Goal: Task Accomplishment & Management: Complete application form

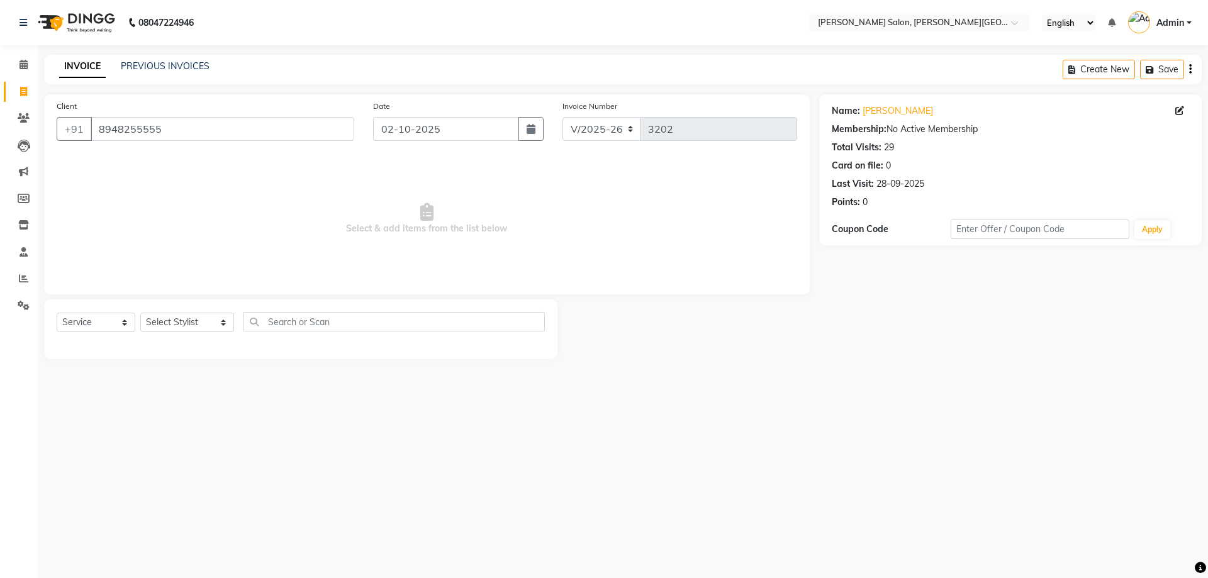
select select "4122"
select select "service"
click at [194, 63] on link "PREVIOUS INVOICES" at bounding box center [165, 65] width 89 height 11
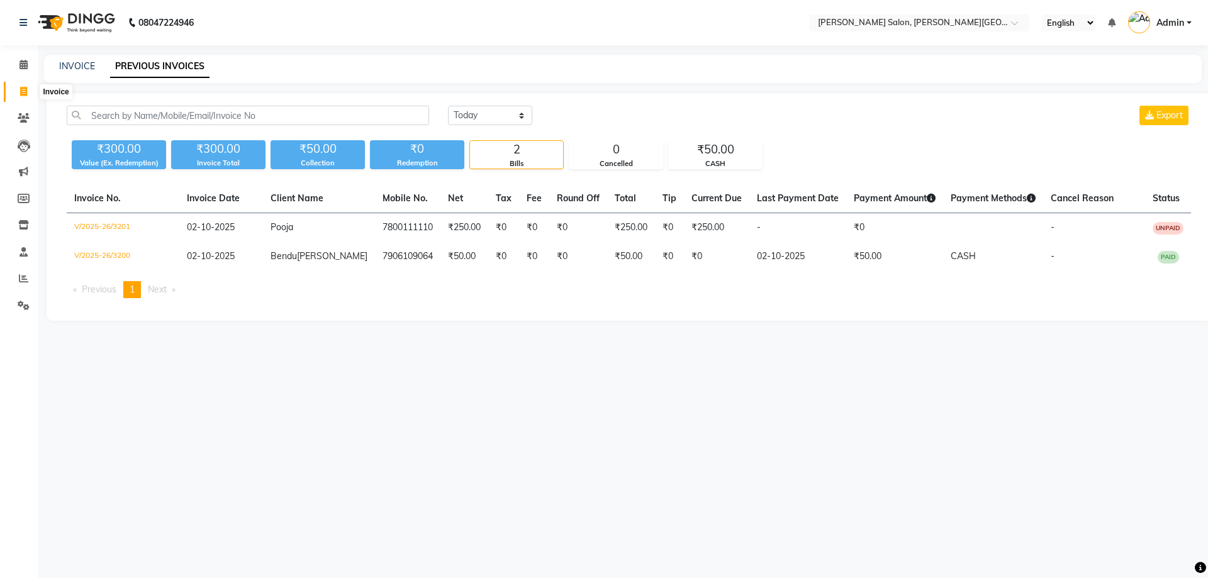
click at [26, 87] on icon at bounding box center [23, 91] width 7 height 9
select select "service"
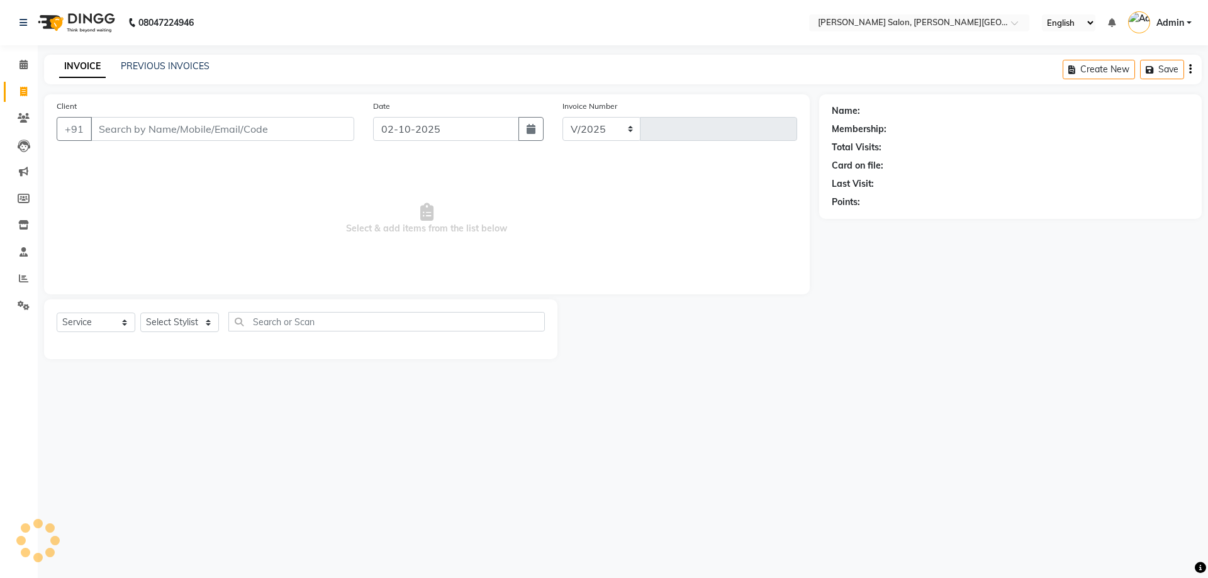
select select "4122"
type input "3202"
click at [219, 128] on input "Client" at bounding box center [223, 129] width 264 height 24
type input "9838606097"
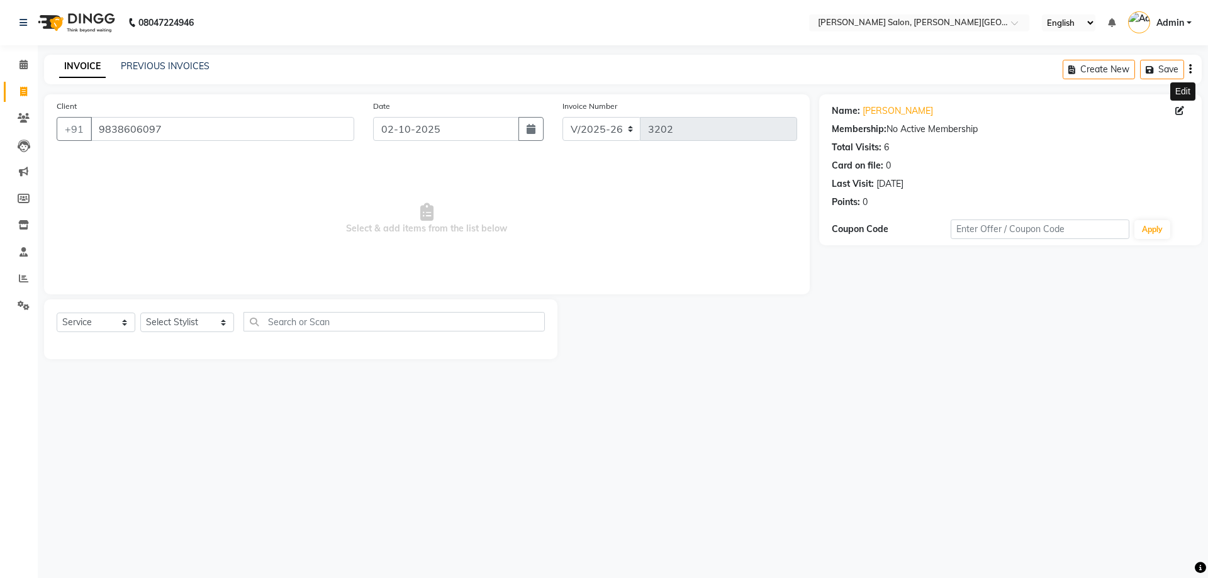
click at [1179, 112] on icon at bounding box center [1179, 110] width 9 height 9
select select "[DEMOGRAPHIC_DATA]"
select select
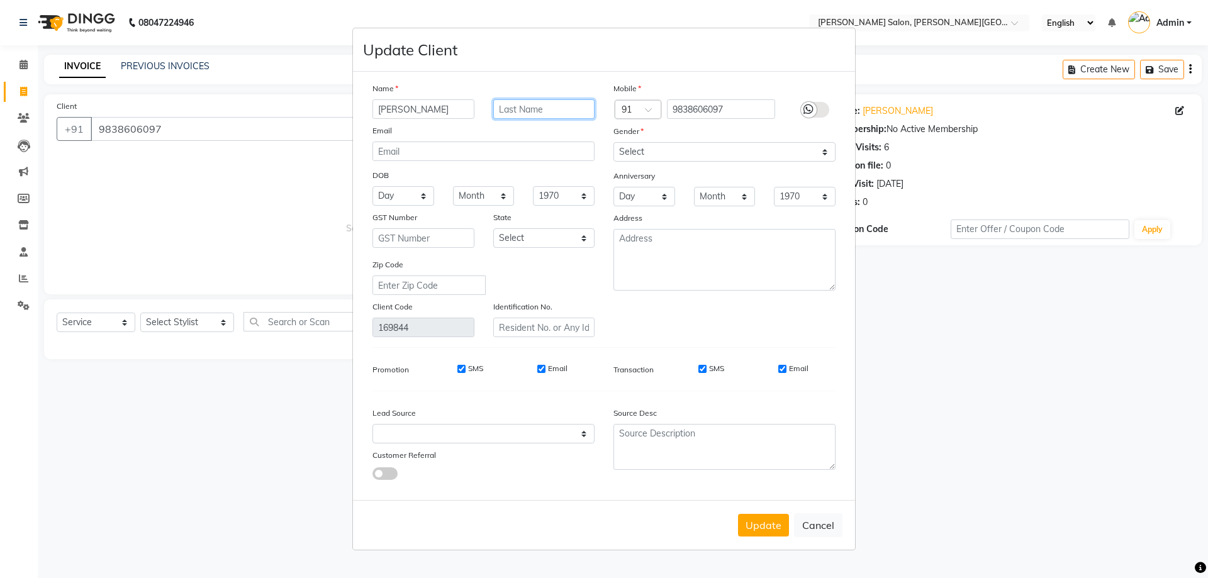
click at [523, 113] on input "text" at bounding box center [544, 109] width 102 height 20
type input "Pandey"
click at [769, 526] on button "Update" at bounding box center [763, 525] width 51 height 23
select select
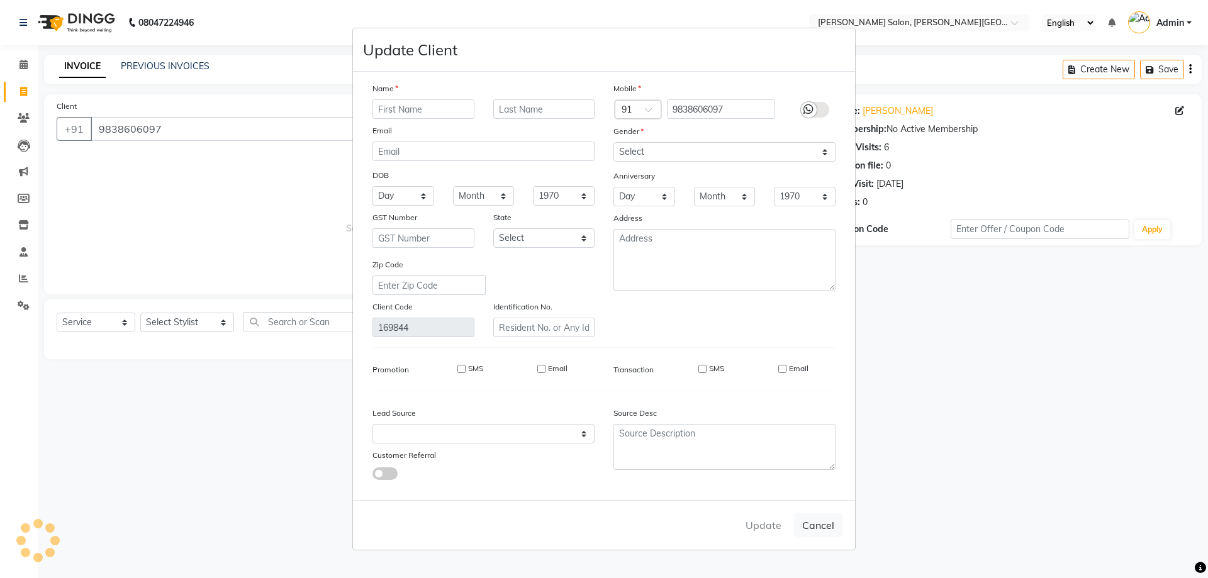
select select
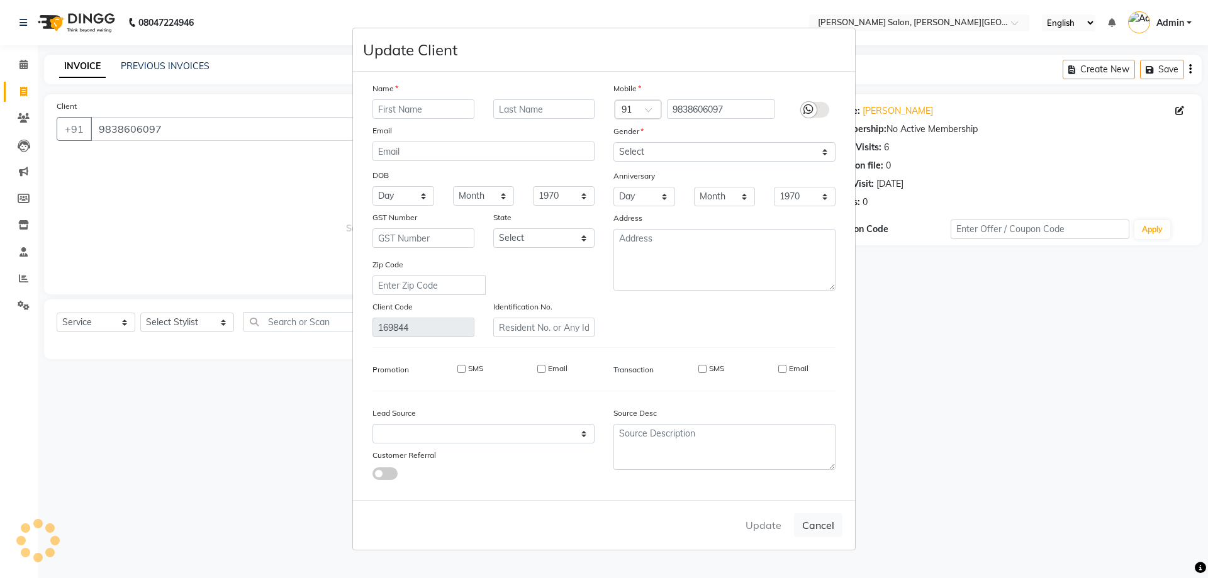
checkbox input "false"
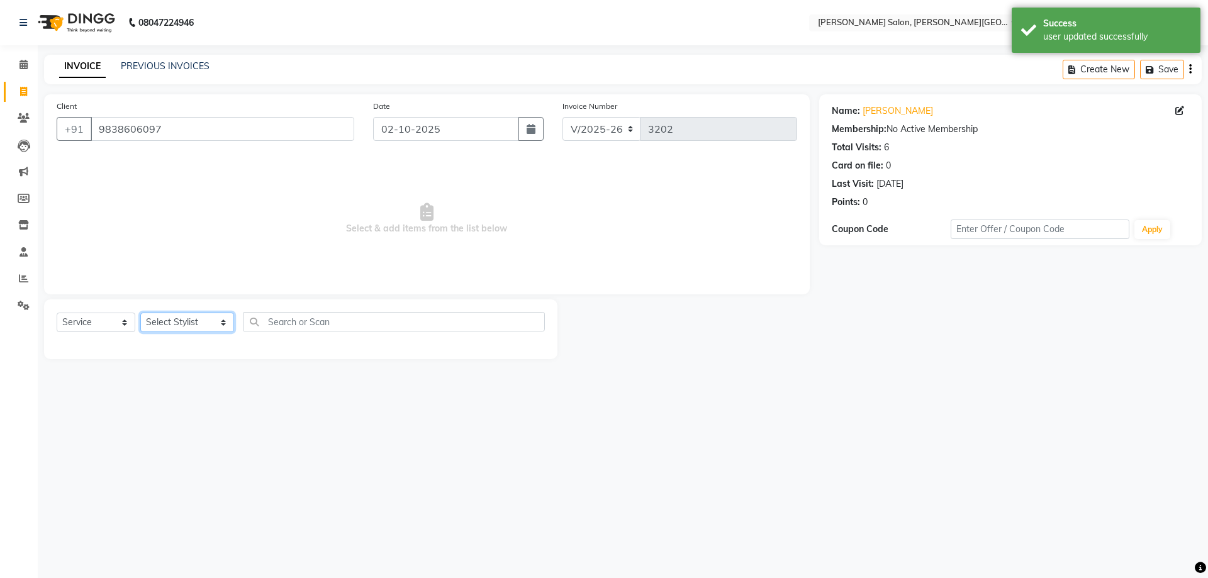
click at [208, 326] on select "Select Stylist [PERSON_NAME] [PERSON_NAME] [PERSON_NAME] [PERSON_NAME] [PERSON_…" at bounding box center [187, 323] width 94 height 20
select select "53788"
click at [140, 313] on select "Select Stylist [PERSON_NAME] [PERSON_NAME] [PERSON_NAME] [PERSON_NAME] [PERSON_…" at bounding box center [187, 323] width 94 height 20
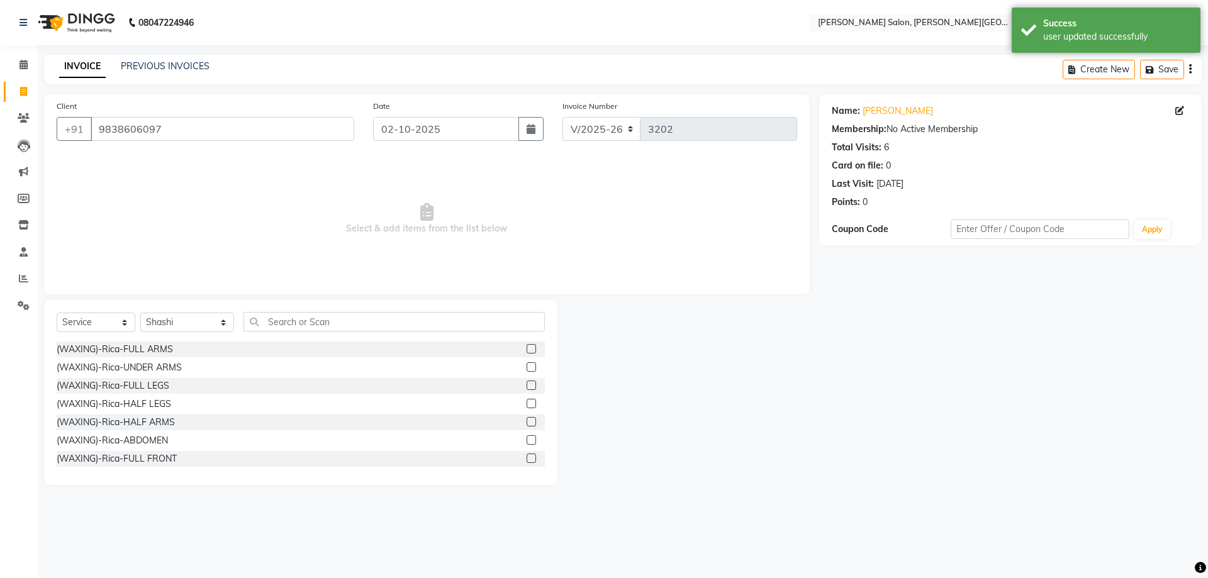
click at [527, 347] on label at bounding box center [531, 348] width 9 height 9
click at [527, 347] on input "checkbox" at bounding box center [531, 349] width 8 height 8
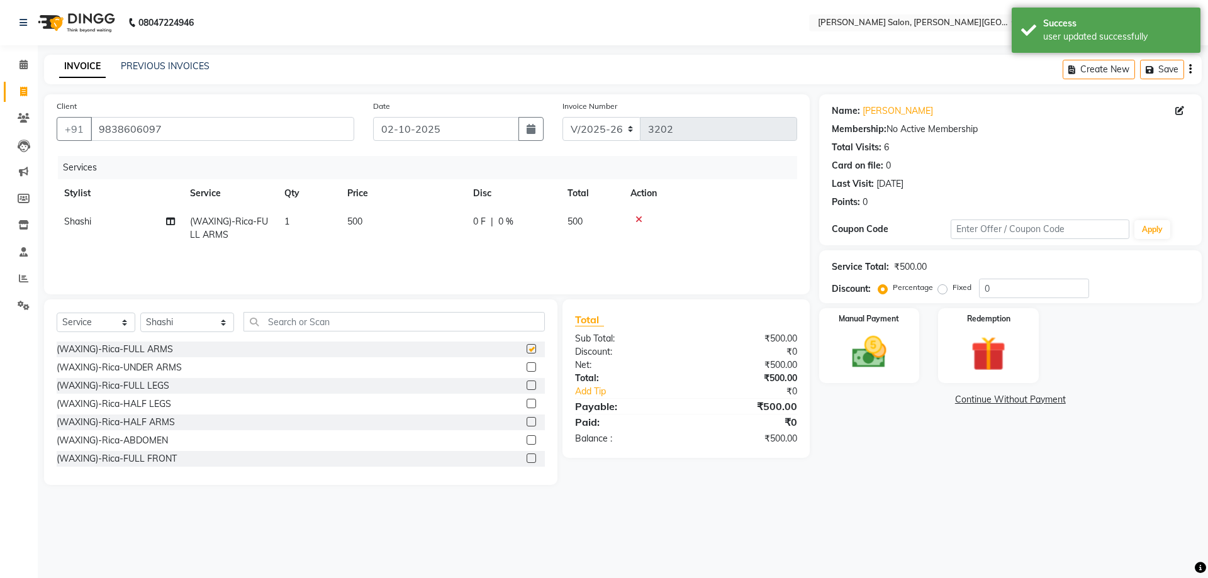
checkbox input "false"
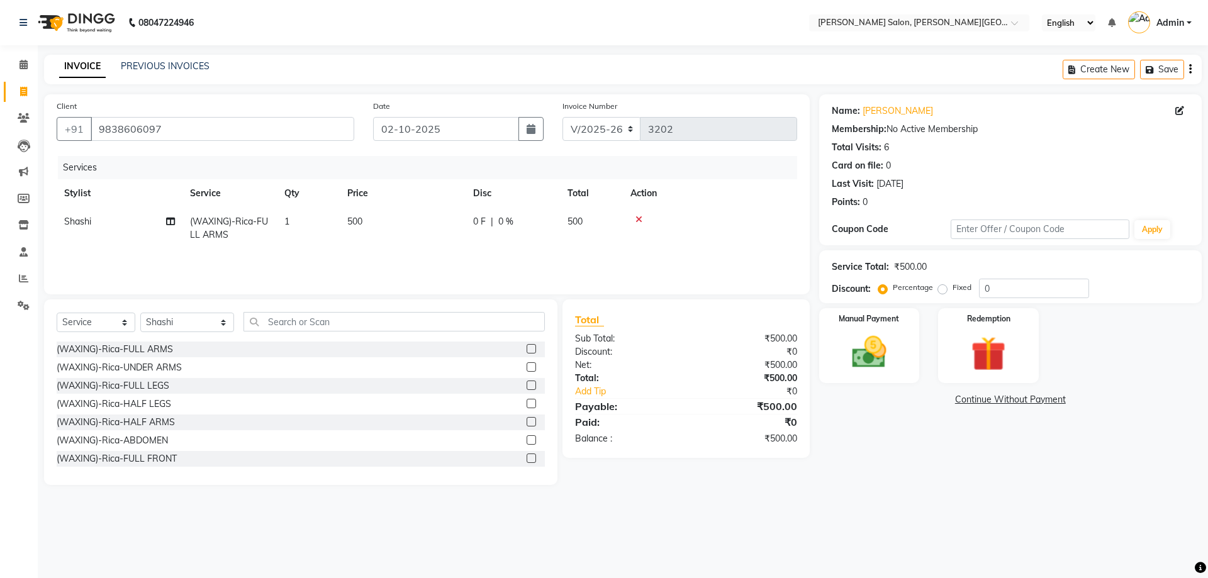
click at [527, 387] on label at bounding box center [531, 385] width 9 height 9
click at [527, 387] on input "checkbox" at bounding box center [531, 386] width 8 height 8
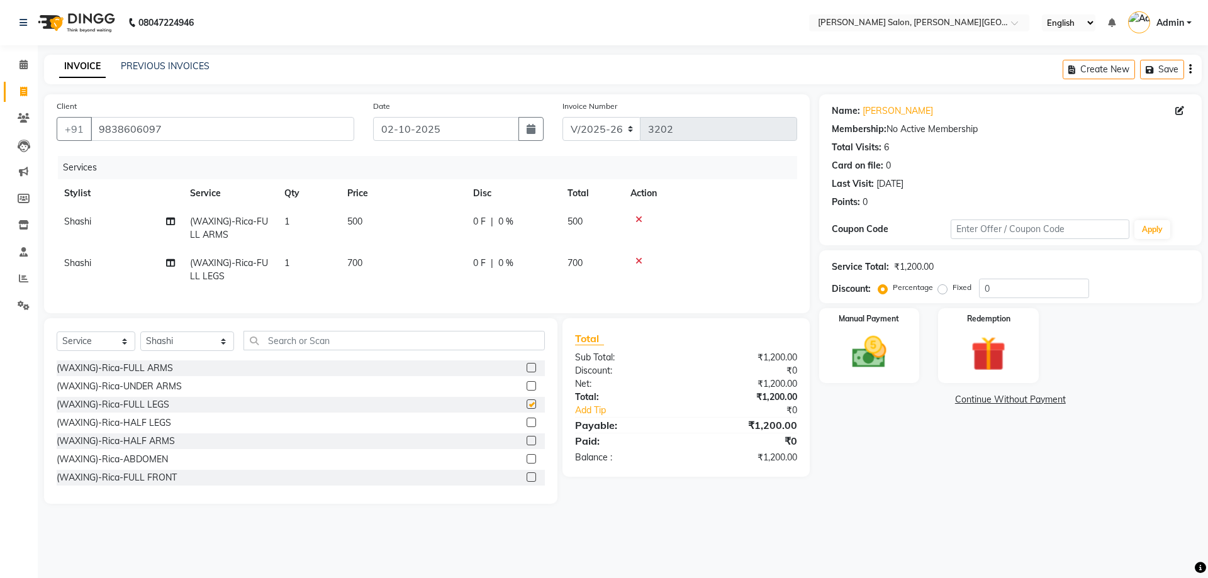
checkbox input "false"
click at [277, 345] on input "text" at bounding box center [394, 341] width 302 height 20
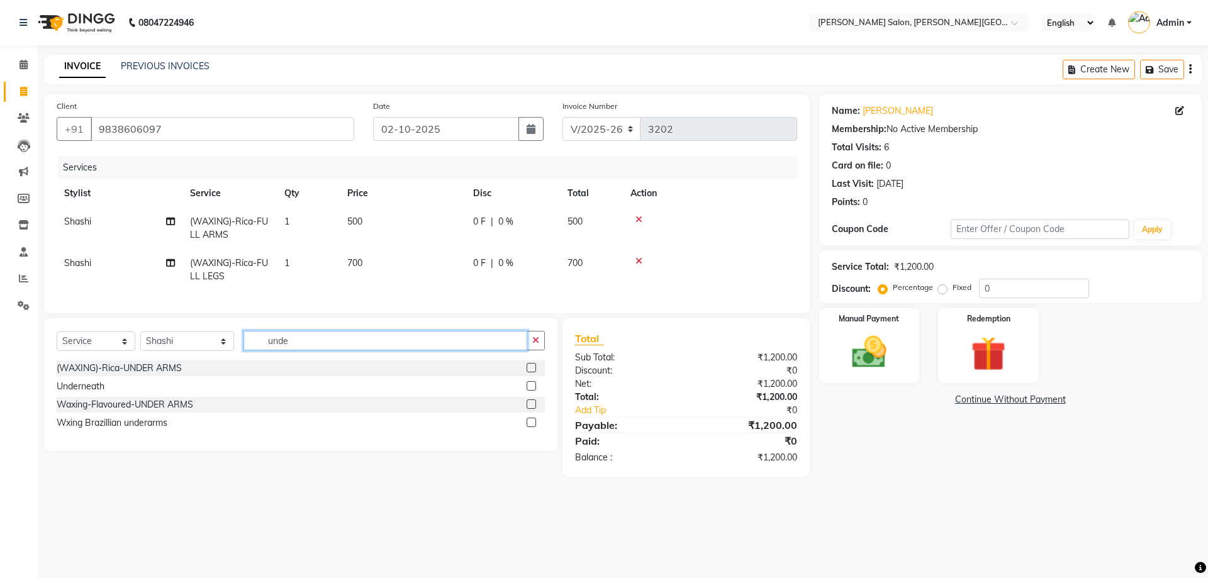
type input "unde"
click at [530, 427] on label at bounding box center [531, 422] width 9 height 9
click at [530, 427] on input "checkbox" at bounding box center [531, 423] width 8 height 8
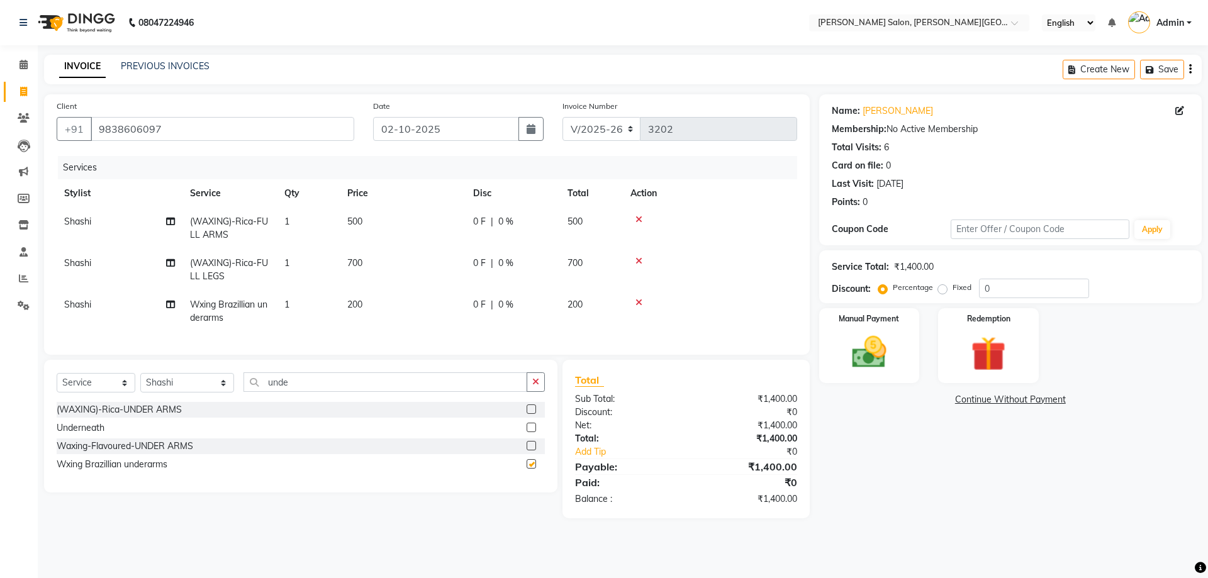
checkbox input "false"
drag, startPoint x: 250, startPoint y: 388, endPoint x: 347, endPoint y: 399, distance: 97.5
click at [347, 392] on input "unde" at bounding box center [385, 382] width 284 height 20
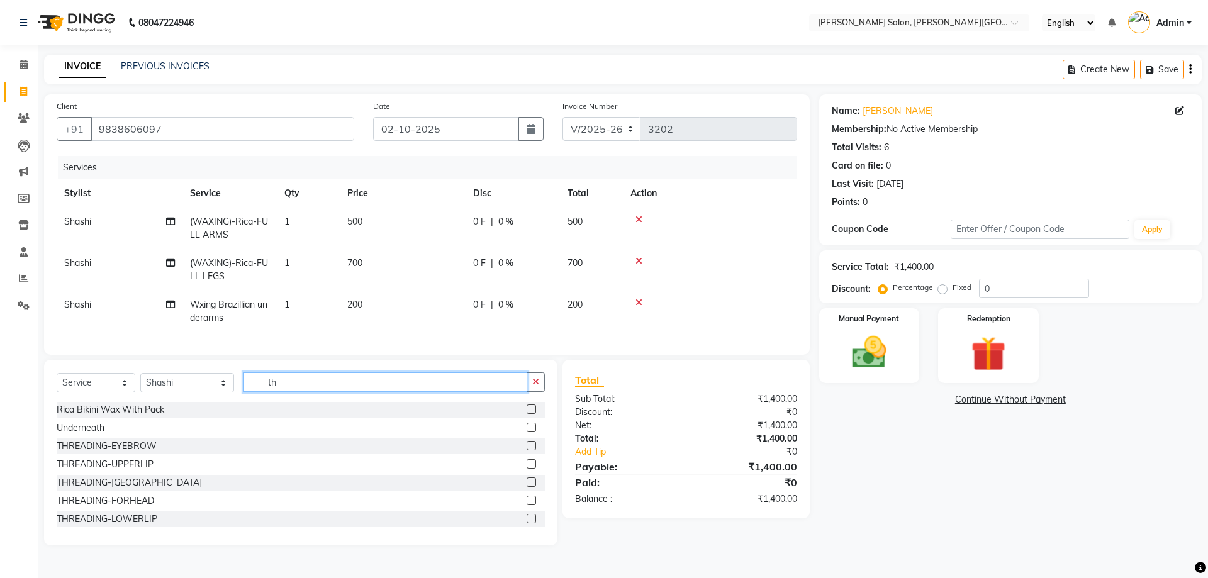
type input "th"
click at [527, 450] on label at bounding box center [531, 445] width 9 height 9
click at [527, 450] on input "checkbox" at bounding box center [531, 446] width 8 height 8
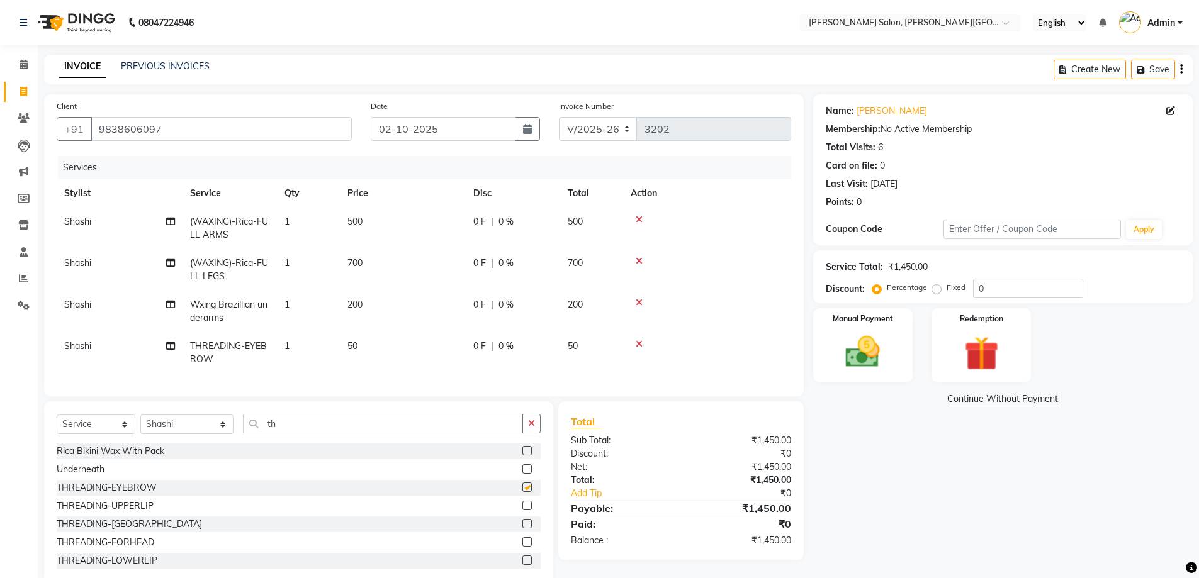
checkbox input "false"
click at [522, 514] on div at bounding box center [526, 507] width 8 height 13
click at [522, 510] on label at bounding box center [526, 505] width 9 height 9
click at [522, 510] on input "checkbox" at bounding box center [526, 506] width 8 height 8
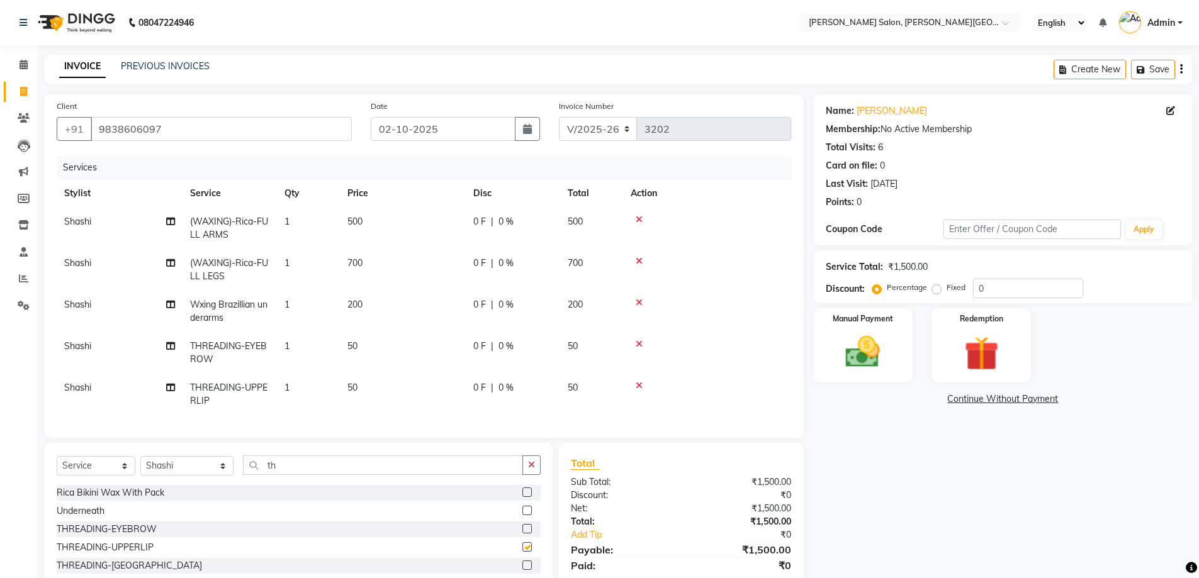
checkbox input "false"
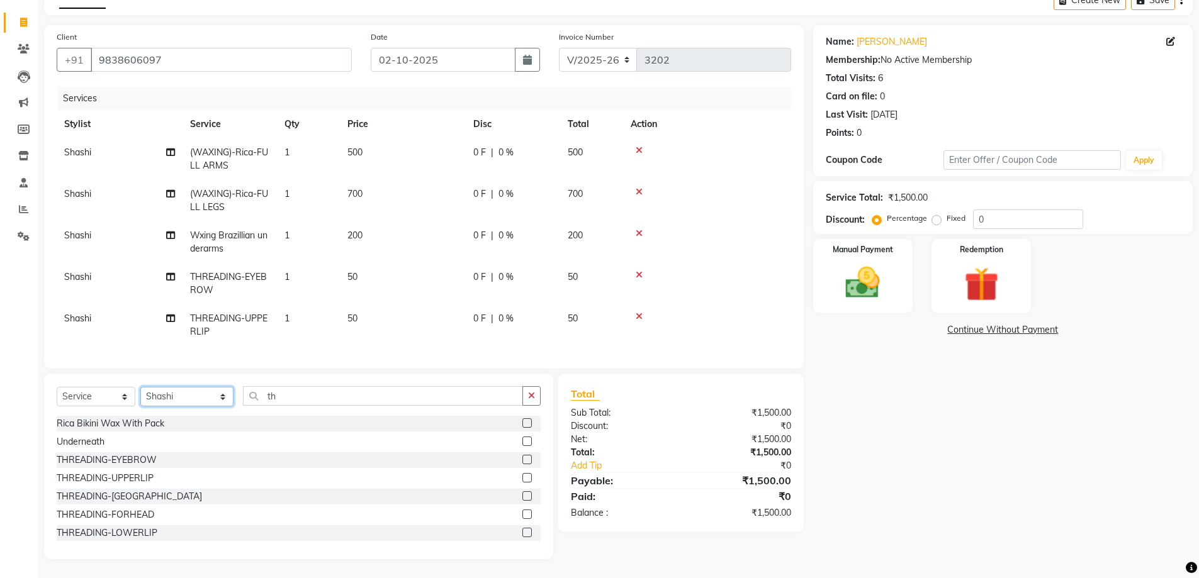
click at [208, 401] on select "Select Stylist [PERSON_NAME] [PERSON_NAME] [PERSON_NAME] [PERSON_NAME] [PERSON_…" at bounding box center [186, 397] width 93 height 20
select select "24176"
click at [140, 387] on select "Select Stylist [PERSON_NAME] [PERSON_NAME] [PERSON_NAME] [PERSON_NAME] [PERSON_…" at bounding box center [186, 397] width 93 height 20
click at [522, 423] on label at bounding box center [526, 422] width 9 height 9
click at [522, 423] on input "checkbox" at bounding box center [526, 424] width 8 height 8
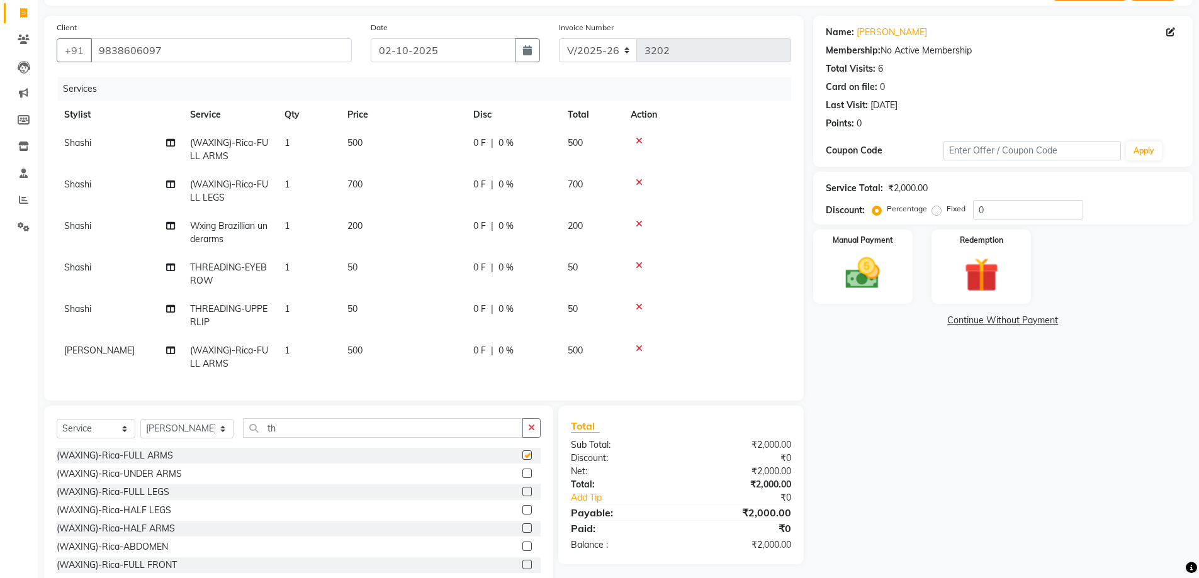
checkbox input "false"
click at [522, 494] on label at bounding box center [526, 491] width 9 height 9
click at [522, 494] on input "checkbox" at bounding box center [526, 492] width 8 height 8
click at [522, 498] on label at bounding box center [526, 495] width 9 height 9
click at [522, 498] on input "checkbox" at bounding box center [526, 496] width 8 height 8
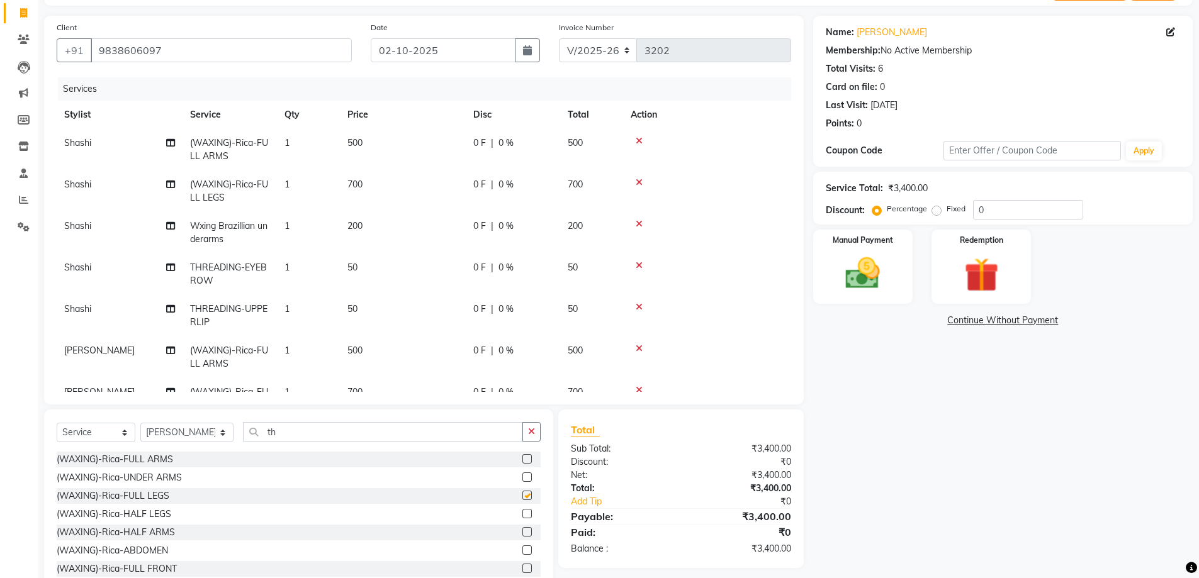
checkbox input "false"
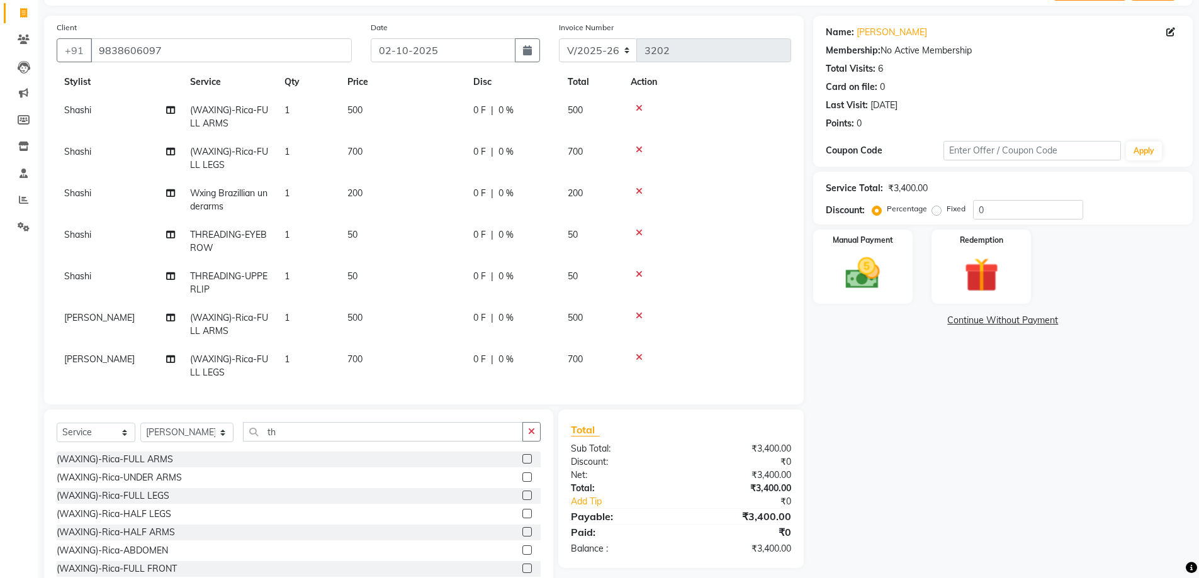
scroll to position [89, 0]
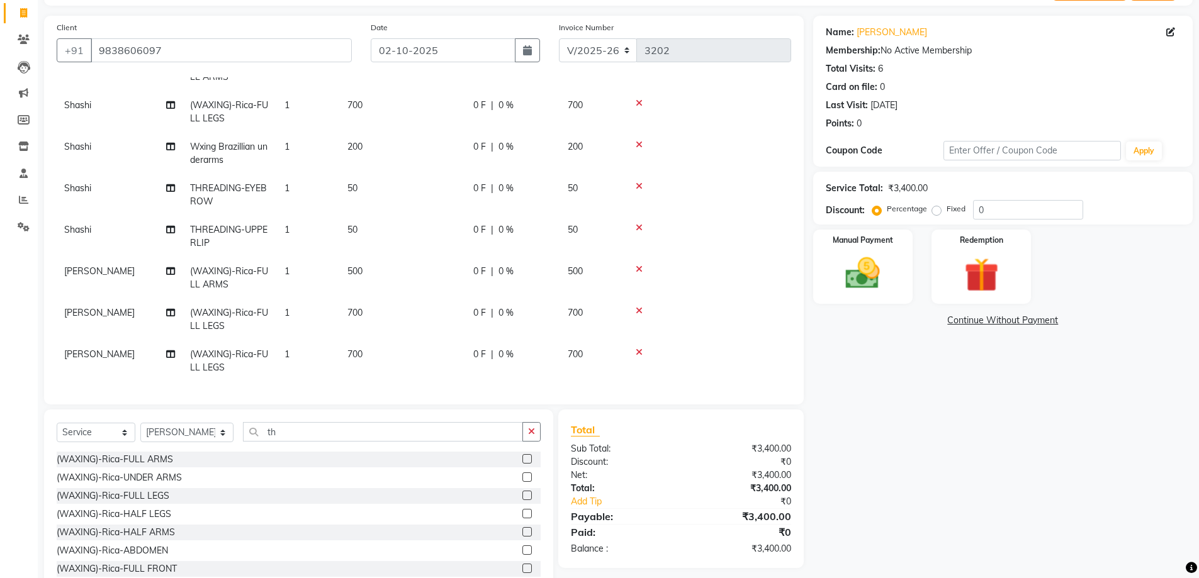
click at [641, 306] on icon at bounding box center [638, 310] width 7 height 9
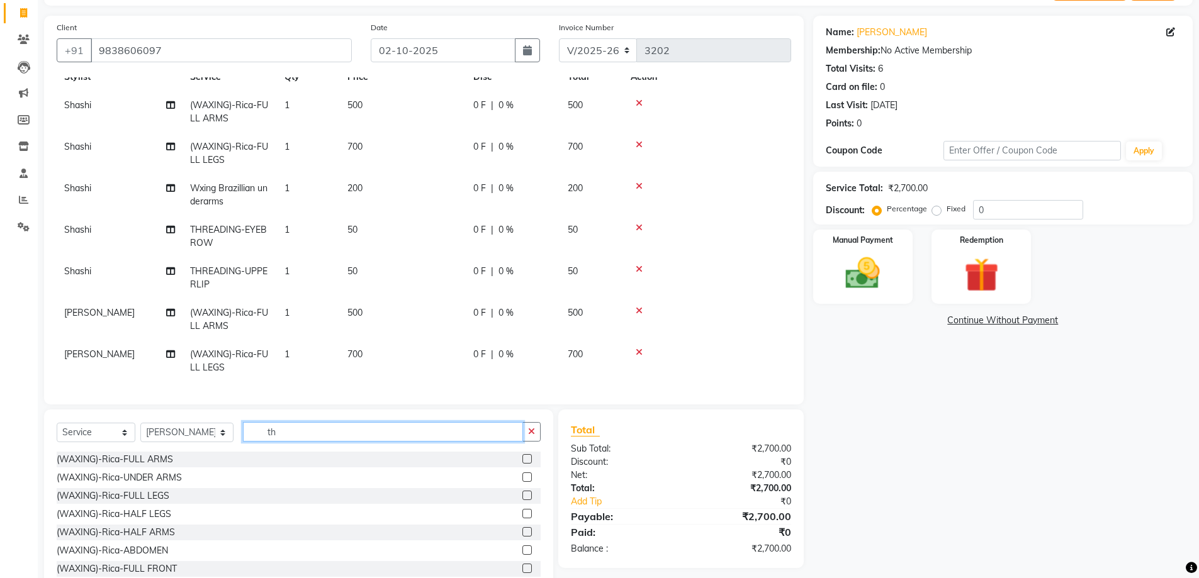
drag, startPoint x: 251, startPoint y: 432, endPoint x: 352, endPoint y: 442, distance: 101.9
click at [352, 442] on div "Select Service Product Membership Package Voucher Prepaid Gift Card Select Styl…" at bounding box center [299, 437] width 484 height 30
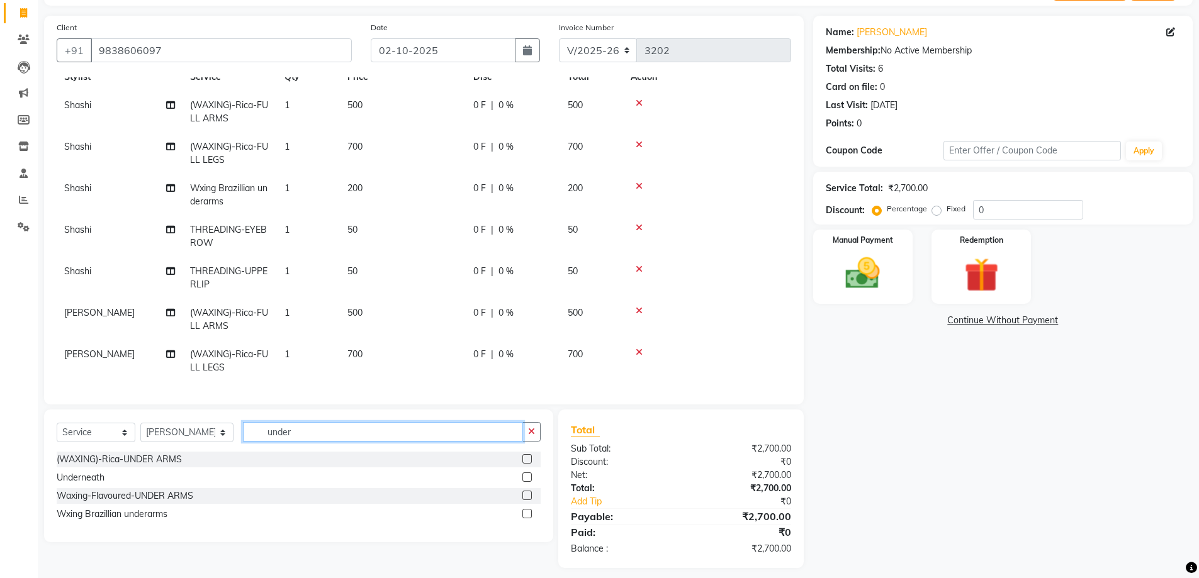
type input "under"
click at [523, 514] on label at bounding box center [526, 513] width 9 height 9
click at [523, 514] on input "checkbox" at bounding box center [526, 514] width 8 height 8
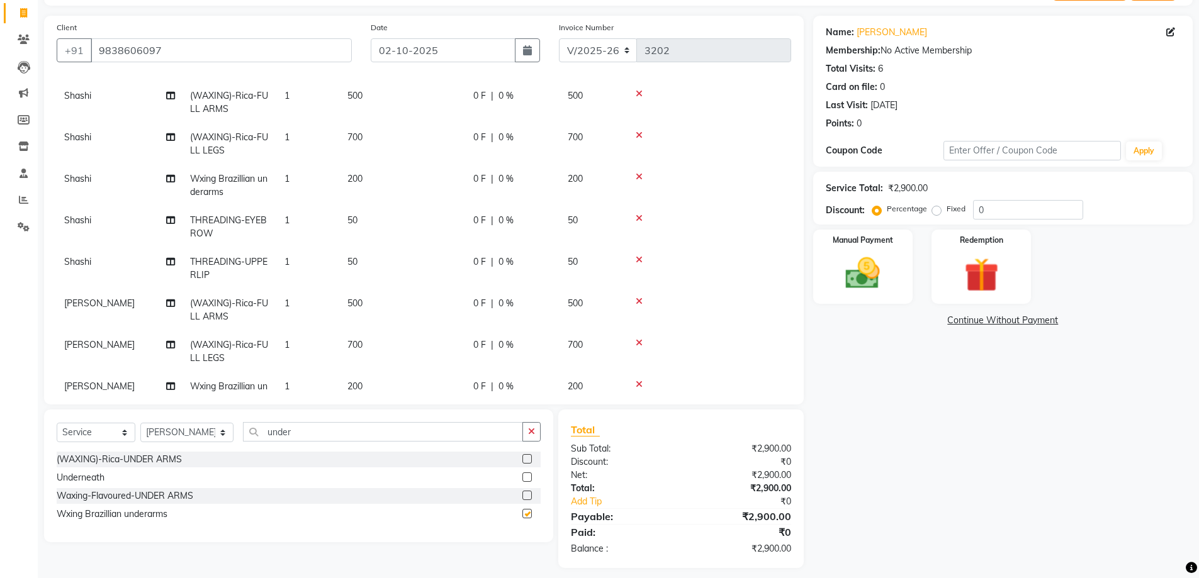
scroll to position [89, 0]
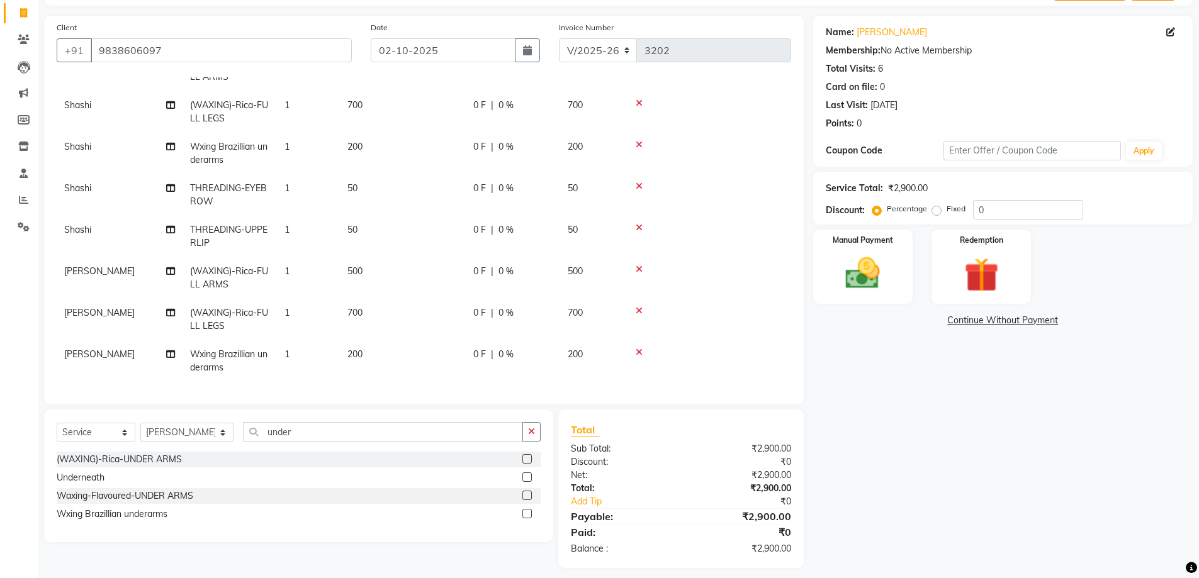
click at [525, 514] on label at bounding box center [526, 513] width 9 height 9
click at [525, 514] on input "checkbox" at bounding box center [526, 514] width 8 height 8
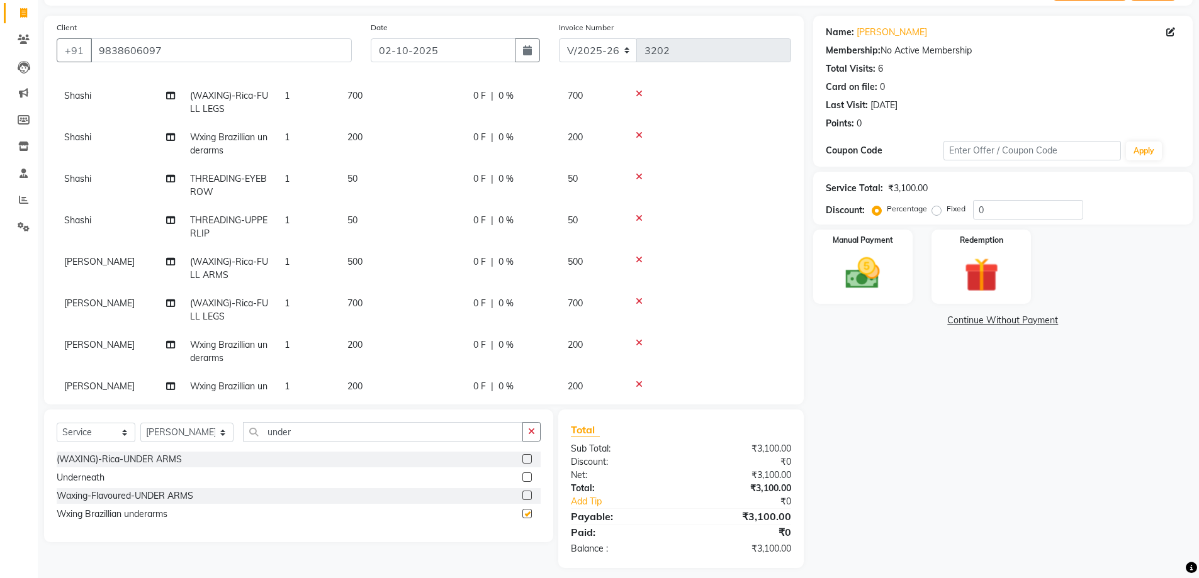
checkbox input "false"
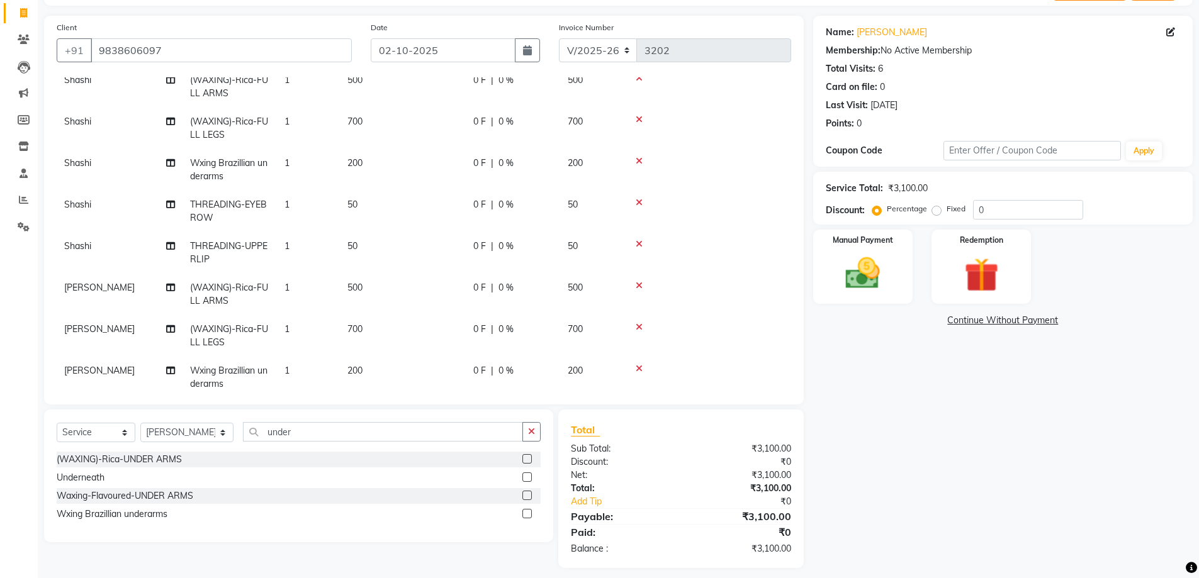
scroll to position [130, 0]
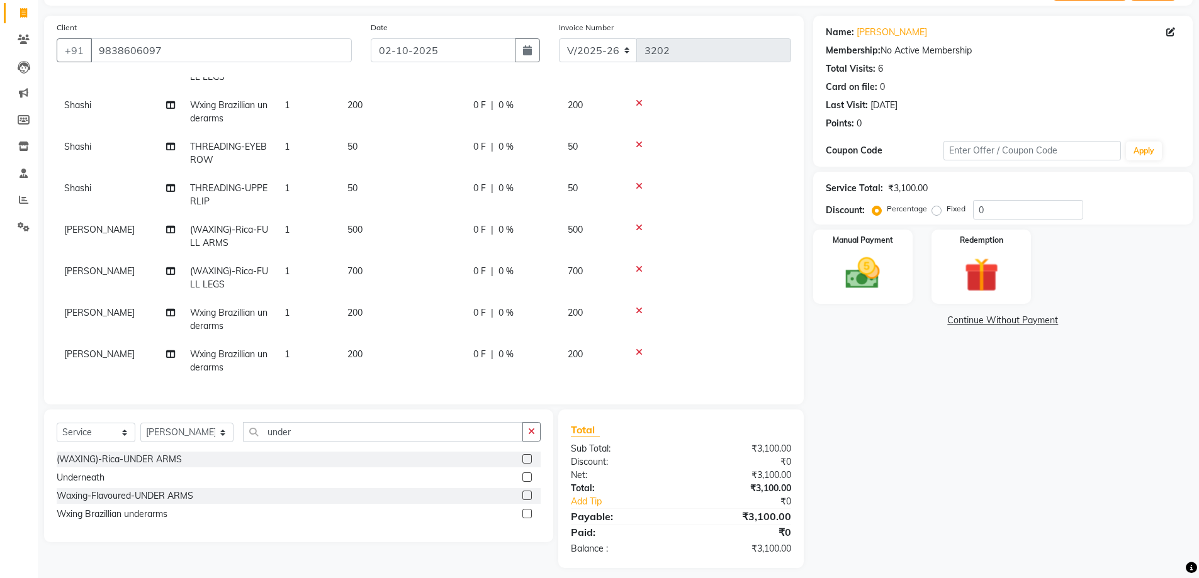
click at [640, 348] on icon at bounding box center [638, 352] width 7 height 9
click at [853, 275] on img at bounding box center [863, 273] width 58 height 41
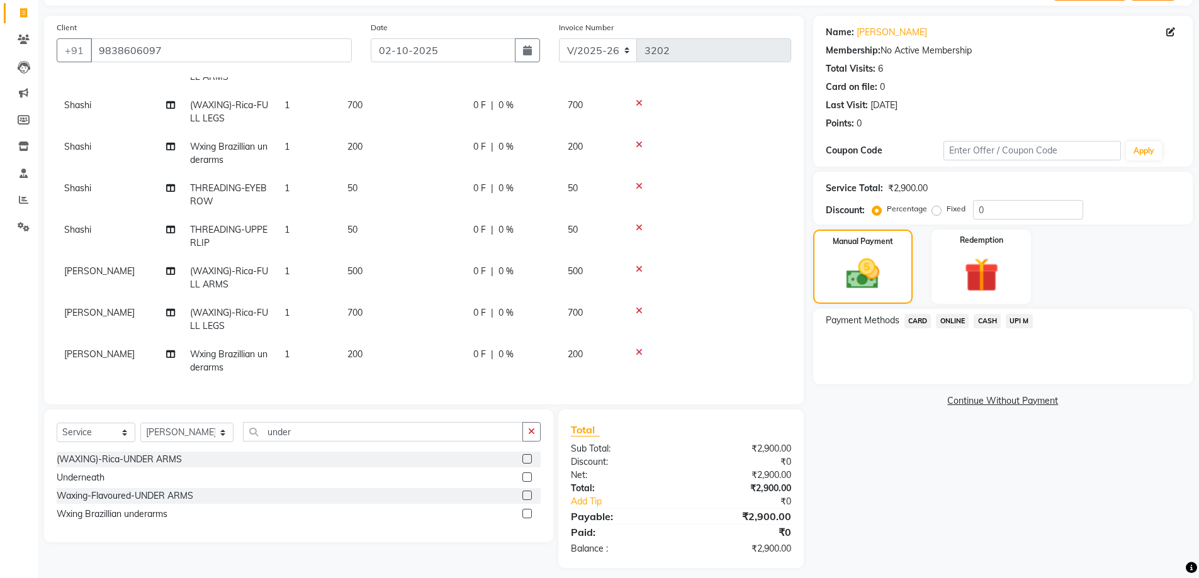
click at [986, 318] on span "CASH" at bounding box center [986, 321] width 27 height 14
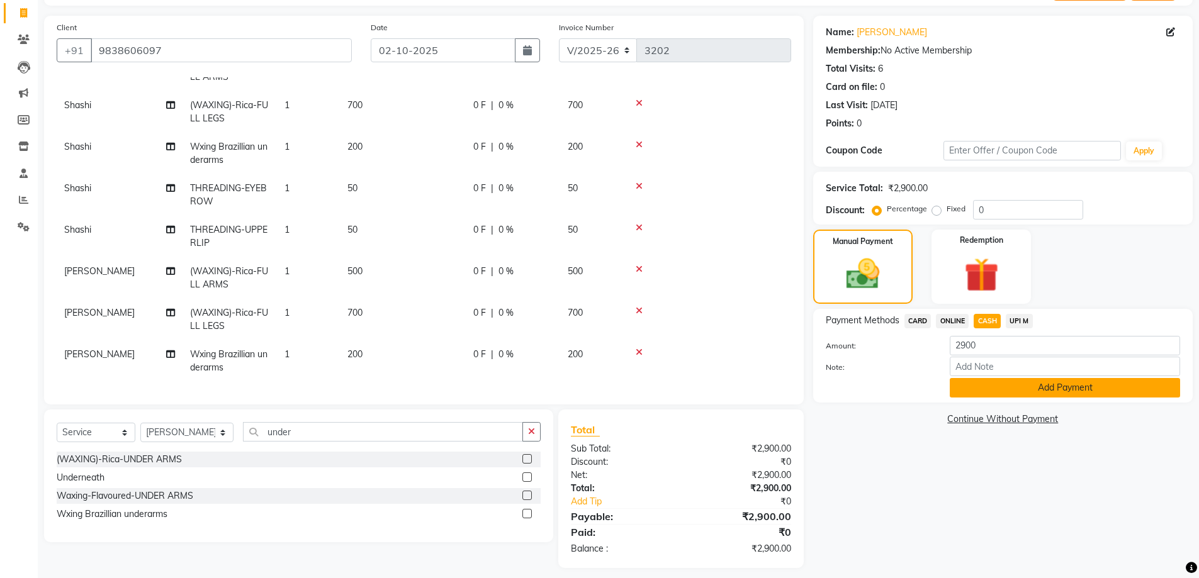
click at [1048, 386] on button "Add Payment" at bounding box center [1064, 388] width 230 height 20
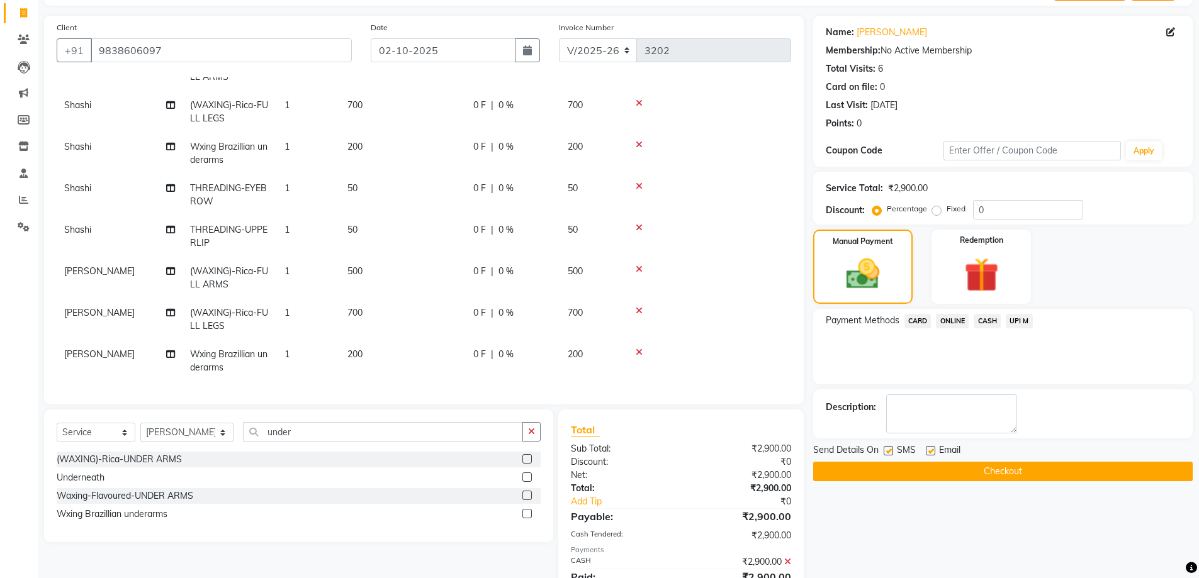
click at [1004, 471] on button "Checkout" at bounding box center [1002, 472] width 379 height 20
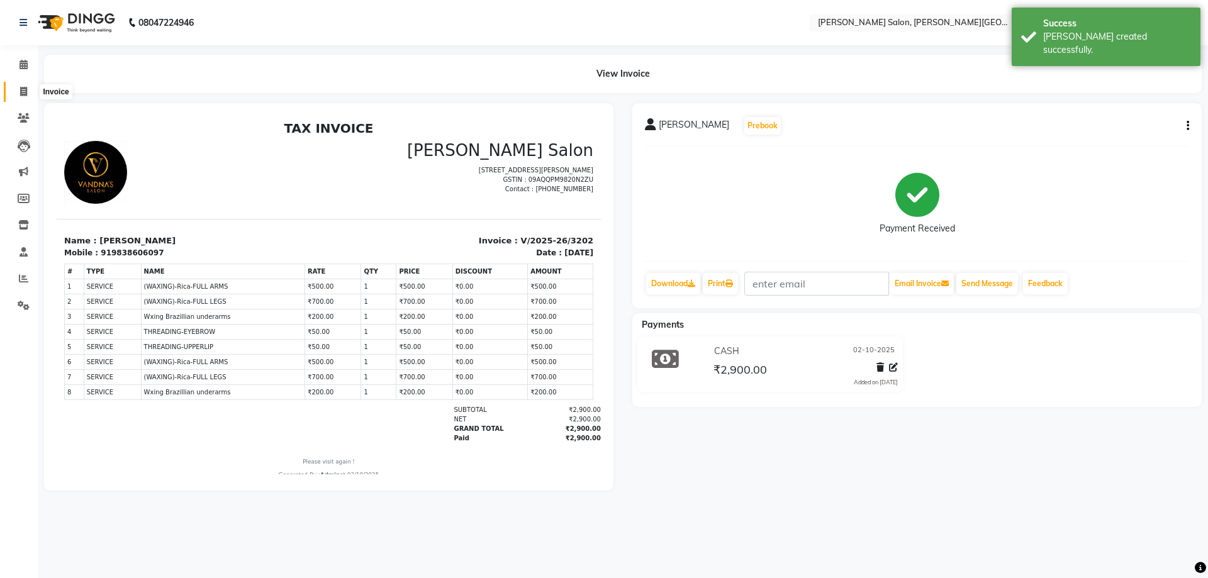
click at [23, 91] on icon at bounding box center [23, 91] width 7 height 9
select select "service"
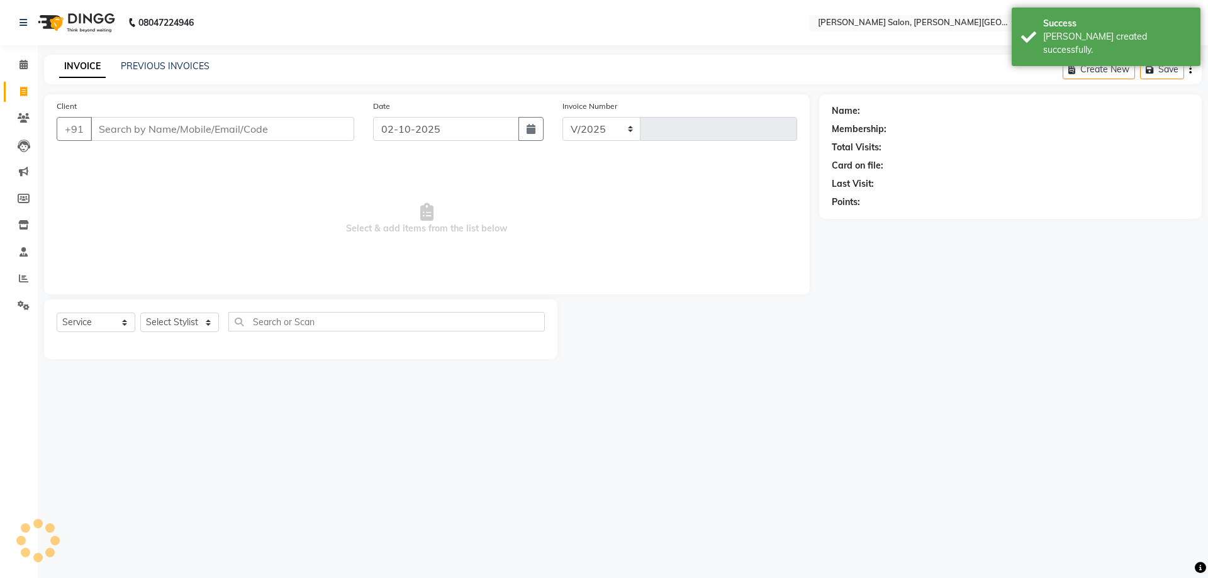
select select "4122"
type input "3203"
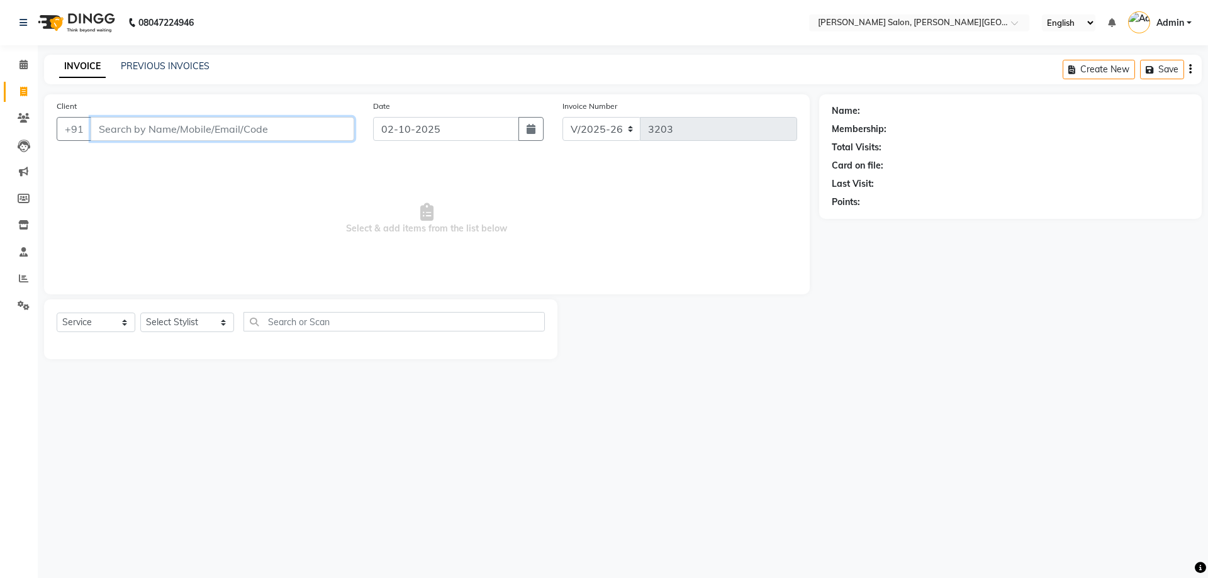
click at [193, 126] on input "Client" at bounding box center [223, 129] width 264 height 24
paste input "7897336003"
type input "7897336003"
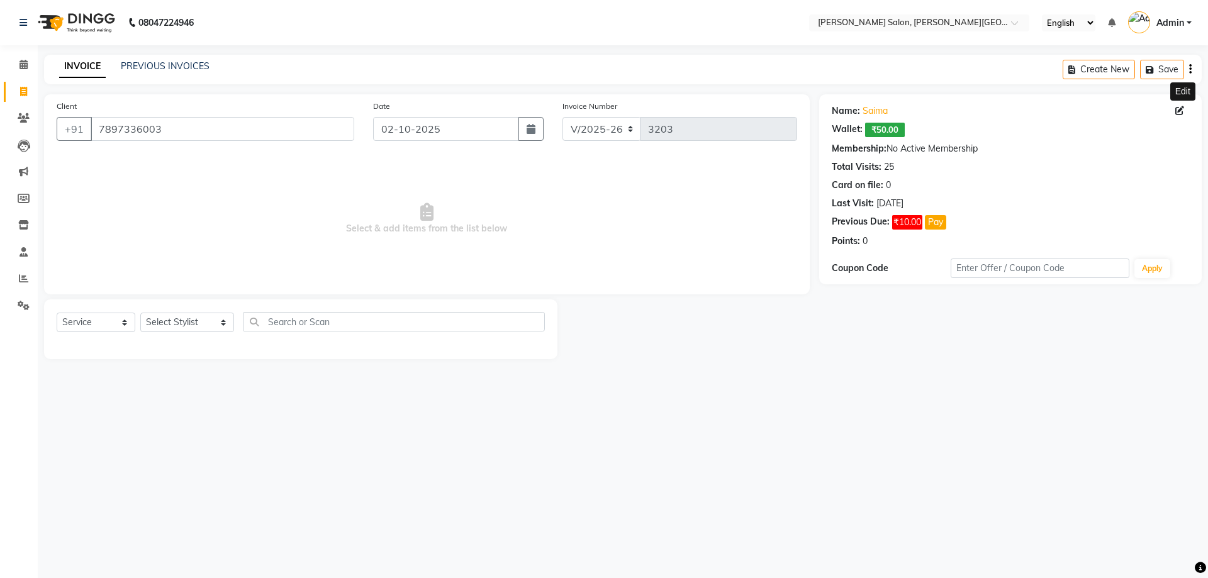
click at [1180, 109] on icon at bounding box center [1179, 110] width 9 height 9
select select "[DEMOGRAPHIC_DATA]"
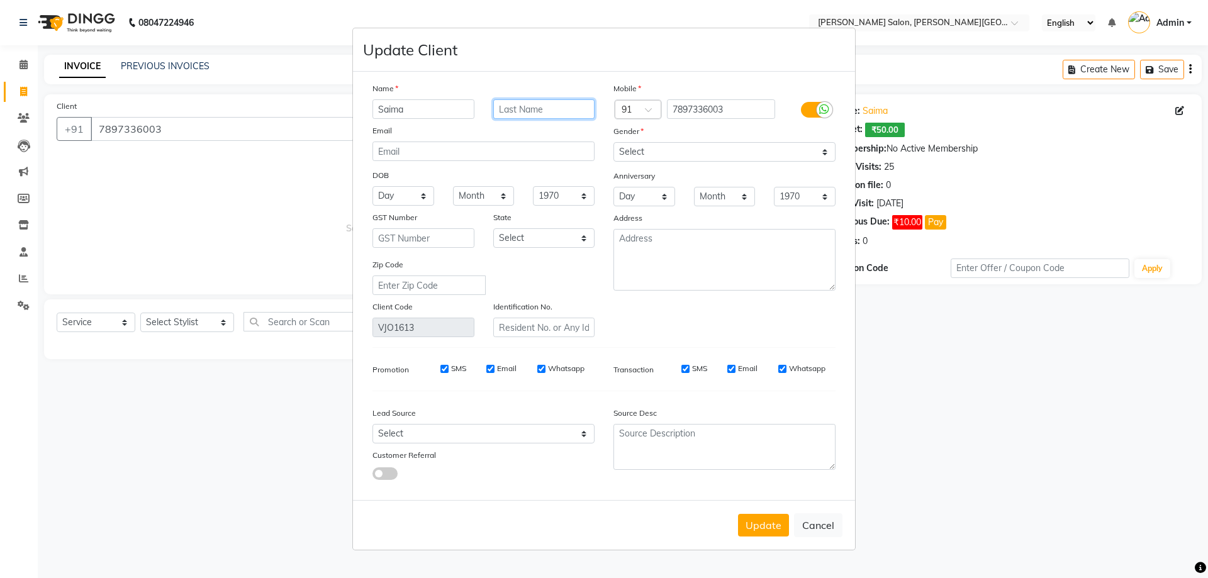
click at [531, 113] on input "text" at bounding box center [544, 109] width 102 height 20
type input "[PERSON_NAME]"
click at [767, 528] on button "Update" at bounding box center [763, 525] width 51 height 23
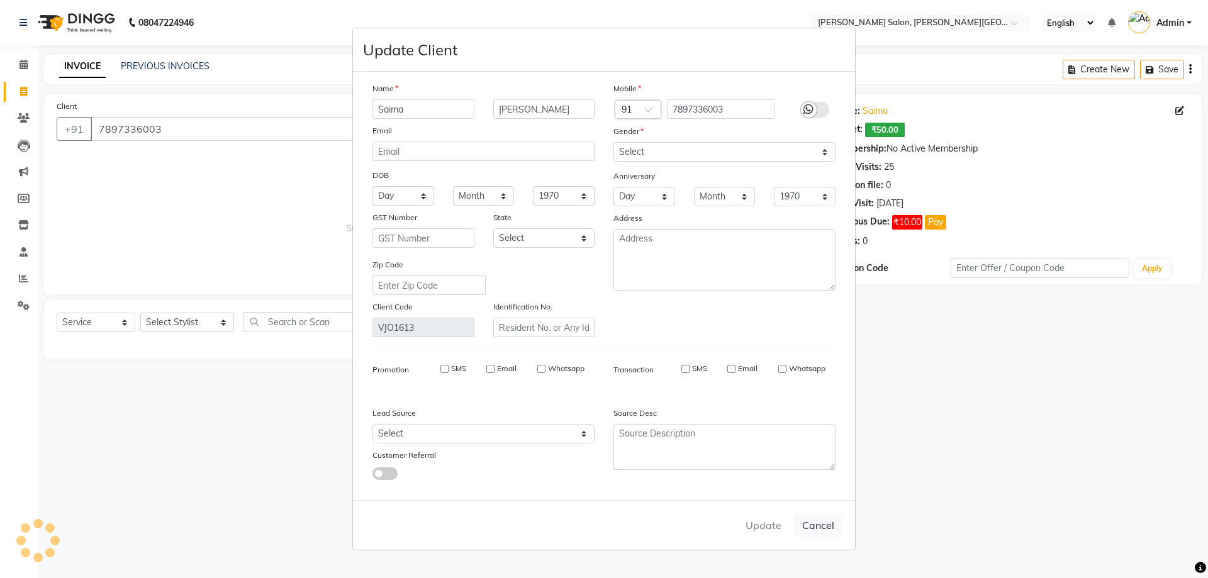
select select
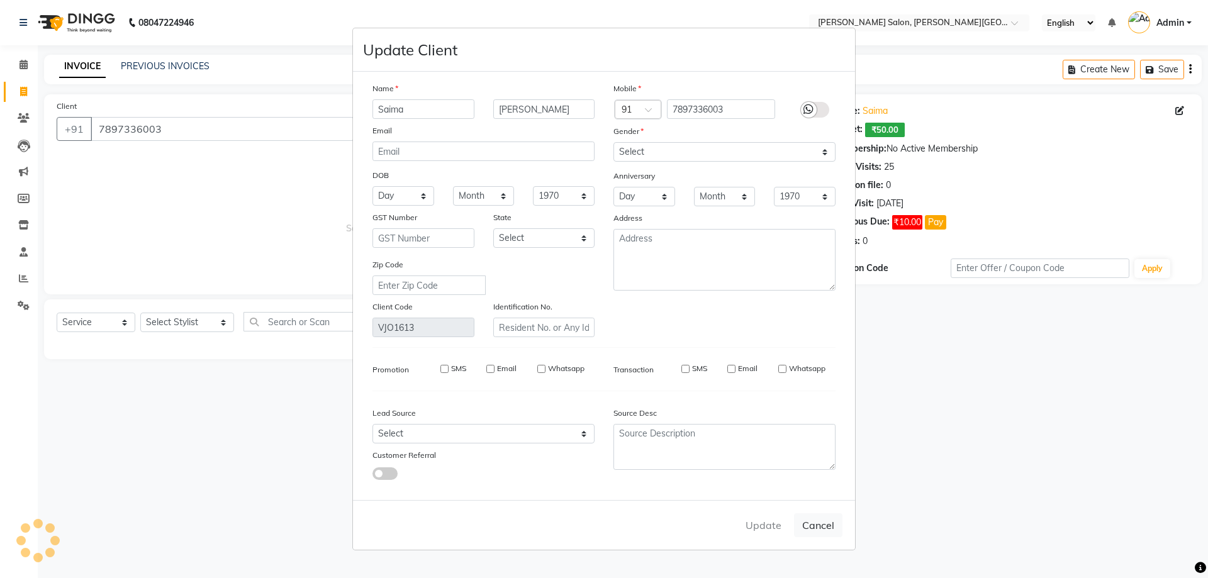
select select
checkbox input "false"
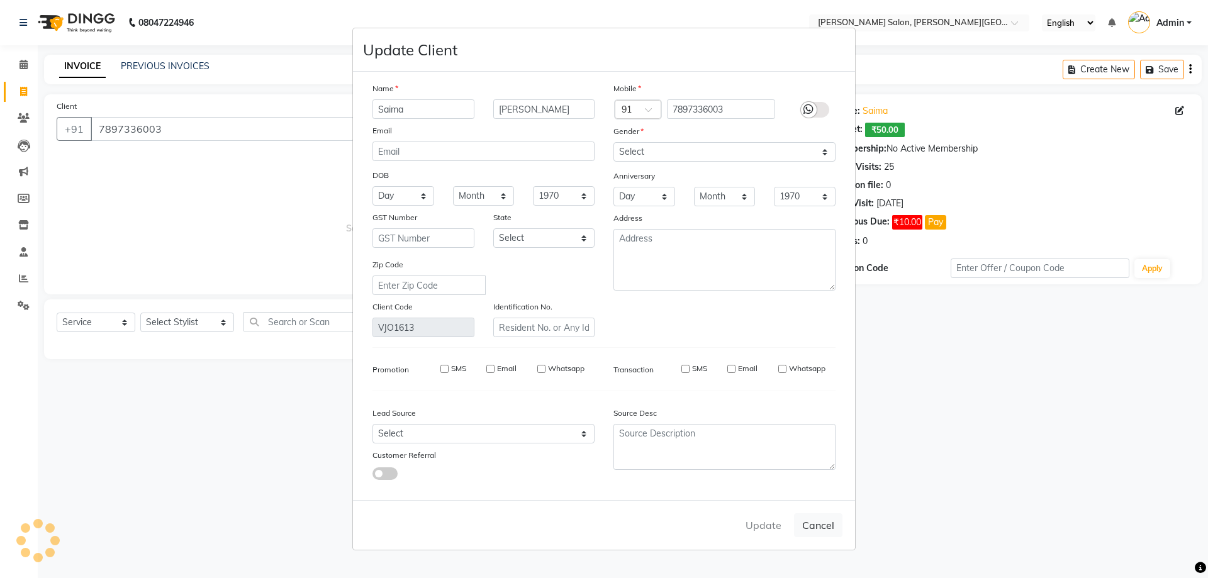
checkbox input "false"
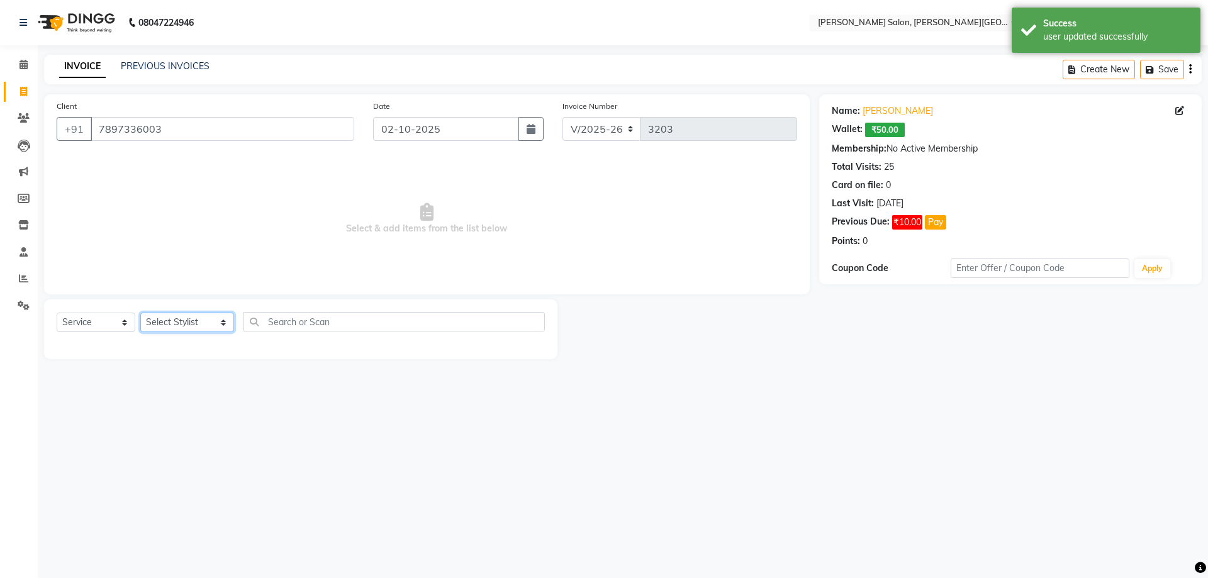
click at [207, 323] on select "Select Stylist [PERSON_NAME] [PERSON_NAME] [PERSON_NAME] [PERSON_NAME] [PERSON_…" at bounding box center [187, 323] width 94 height 20
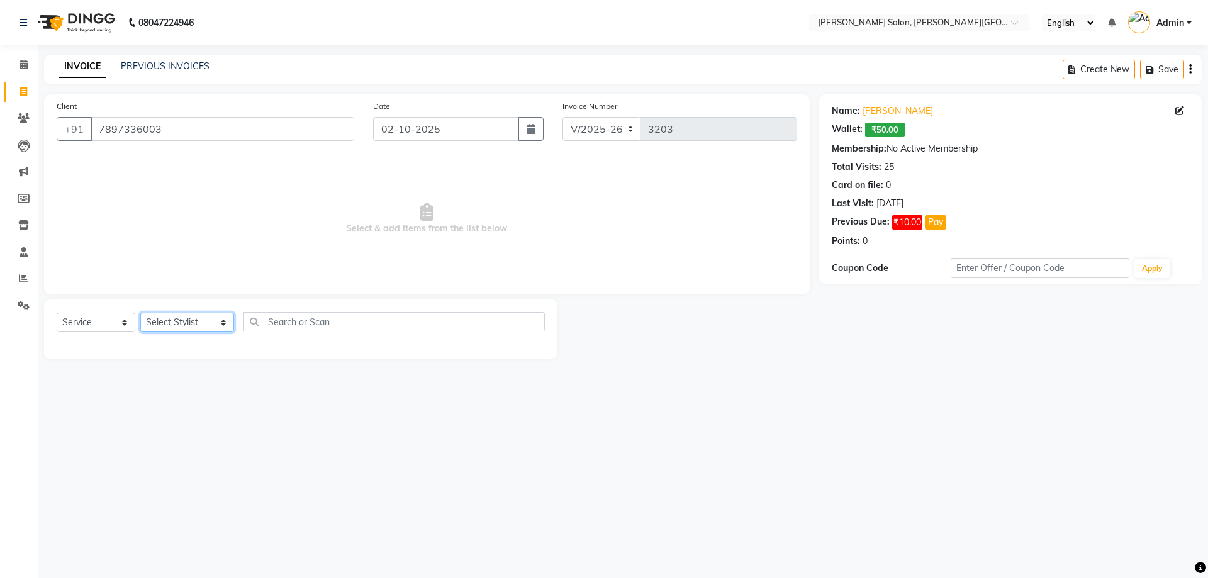
select select "24176"
click at [140, 313] on select "Select Stylist [PERSON_NAME] [PERSON_NAME] [PERSON_NAME] [PERSON_NAME] [PERSON_…" at bounding box center [187, 323] width 94 height 20
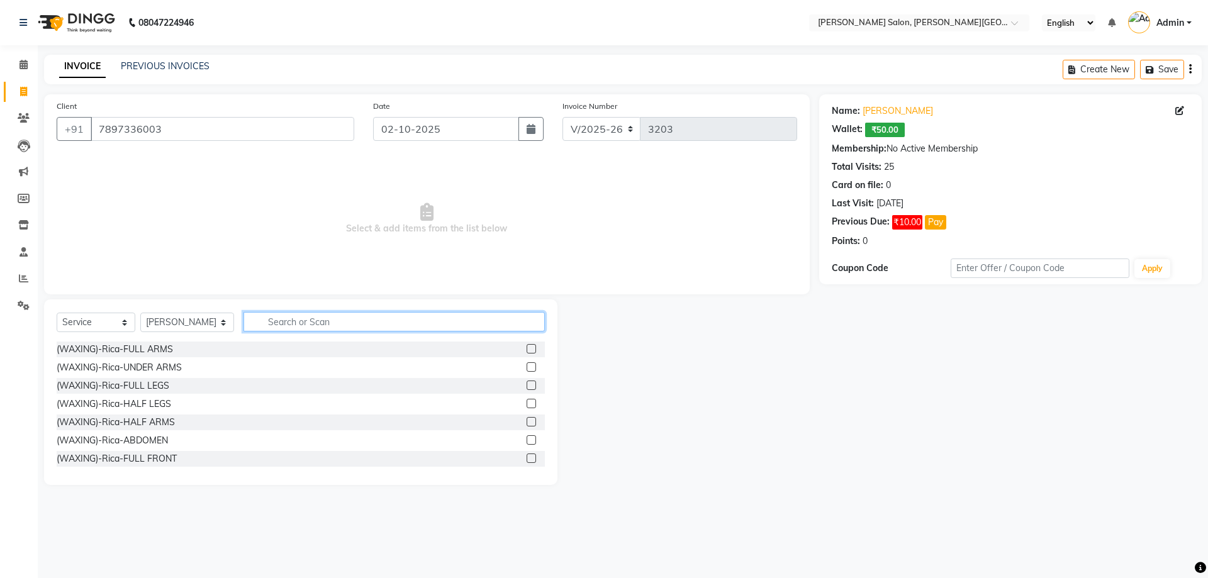
click at [275, 323] on input "text" at bounding box center [394, 322] width 302 height 20
type input "th"
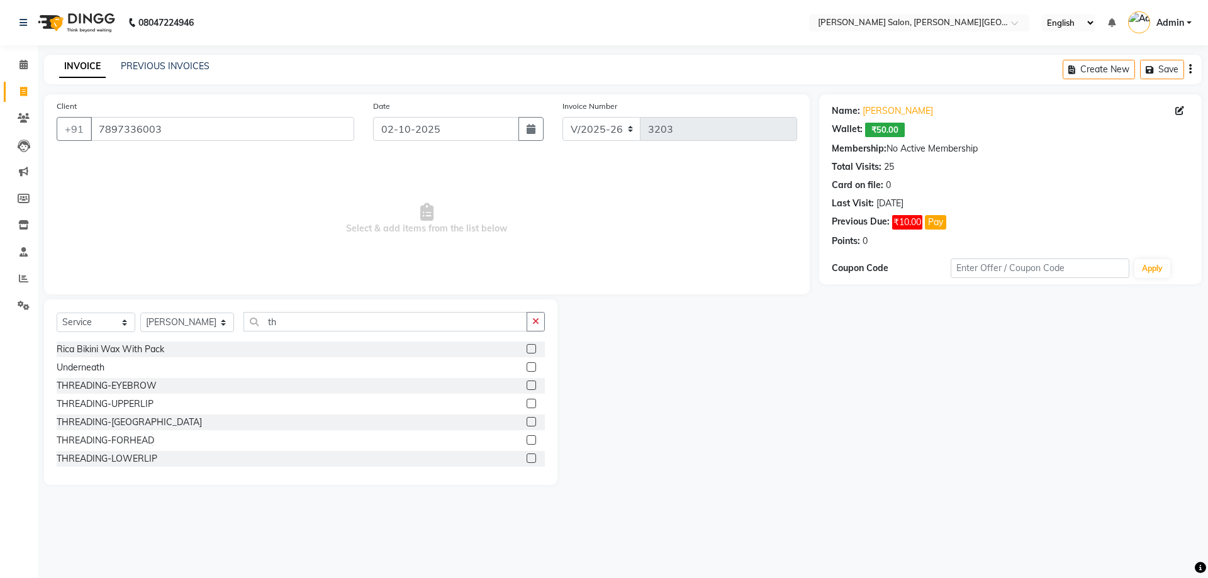
click at [527, 386] on label at bounding box center [531, 385] width 9 height 9
click at [527, 386] on input "checkbox" at bounding box center [531, 386] width 8 height 8
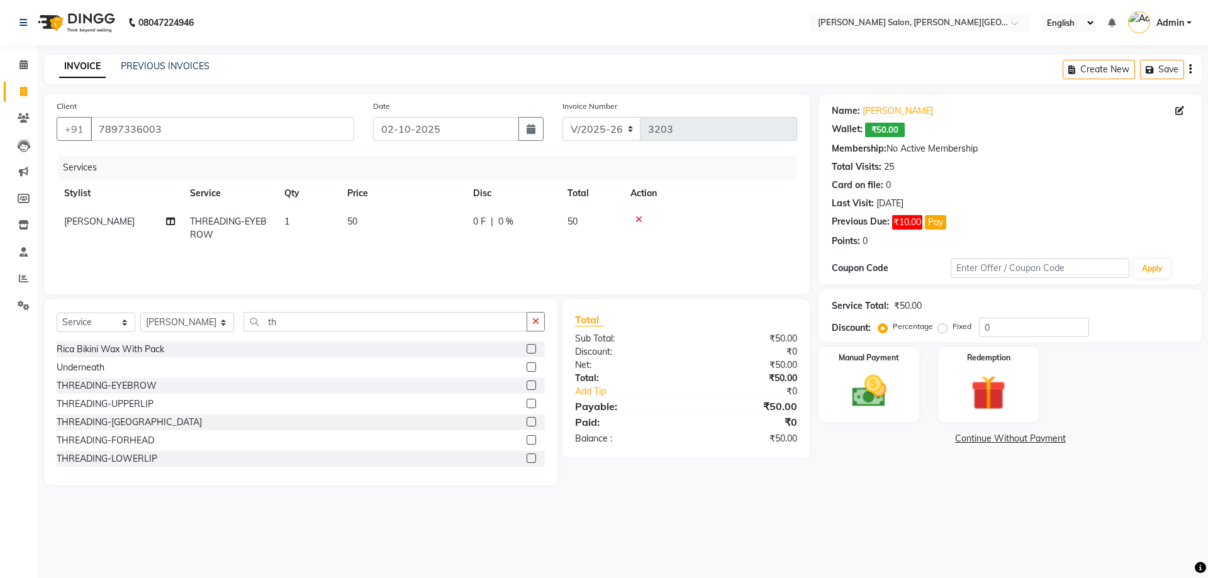
click at [527, 384] on label at bounding box center [531, 385] width 9 height 9
click at [527, 384] on input "checkbox" at bounding box center [531, 386] width 8 height 8
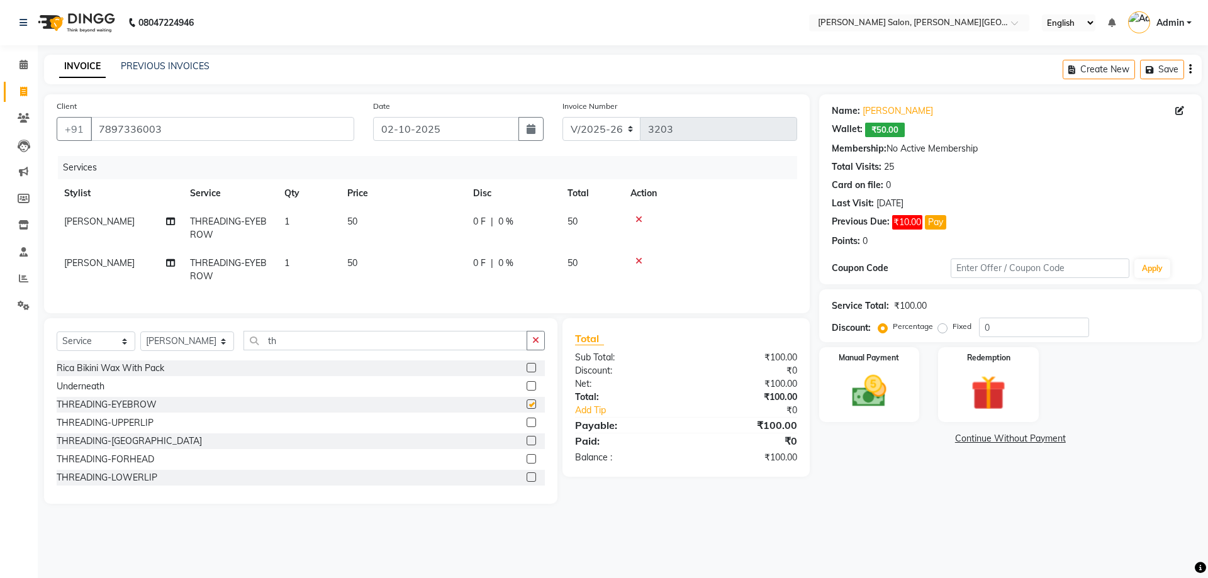
checkbox input "false"
click at [527, 427] on label at bounding box center [531, 422] width 9 height 9
click at [527, 427] on input "checkbox" at bounding box center [531, 423] width 8 height 8
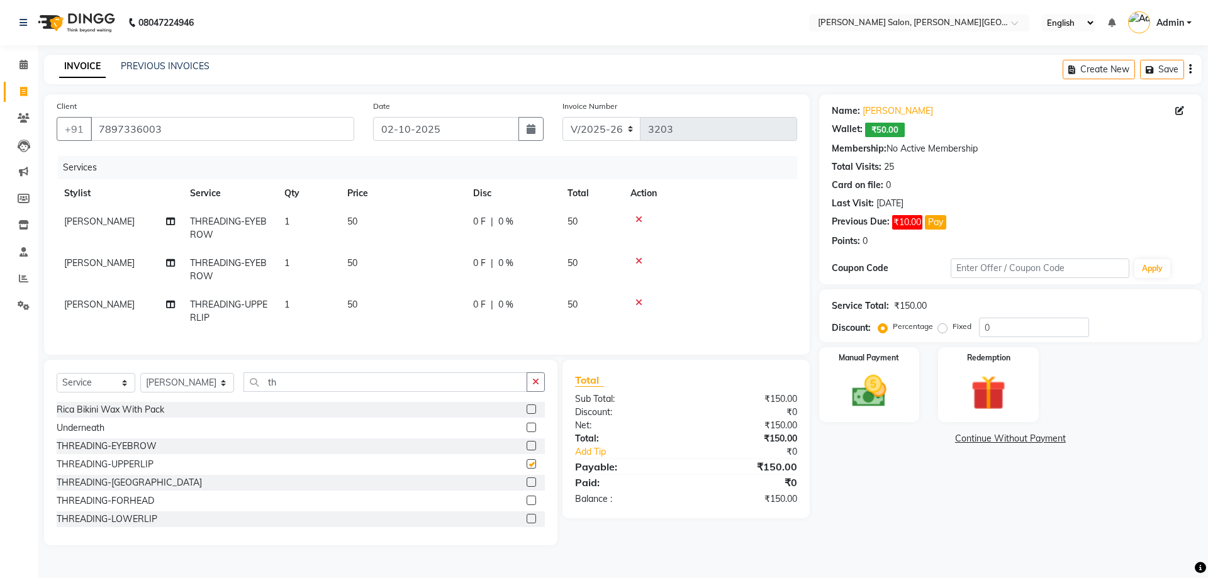
checkbox input "false"
drag, startPoint x: 246, startPoint y: 388, endPoint x: 444, endPoint y: 389, distance: 197.6
click at [444, 389] on input "th" at bounding box center [385, 382] width 284 height 20
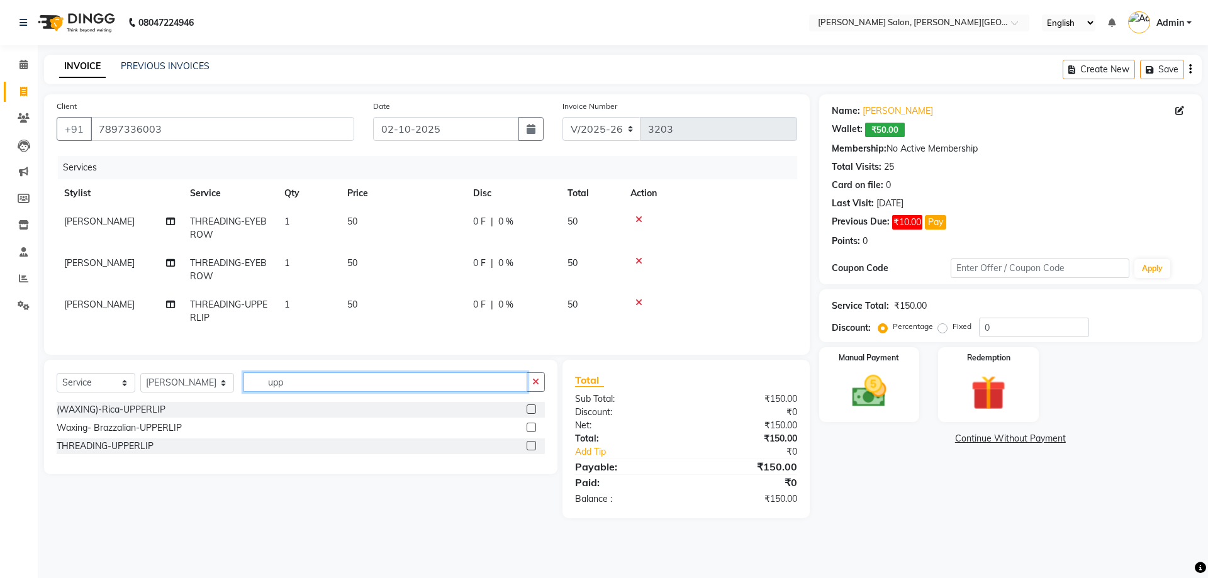
type input "upp"
click at [530, 432] on label at bounding box center [531, 427] width 9 height 9
click at [530, 432] on input "checkbox" at bounding box center [531, 428] width 8 height 8
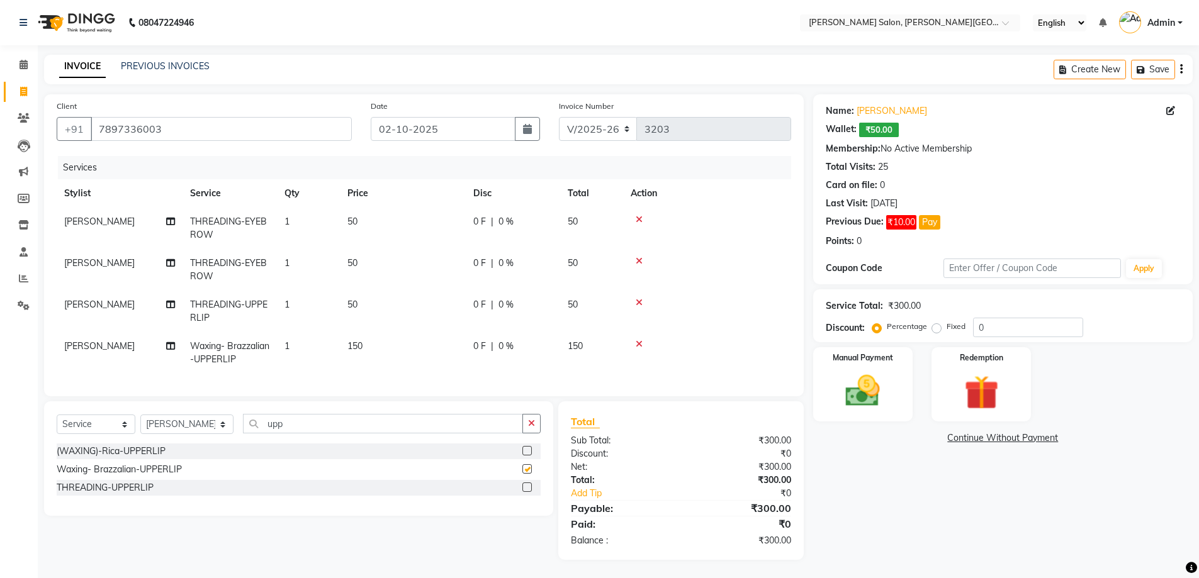
checkbox input "false"
drag, startPoint x: 1003, startPoint y: 325, endPoint x: 939, endPoint y: 325, distance: 63.5
click at [939, 325] on div "Percentage Fixed 0" at bounding box center [979, 328] width 208 height 20
type input "20"
click at [971, 500] on div "Name: [PERSON_NAME]: ₹50.00 Membership: No Active Membership Total Visits: 25 C…" at bounding box center [1007, 327] width 389 height 466
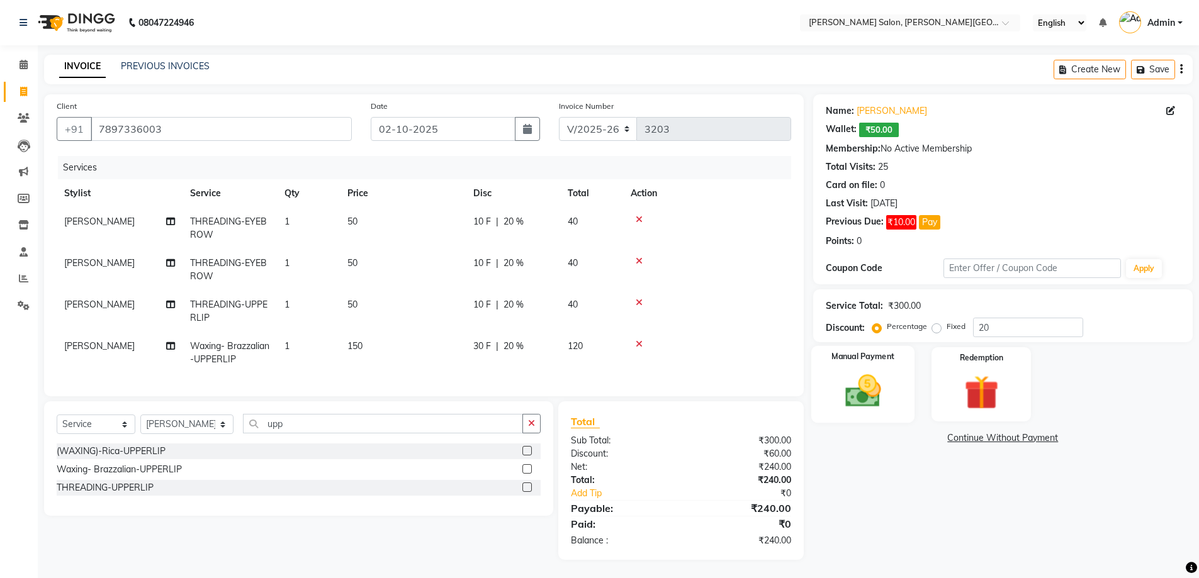
click at [868, 398] on img at bounding box center [863, 391] width 58 height 41
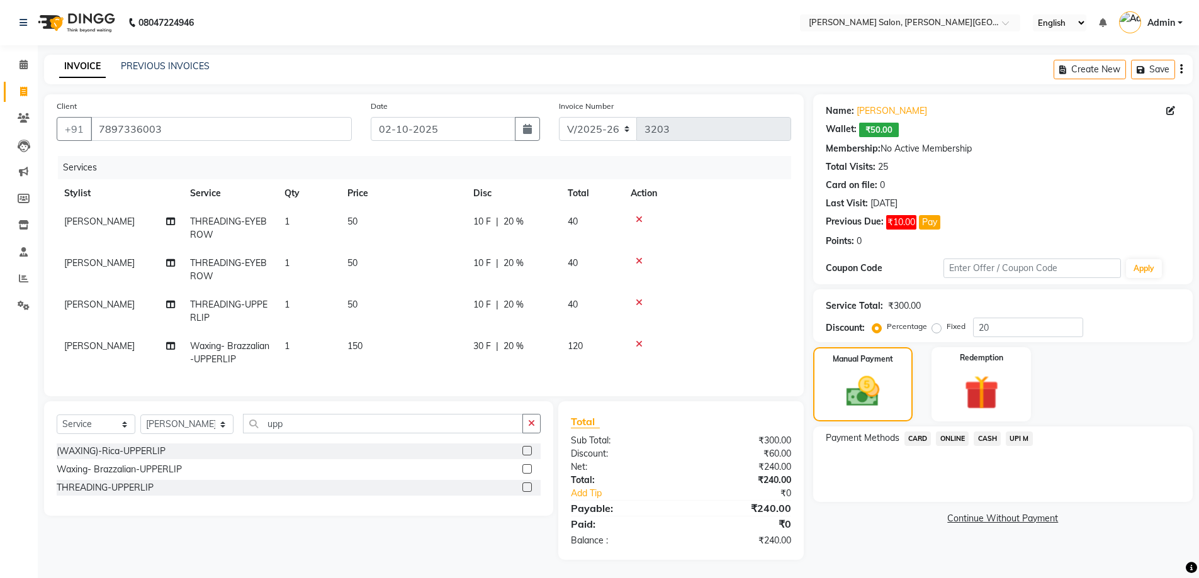
click at [988, 438] on span "CASH" at bounding box center [986, 439] width 27 height 14
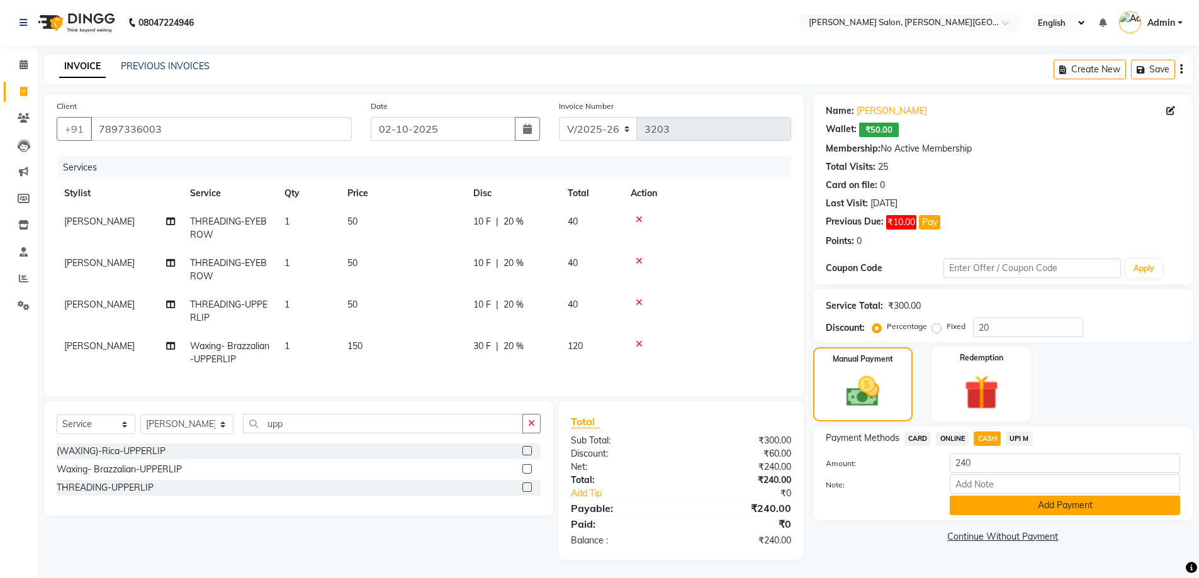
click at [1046, 504] on button "Add Payment" at bounding box center [1064, 506] width 230 height 20
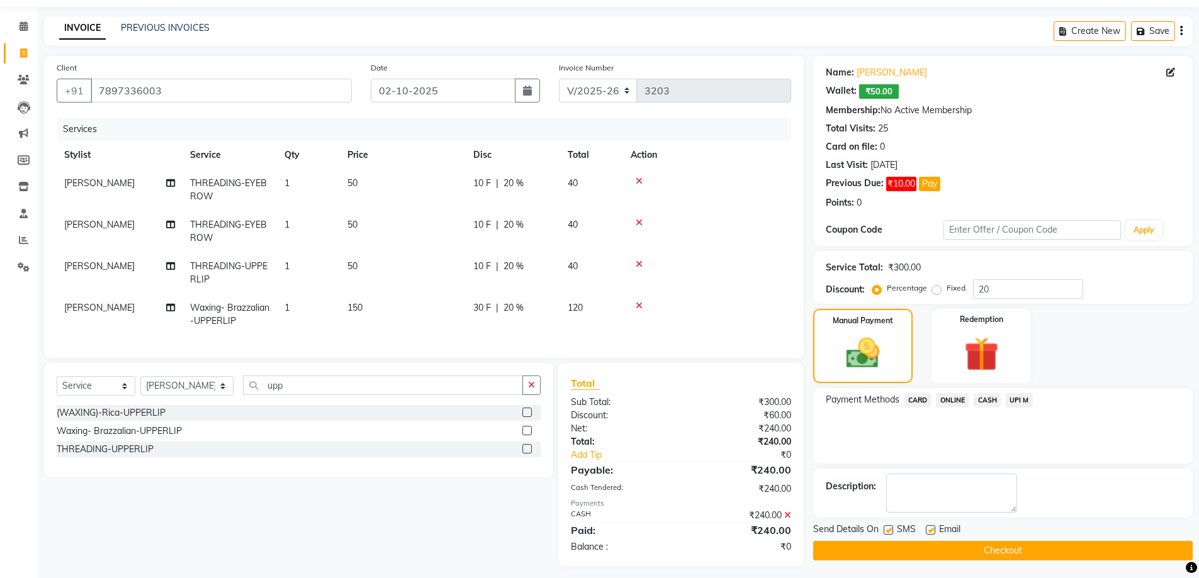
scroll to position [55, 0]
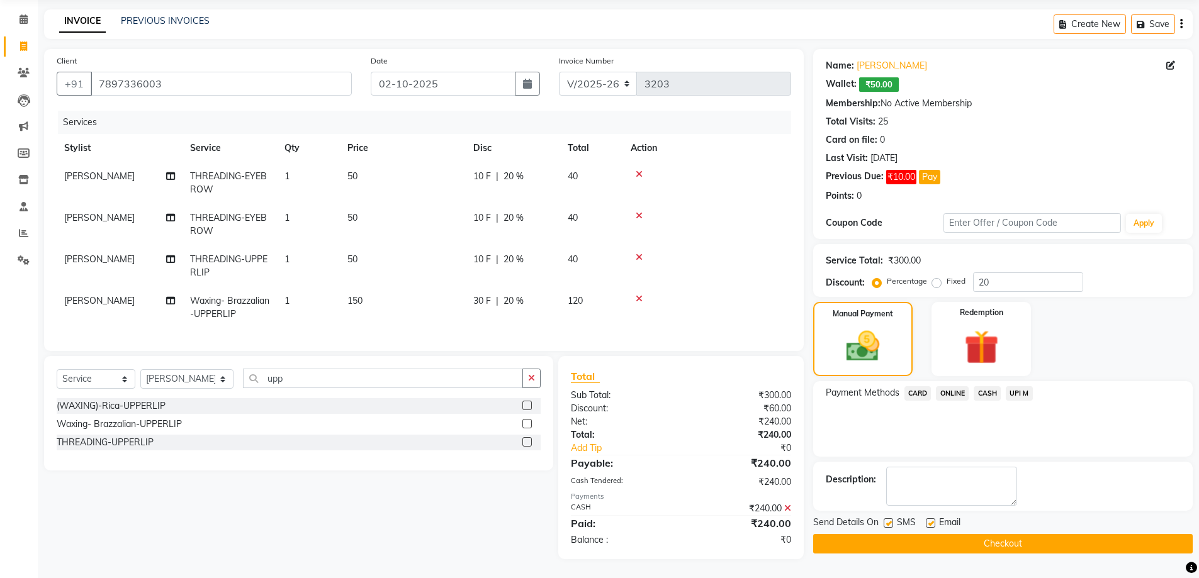
click at [1005, 534] on button "Checkout" at bounding box center [1002, 544] width 379 height 20
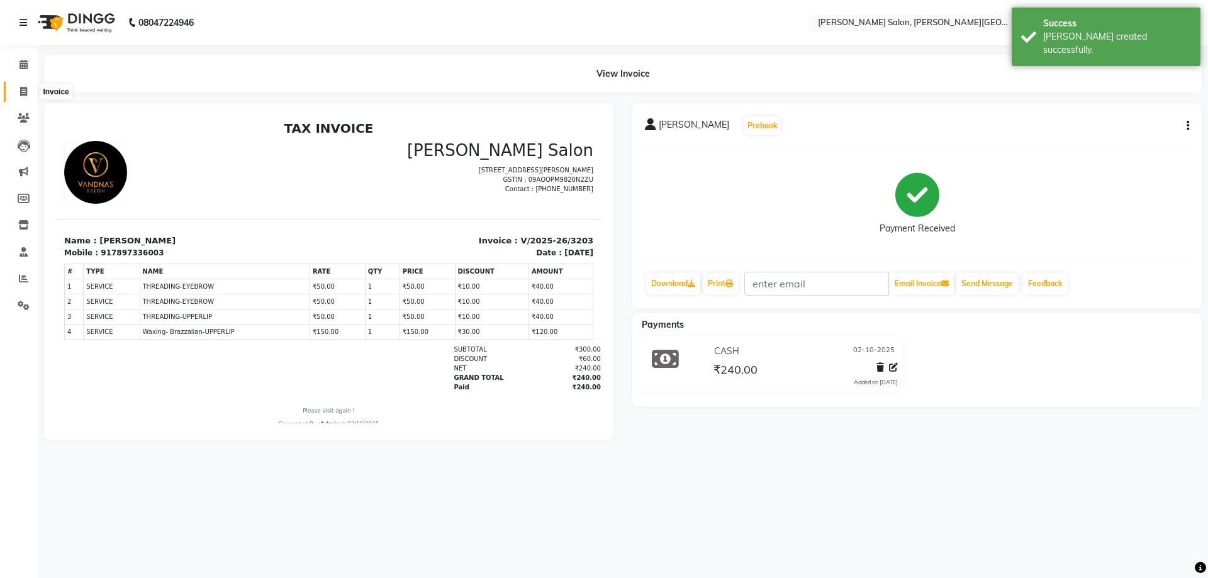
click at [22, 94] on icon at bounding box center [23, 91] width 7 height 9
select select "service"
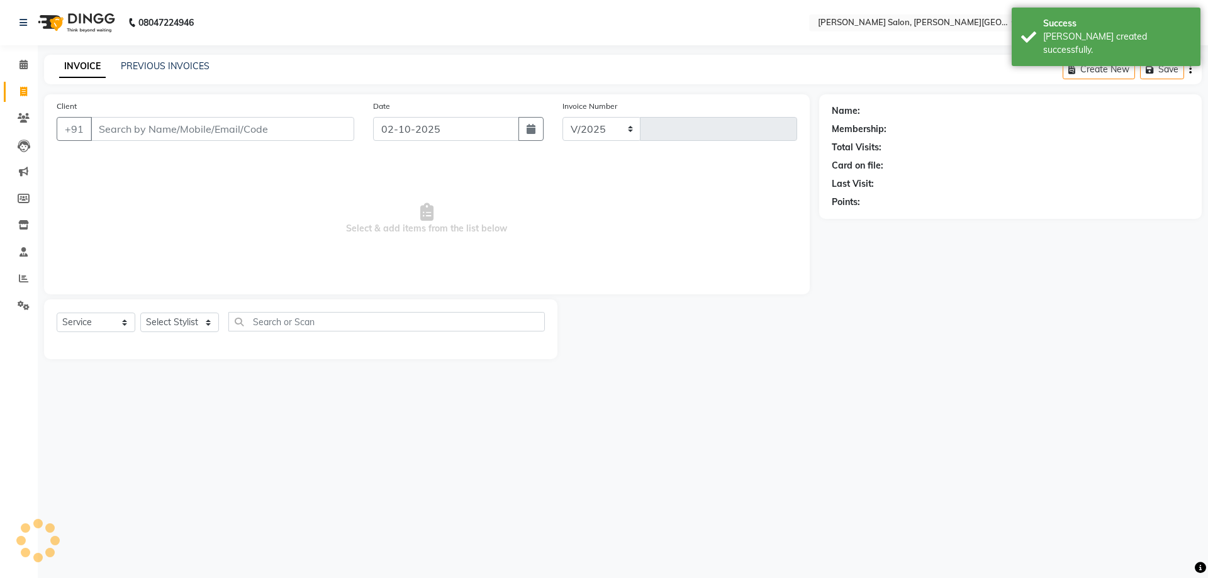
select select "4122"
type input "3204"
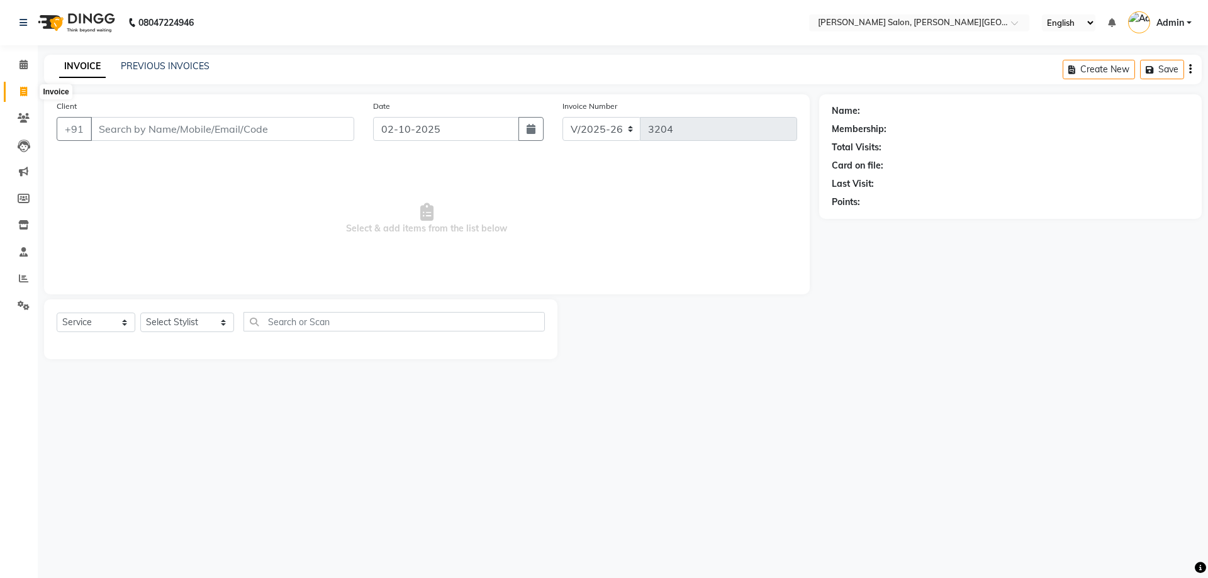
click at [25, 91] on icon at bounding box center [23, 91] width 7 height 9
select select "service"
type input "3204"
select select "4122"
click at [197, 69] on link "PREVIOUS INVOICES" at bounding box center [165, 65] width 89 height 11
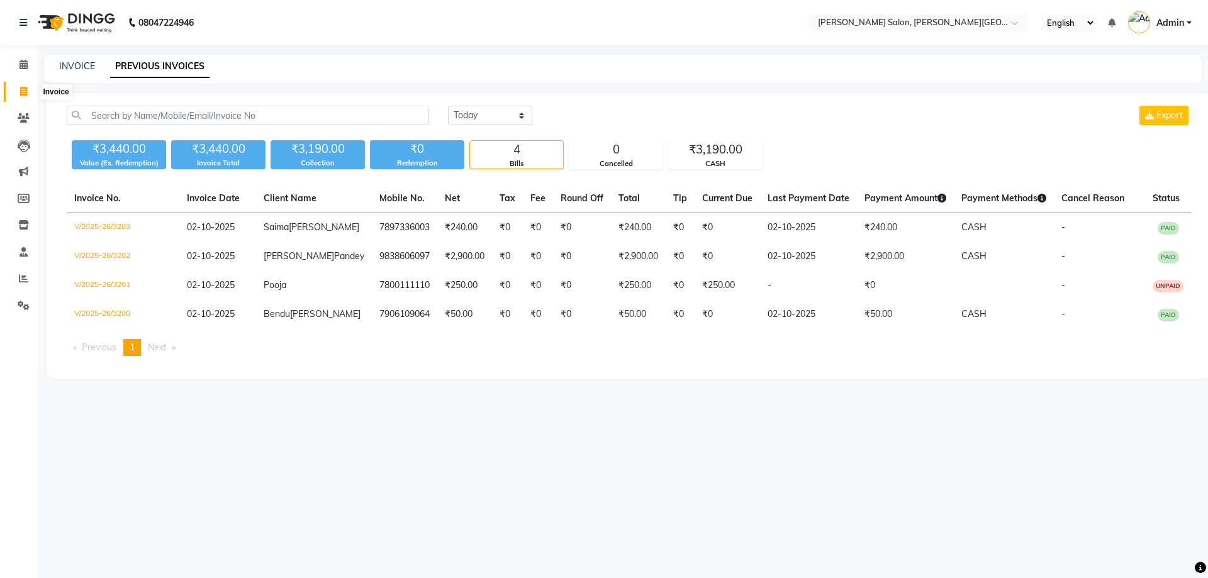
click at [23, 91] on icon at bounding box center [23, 91] width 7 height 9
select select "service"
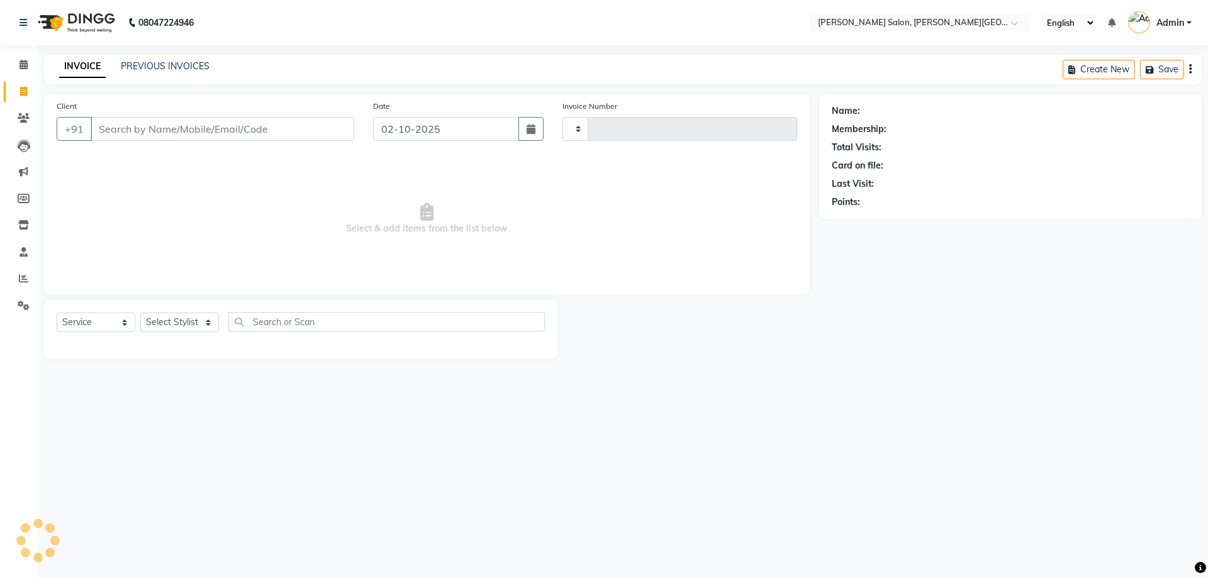
type input "3204"
select select "4122"
click at [172, 131] on input "Client" at bounding box center [223, 129] width 264 height 24
paste input "8948255555"
type input "8948255555"
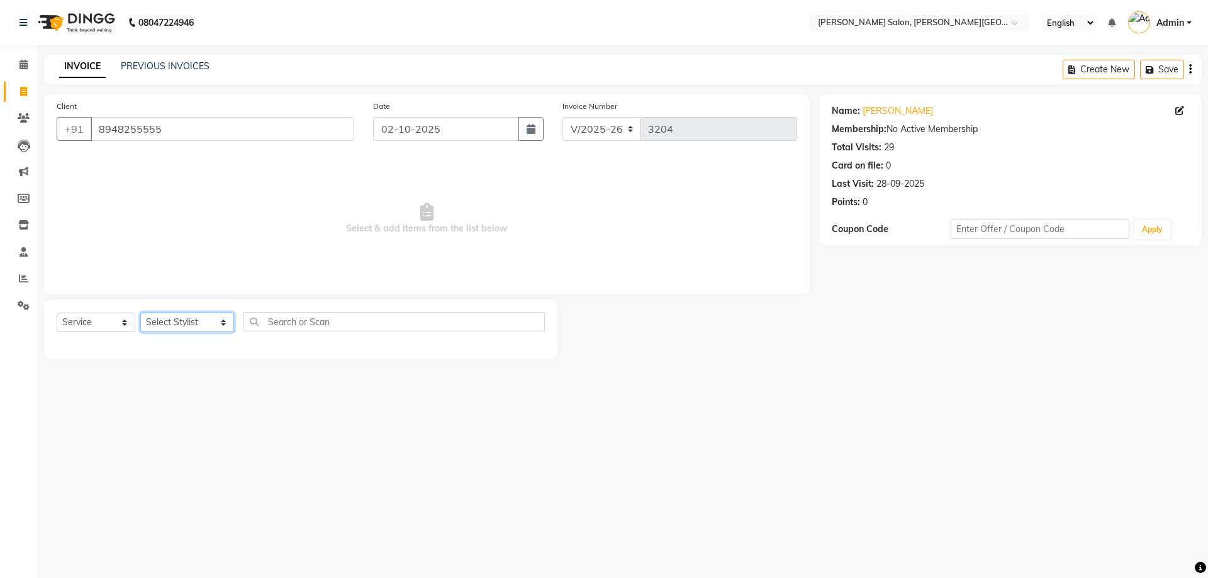
click at [211, 322] on select "Select Stylist [PERSON_NAME] [PERSON_NAME] [PERSON_NAME] [PERSON_NAME] [PERSON_…" at bounding box center [187, 323] width 94 height 20
select select "41278"
click at [140, 313] on select "Select Stylist [PERSON_NAME] [PERSON_NAME] [PERSON_NAME] [PERSON_NAME] [PERSON_…" at bounding box center [187, 323] width 94 height 20
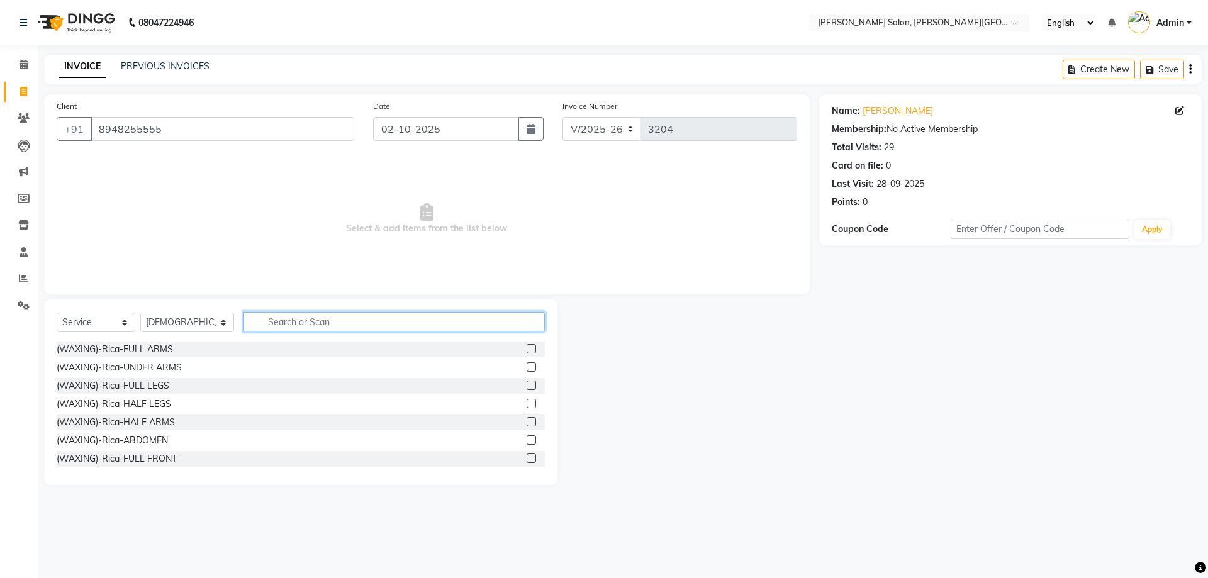
click at [279, 315] on input "text" at bounding box center [394, 322] width 302 height 20
type input "beard"
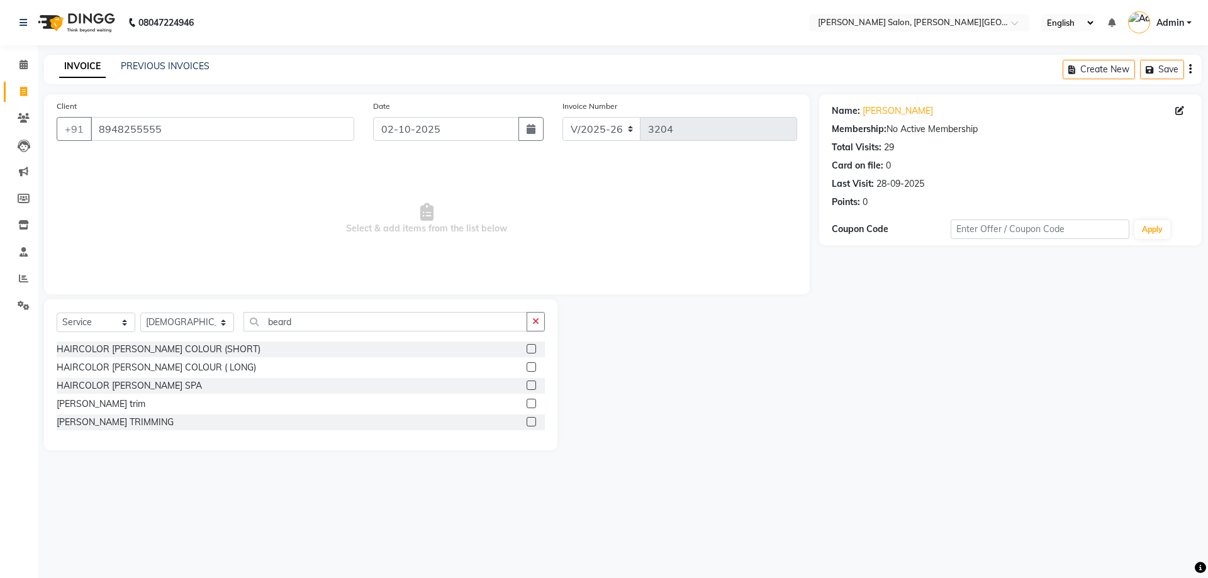
click at [533, 403] on label at bounding box center [531, 403] width 9 height 9
click at [533, 403] on input "checkbox" at bounding box center [531, 404] width 8 height 8
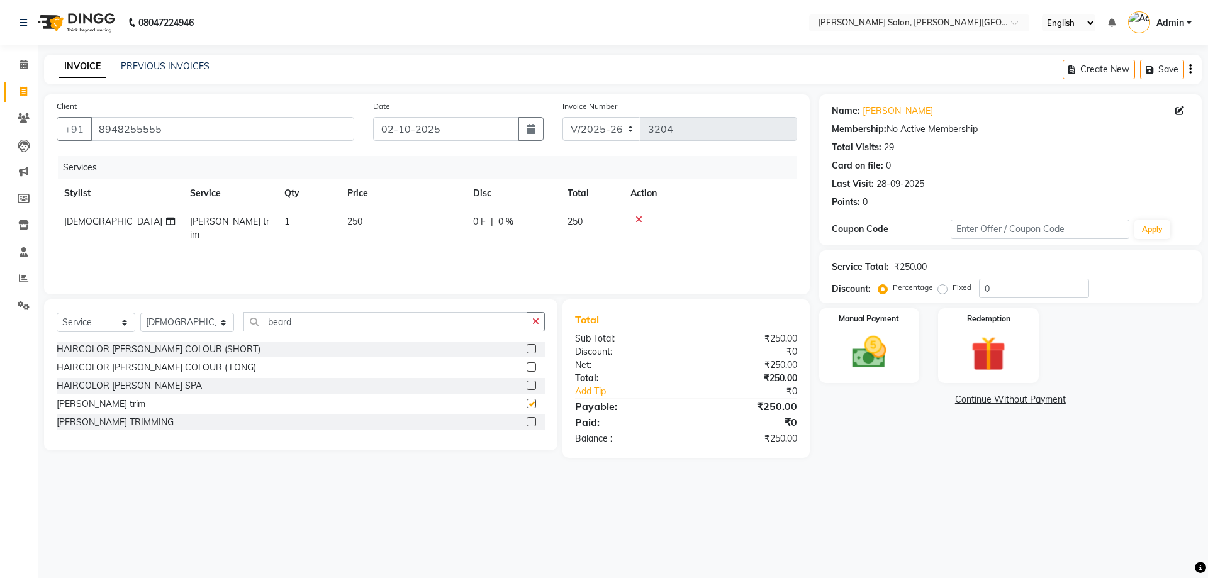
checkbox input "false"
click at [532, 349] on label at bounding box center [531, 348] width 9 height 9
click at [532, 349] on input "checkbox" at bounding box center [531, 349] width 8 height 8
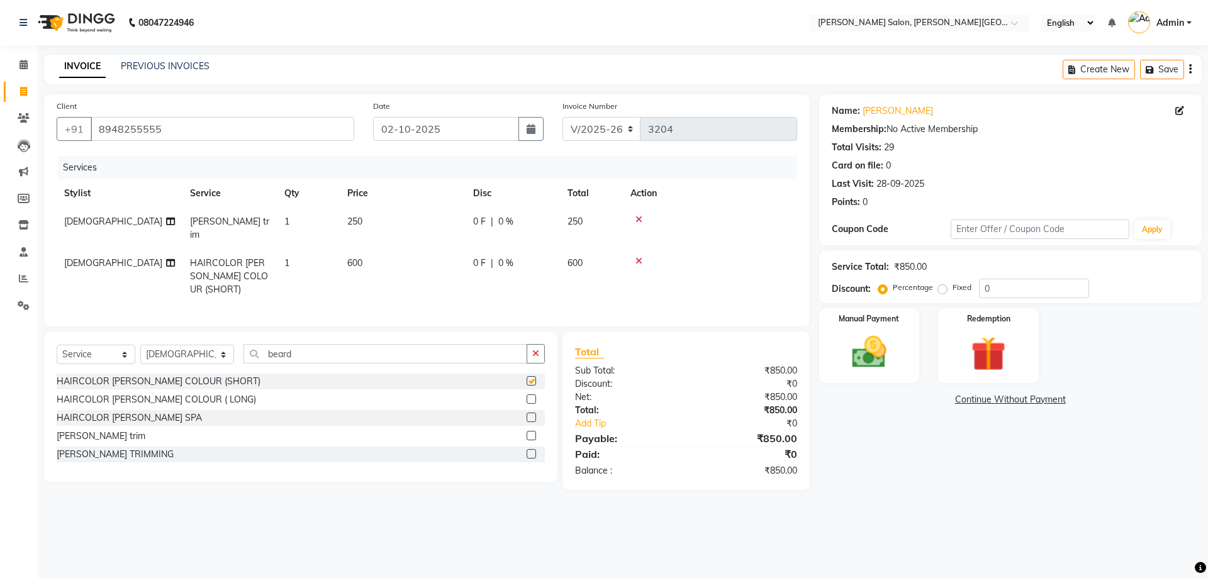
checkbox input "false"
drag, startPoint x: 252, startPoint y: 353, endPoint x: 361, endPoint y: 362, distance: 108.6
click at [361, 362] on div "Select Service Product Membership Package Voucher Prepaid Gift Card Select Styl…" at bounding box center [301, 359] width 488 height 30
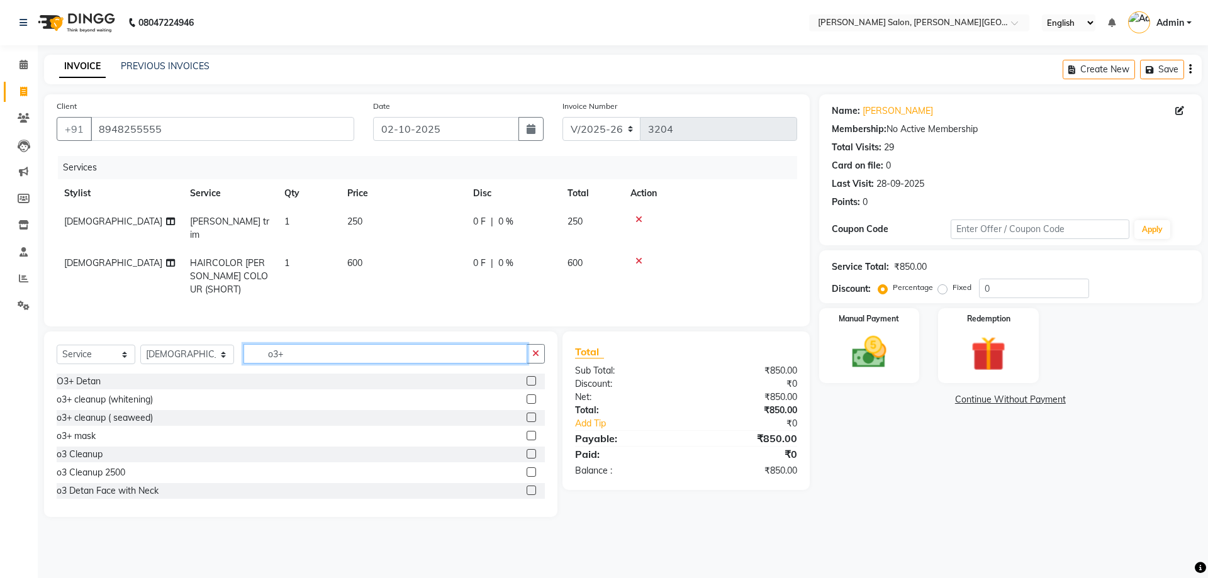
type input "o3+"
click at [527, 395] on label at bounding box center [531, 398] width 9 height 9
click at [527, 396] on input "checkbox" at bounding box center [531, 400] width 8 height 8
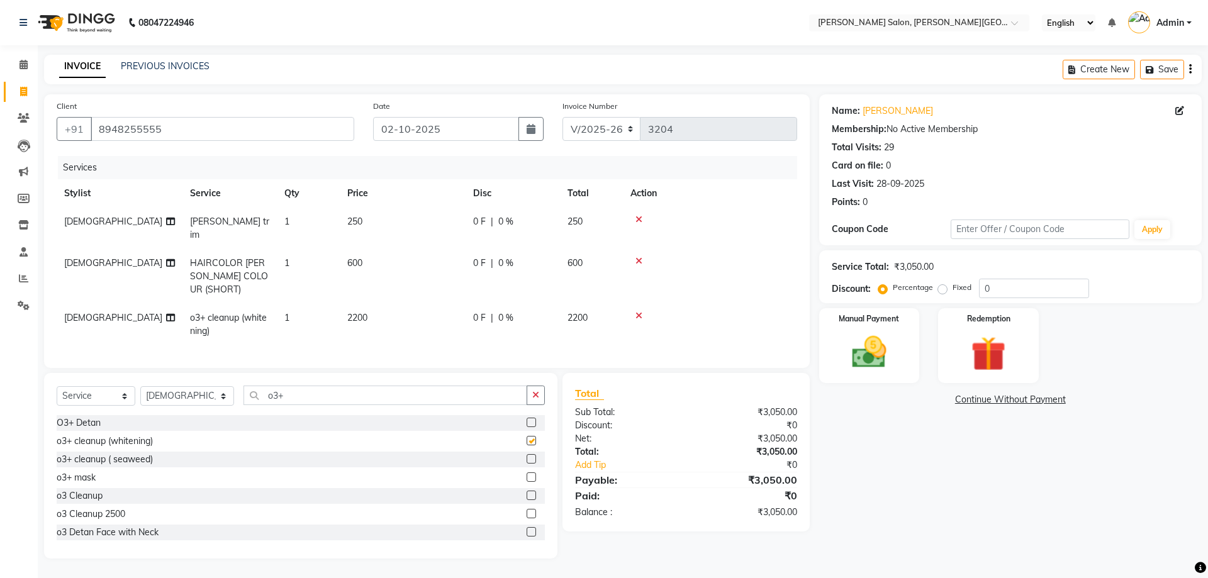
checkbox input "false"
drag, startPoint x: 1007, startPoint y: 279, endPoint x: 959, endPoint y: 280, distance: 47.2
click at [959, 280] on div "Percentage Fixed 0" at bounding box center [985, 289] width 208 height 20
type input "20"
click at [864, 361] on img at bounding box center [869, 353] width 59 height 42
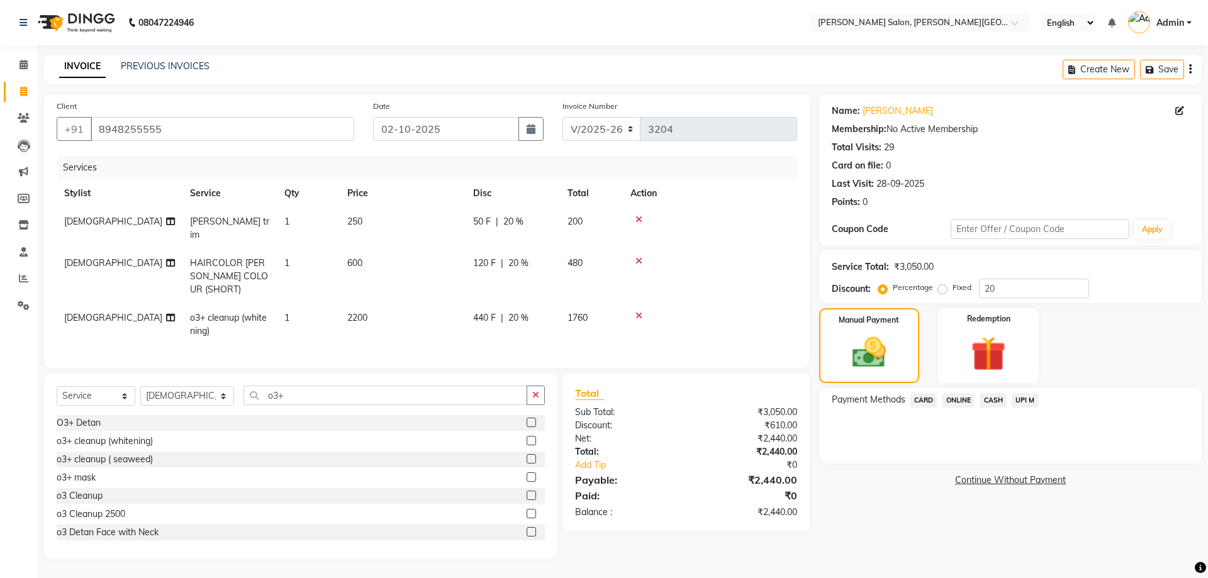
click at [1024, 400] on span "UPI M" at bounding box center [1025, 400] width 27 height 14
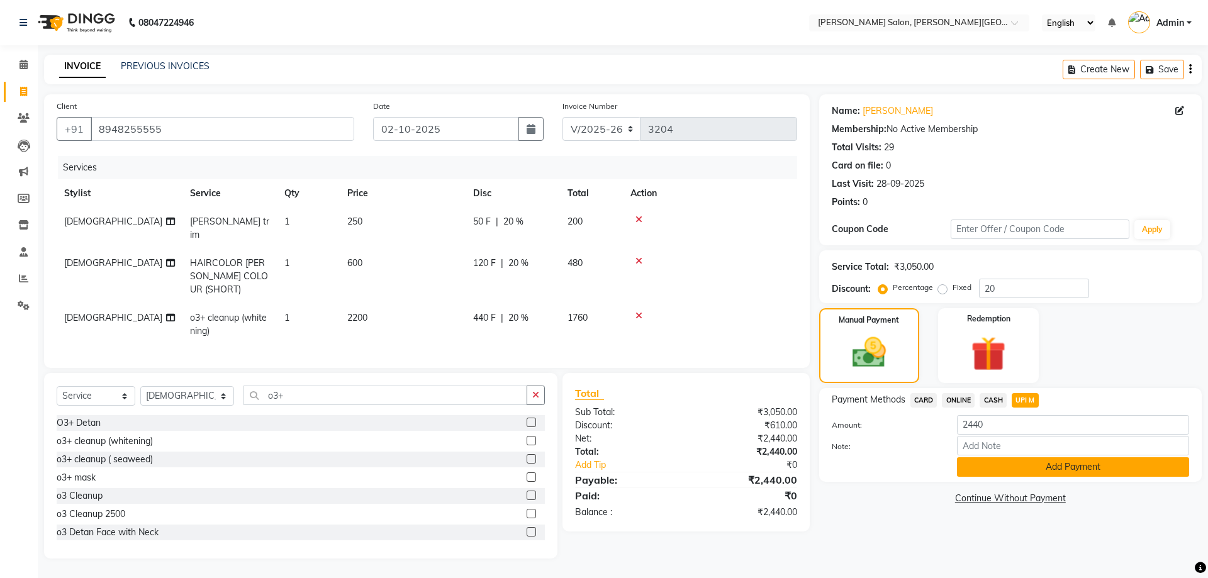
click at [1059, 466] on button "Add Payment" at bounding box center [1073, 467] width 232 height 20
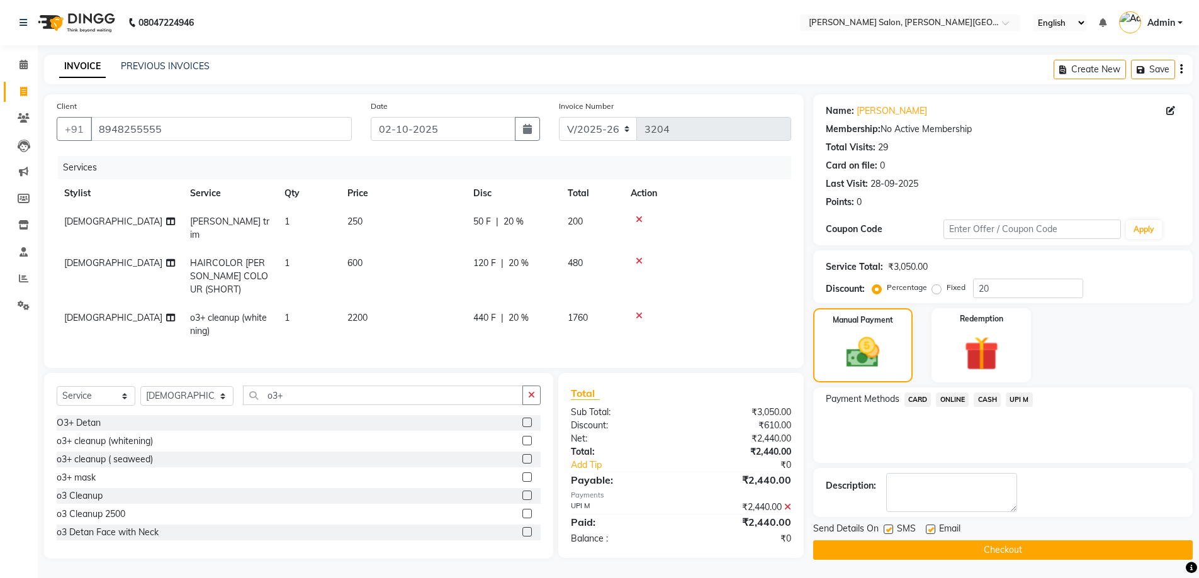
scroll to position [1, 0]
click at [1000, 547] on button "Checkout" at bounding box center [1002, 550] width 379 height 20
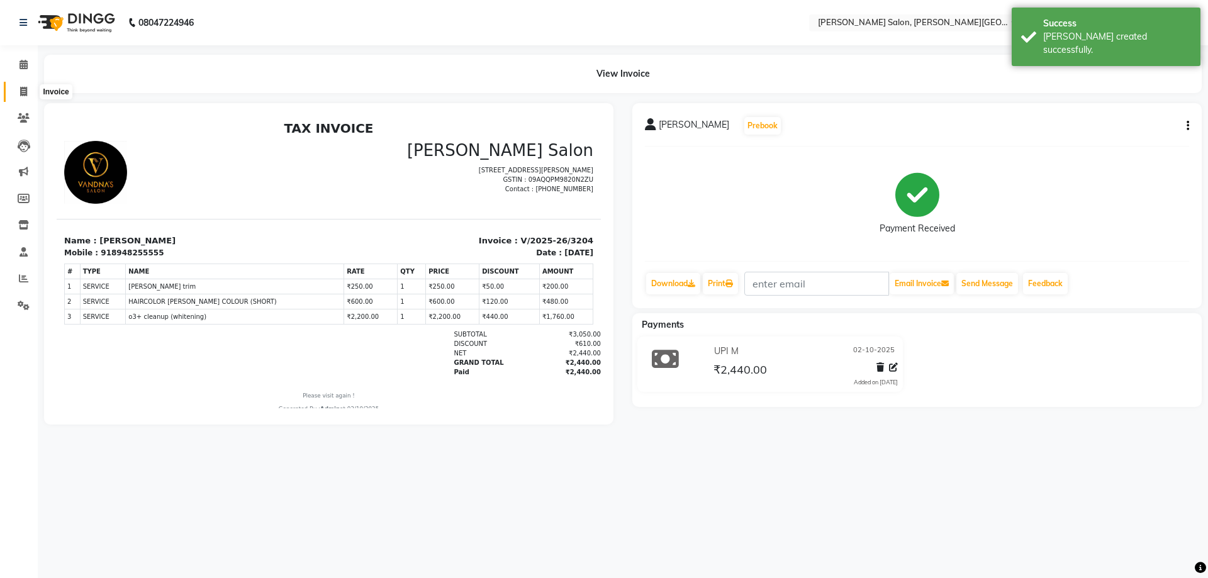
click at [23, 91] on icon at bounding box center [23, 91] width 7 height 9
select select "service"
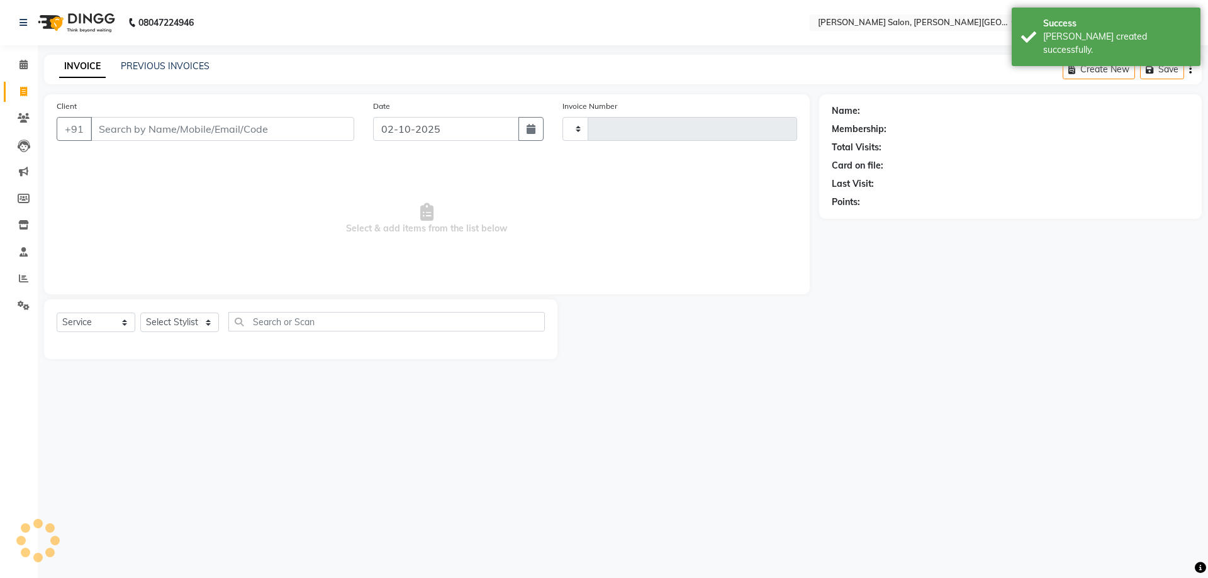
type input "3205"
select select "4122"
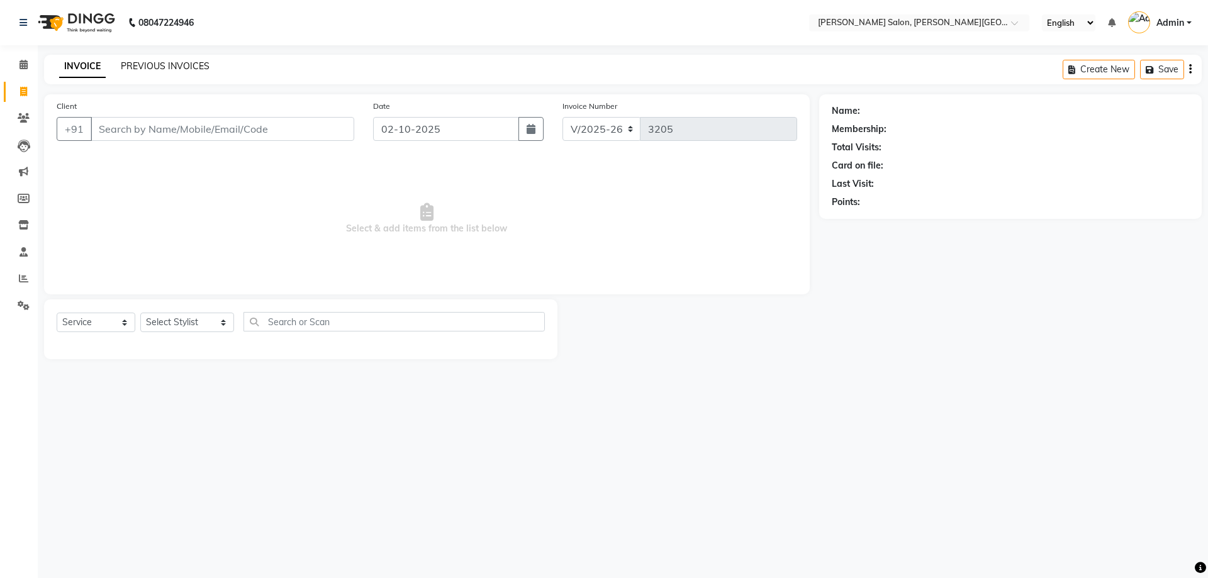
click at [177, 65] on link "PREVIOUS INVOICES" at bounding box center [165, 65] width 89 height 11
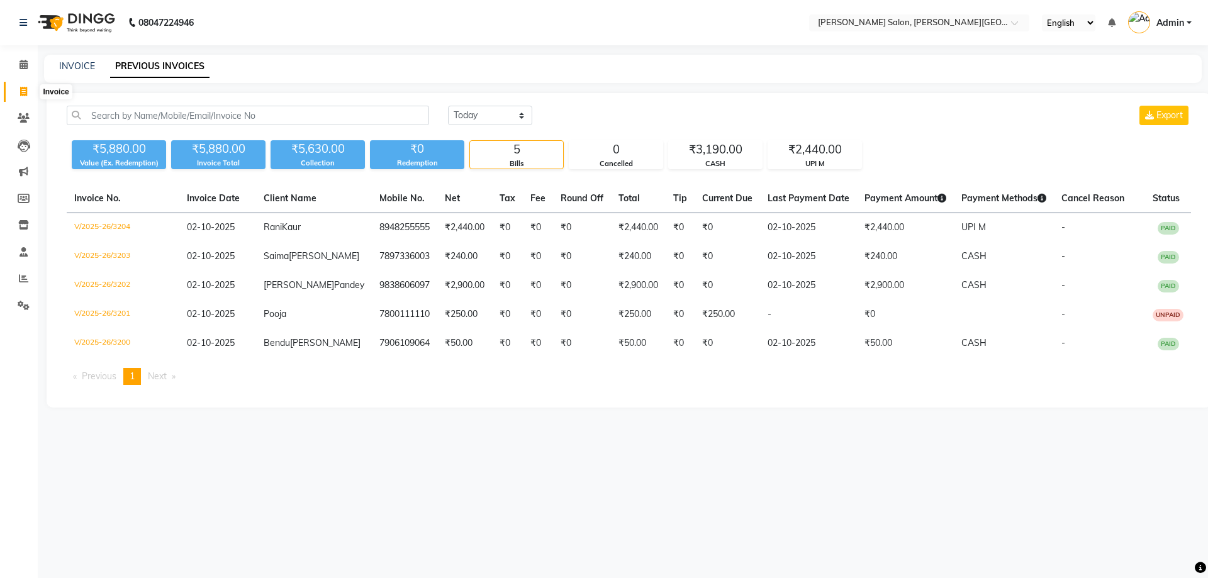
click at [23, 89] on icon at bounding box center [23, 91] width 7 height 9
select select "service"
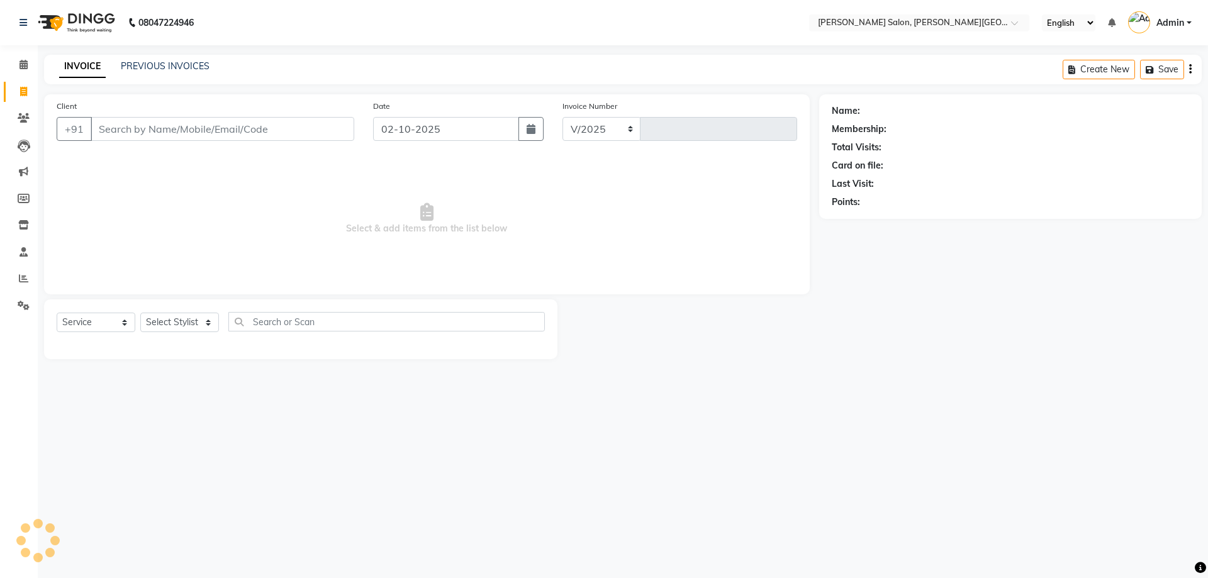
select select "4122"
type input "3205"
click at [328, 449] on div "08047224946 Select Location × [PERSON_NAME] Salon, [PERSON_NAME] Road English E…" at bounding box center [604, 289] width 1208 height 578
click at [20, 90] on icon at bounding box center [23, 91] width 7 height 9
select select "service"
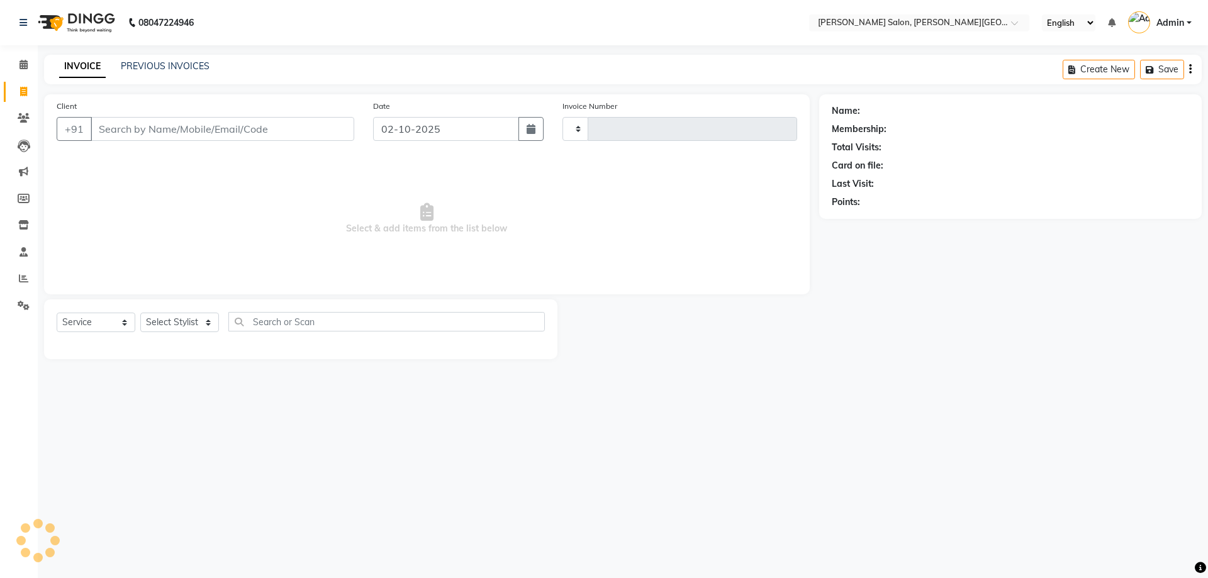
type input "3205"
select select "4122"
click at [176, 65] on link "PREVIOUS INVOICES" at bounding box center [165, 65] width 89 height 11
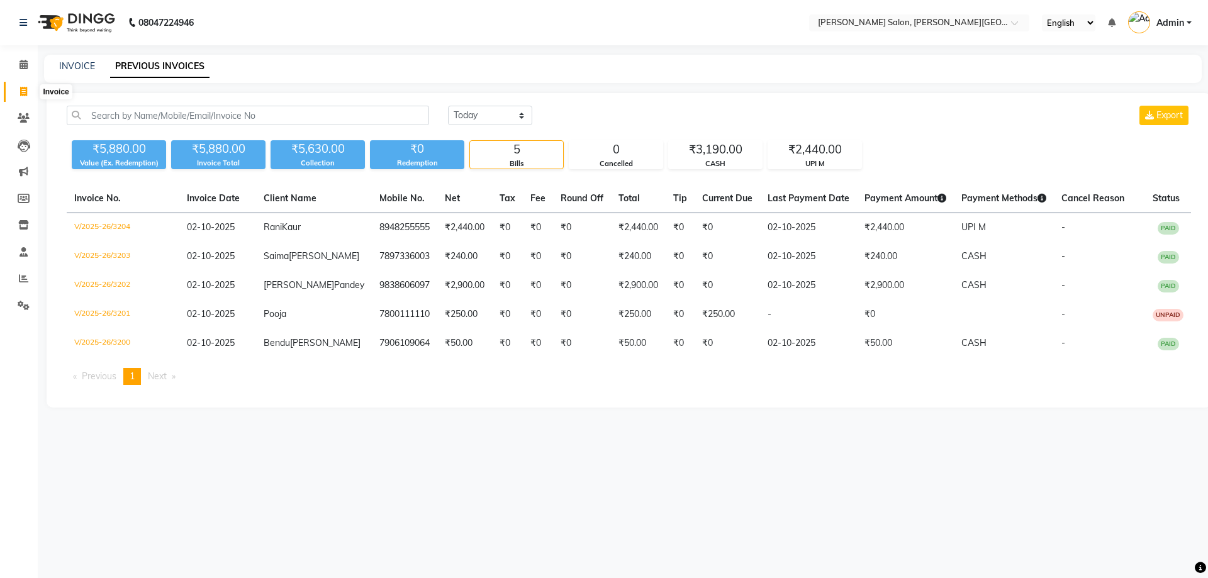
click at [23, 89] on icon at bounding box center [23, 91] width 7 height 9
select select "service"
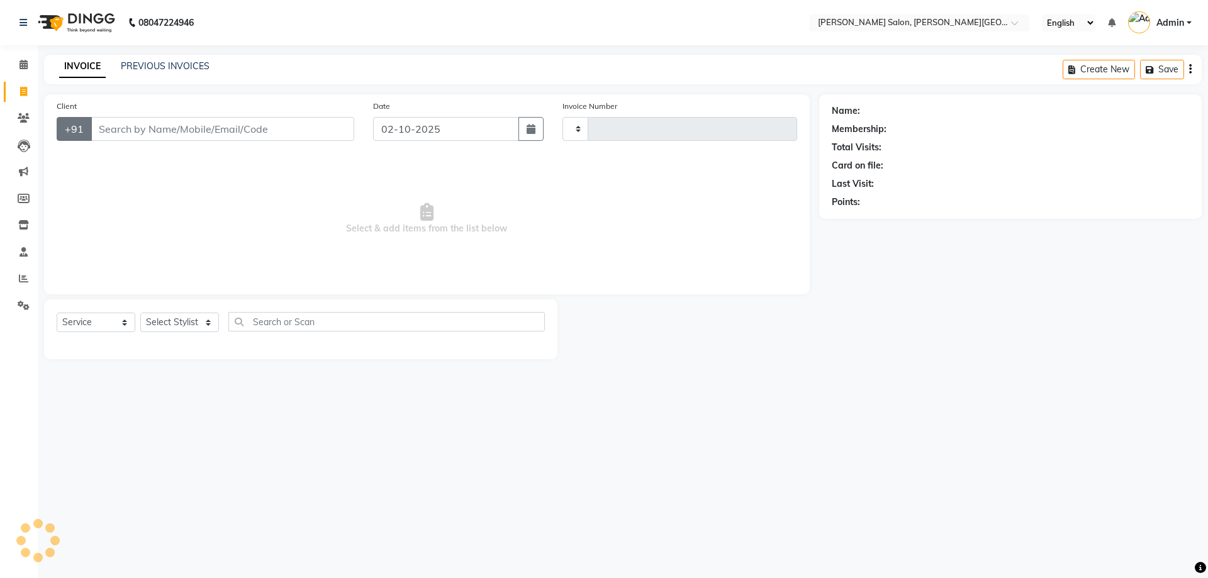
type input "3205"
select select "4122"
click at [137, 128] on input "Client" at bounding box center [223, 129] width 264 height 24
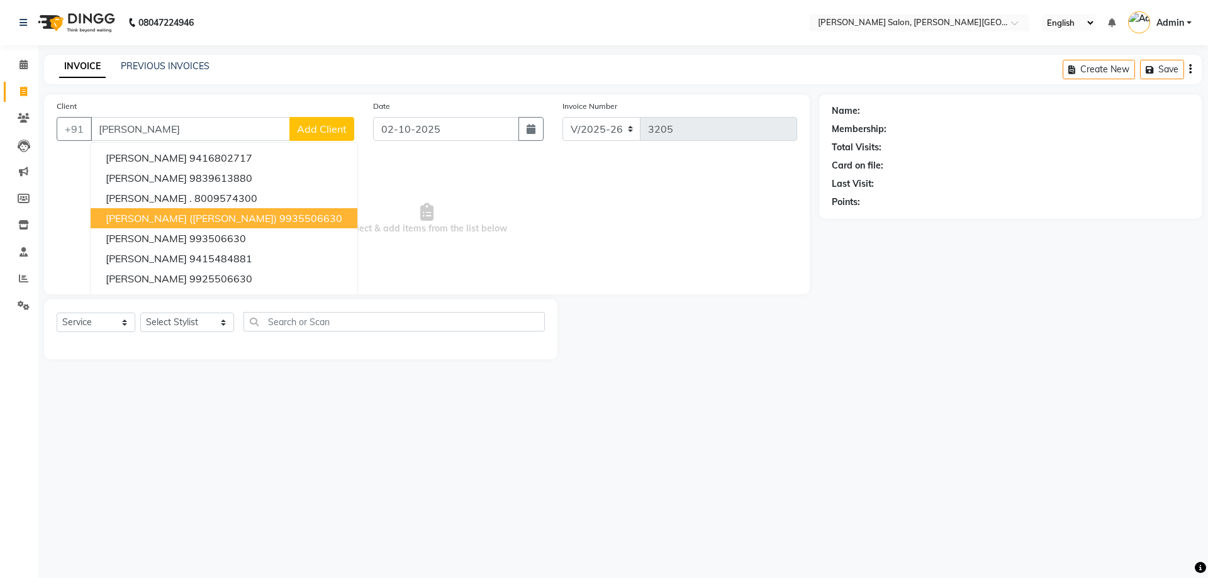
click at [180, 213] on span "[PERSON_NAME] ([PERSON_NAME])" at bounding box center [191, 218] width 171 height 13
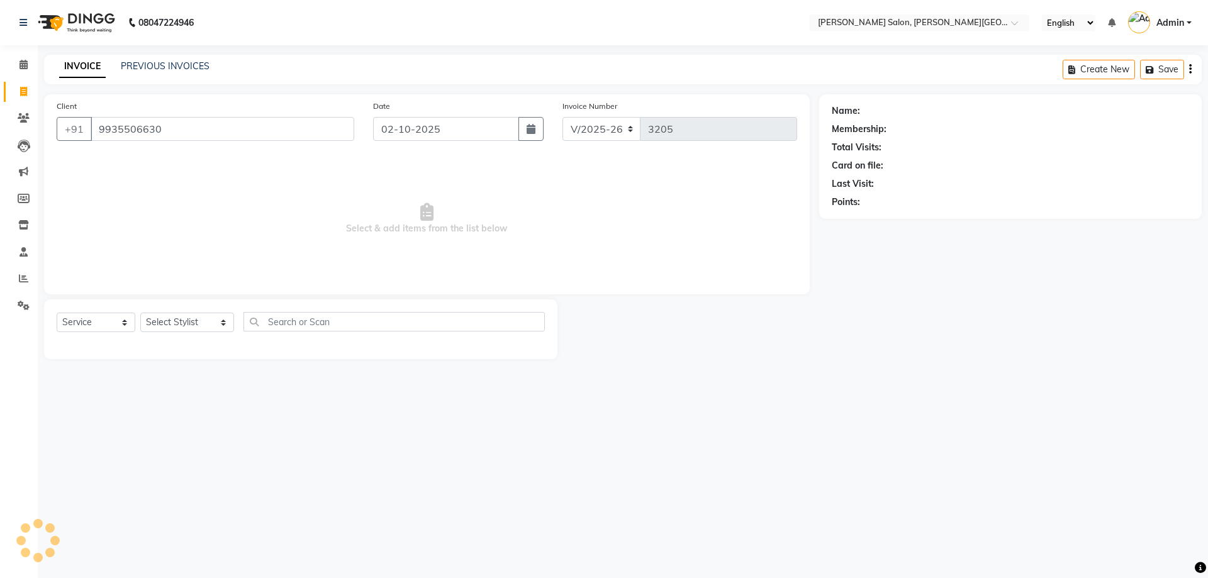
type input "9935506630"
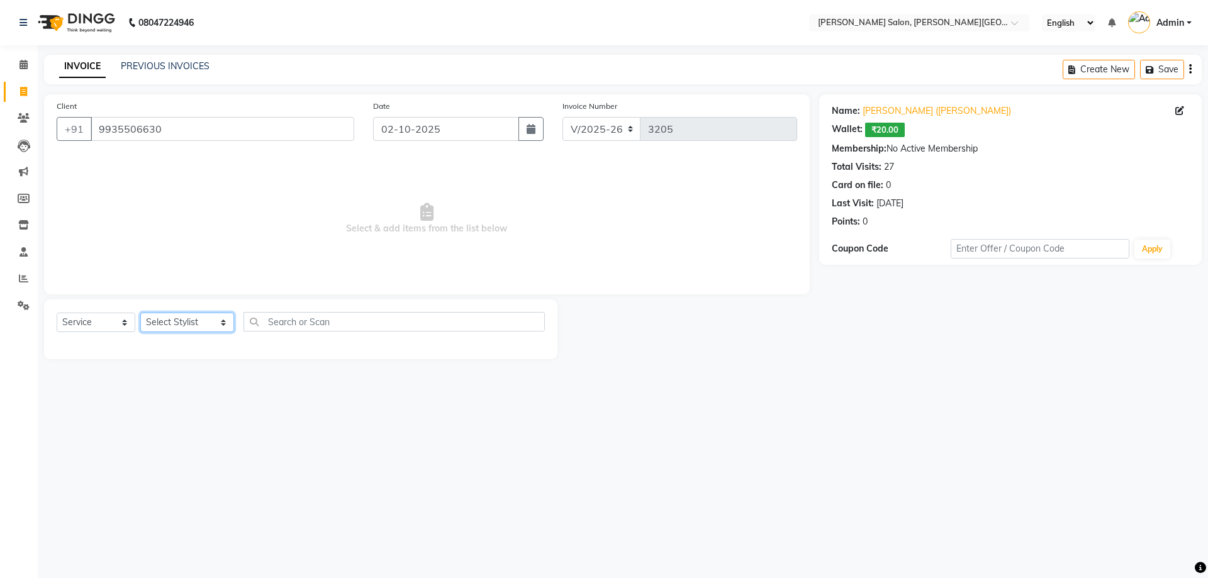
click at [209, 325] on select "Select Stylist [PERSON_NAME] [PERSON_NAME] [PERSON_NAME] [PERSON_NAME] [PERSON_…" at bounding box center [187, 323] width 94 height 20
select select "24178"
click at [140, 313] on select "Select Stylist [PERSON_NAME] [PERSON_NAME] [PERSON_NAME] [PERSON_NAME] [PERSON_…" at bounding box center [187, 323] width 94 height 20
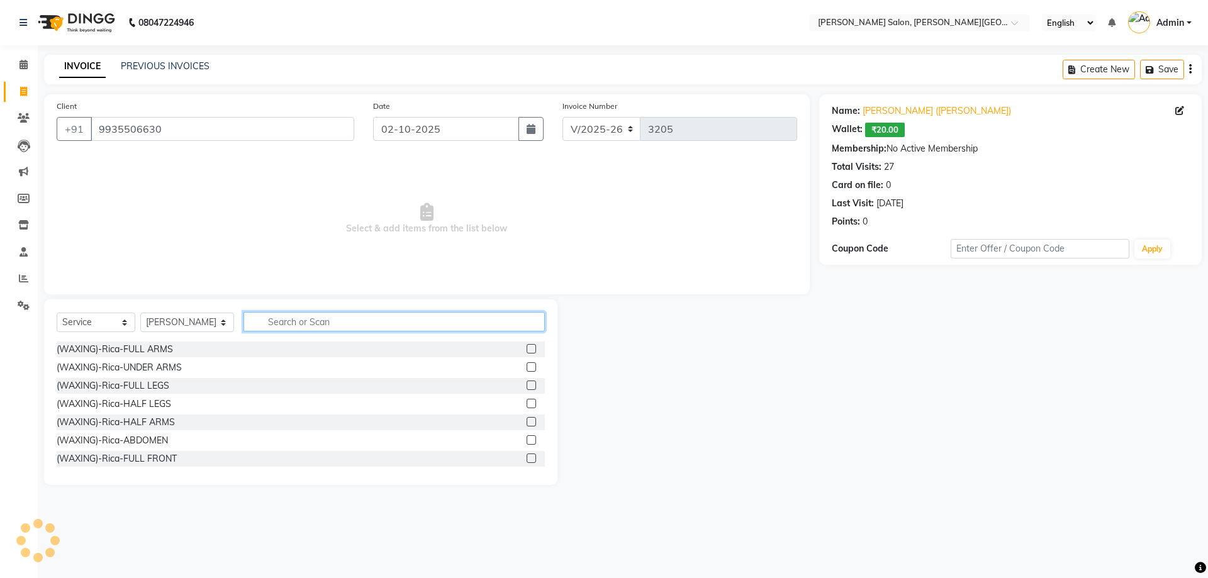
click at [277, 319] on input "text" at bounding box center [394, 322] width 302 height 20
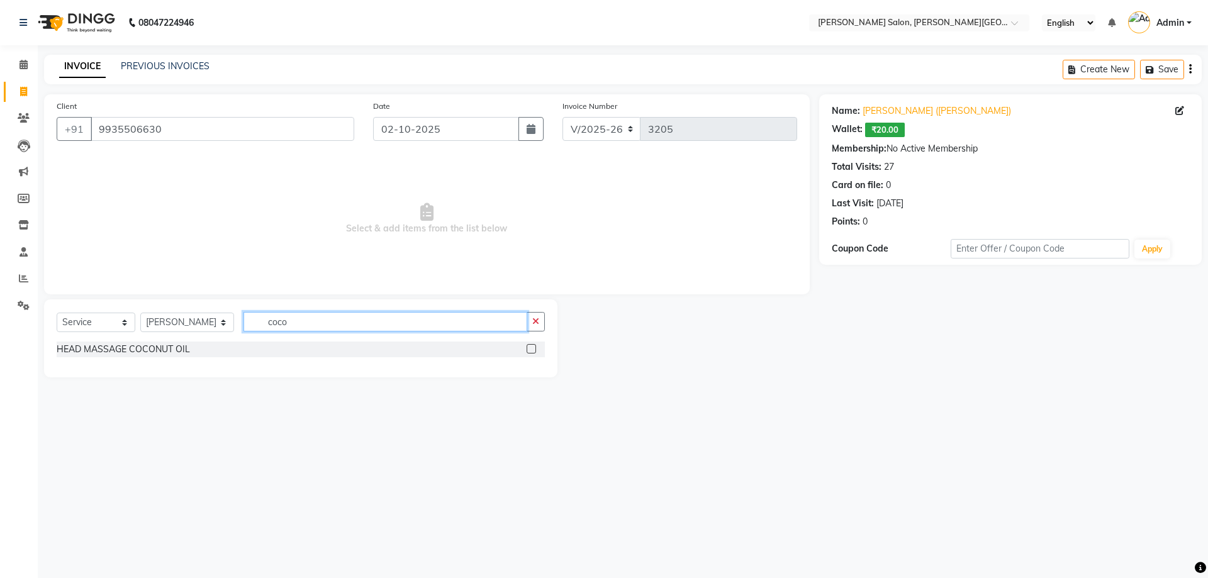
type input "coco"
drag, startPoint x: 530, startPoint y: 349, endPoint x: 499, endPoint y: 354, distance: 31.8
click at [530, 350] on label at bounding box center [531, 348] width 9 height 9
click at [530, 350] on input "checkbox" at bounding box center [531, 349] width 8 height 8
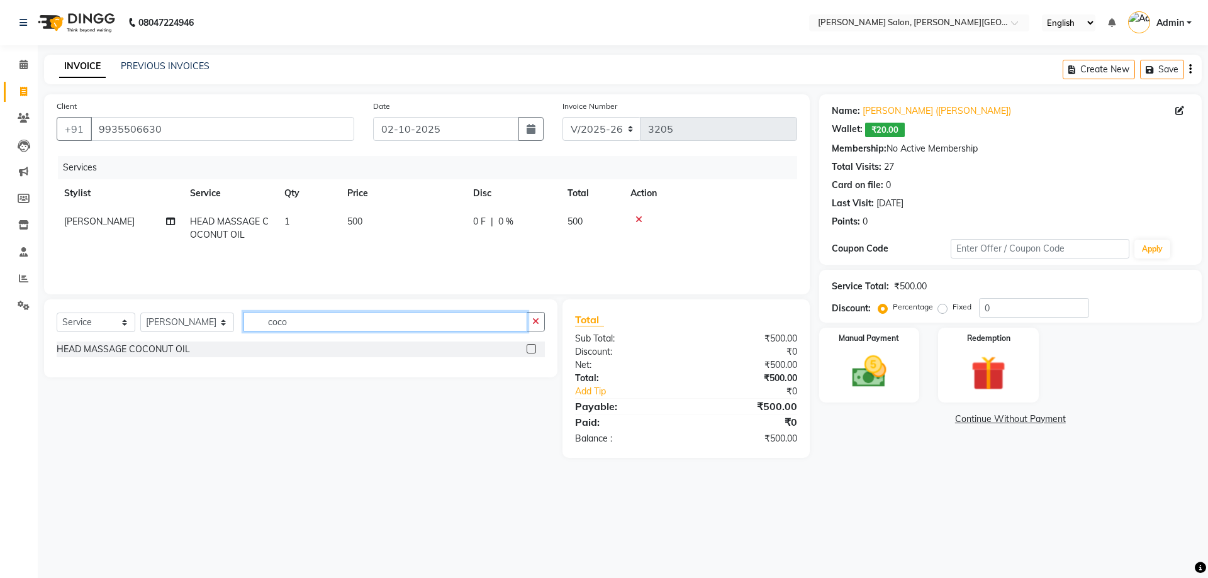
drag, startPoint x: 250, startPoint y: 327, endPoint x: 339, endPoint y: 326, distance: 88.7
click at [339, 326] on input "coco" at bounding box center [385, 322] width 284 height 20
click at [532, 347] on label at bounding box center [531, 348] width 9 height 9
click at [532, 347] on input "checkbox" at bounding box center [531, 349] width 8 height 8
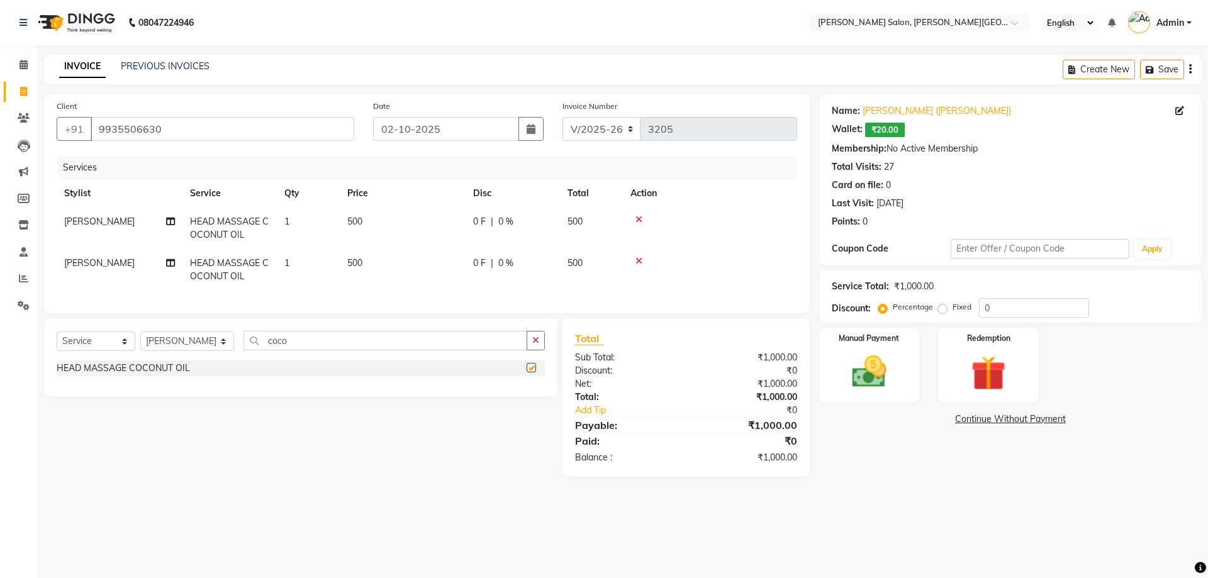
checkbox input "false"
drag, startPoint x: 1006, startPoint y: 310, endPoint x: 941, endPoint y: 310, distance: 65.4
click at [941, 310] on div "Percentage Fixed 0" at bounding box center [985, 308] width 208 height 20
type input "60"
click at [640, 260] on icon at bounding box center [638, 261] width 7 height 9
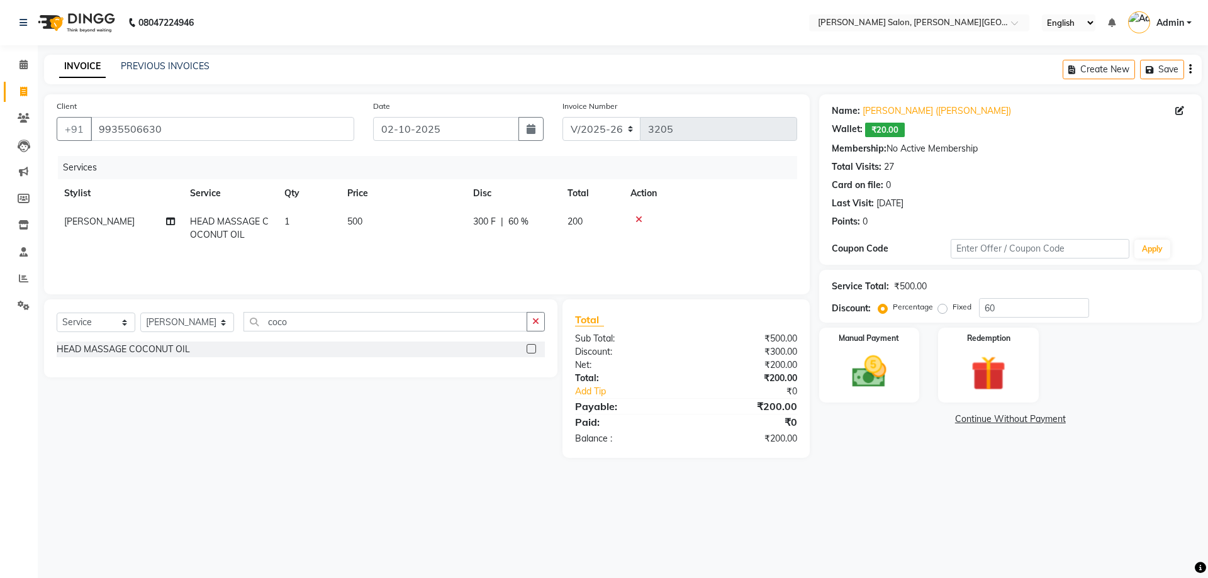
click at [639, 219] on icon at bounding box center [638, 219] width 7 height 9
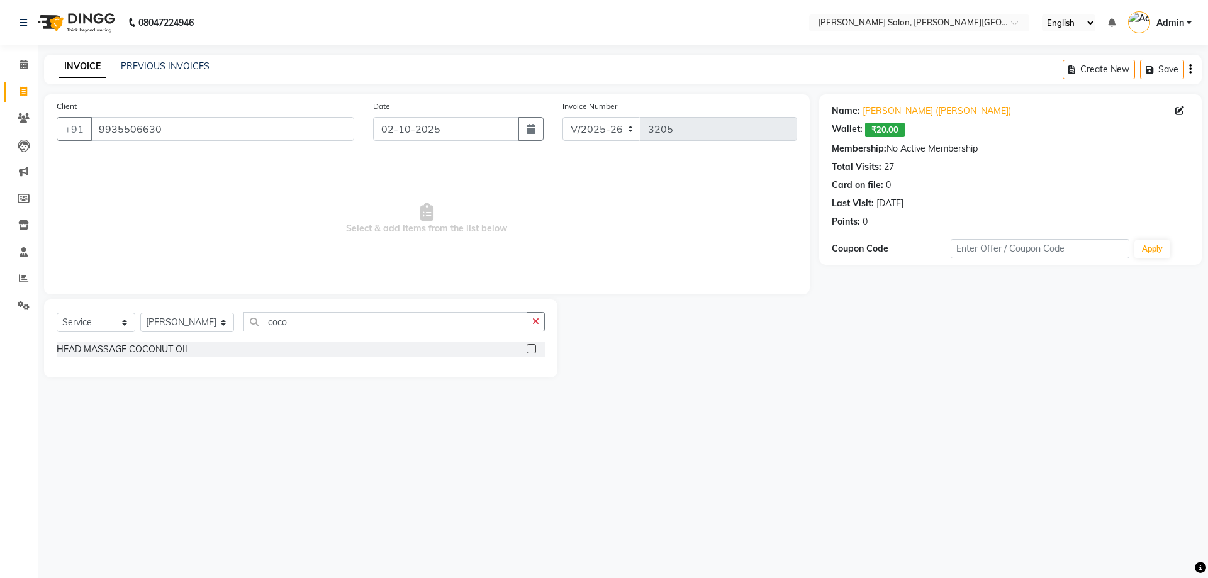
click at [530, 350] on label at bounding box center [531, 348] width 9 height 9
click at [530, 350] on input "checkbox" at bounding box center [531, 349] width 8 height 8
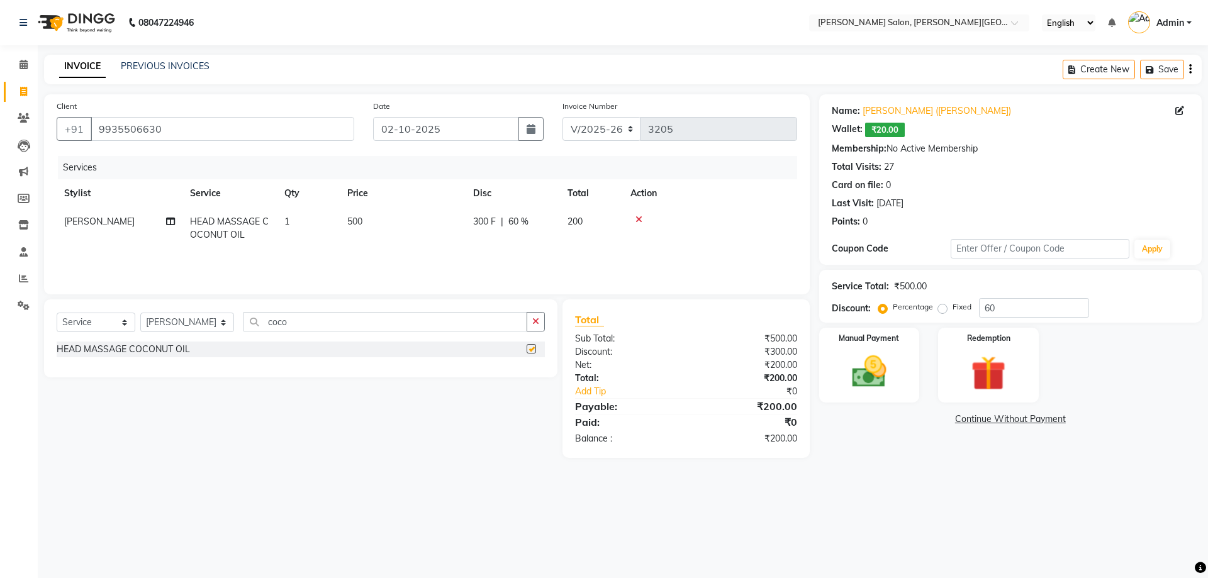
checkbox input "false"
drag, startPoint x: 247, startPoint y: 320, endPoint x: 329, endPoint y: 328, distance: 82.8
click at [329, 328] on input "coco" at bounding box center [385, 322] width 284 height 20
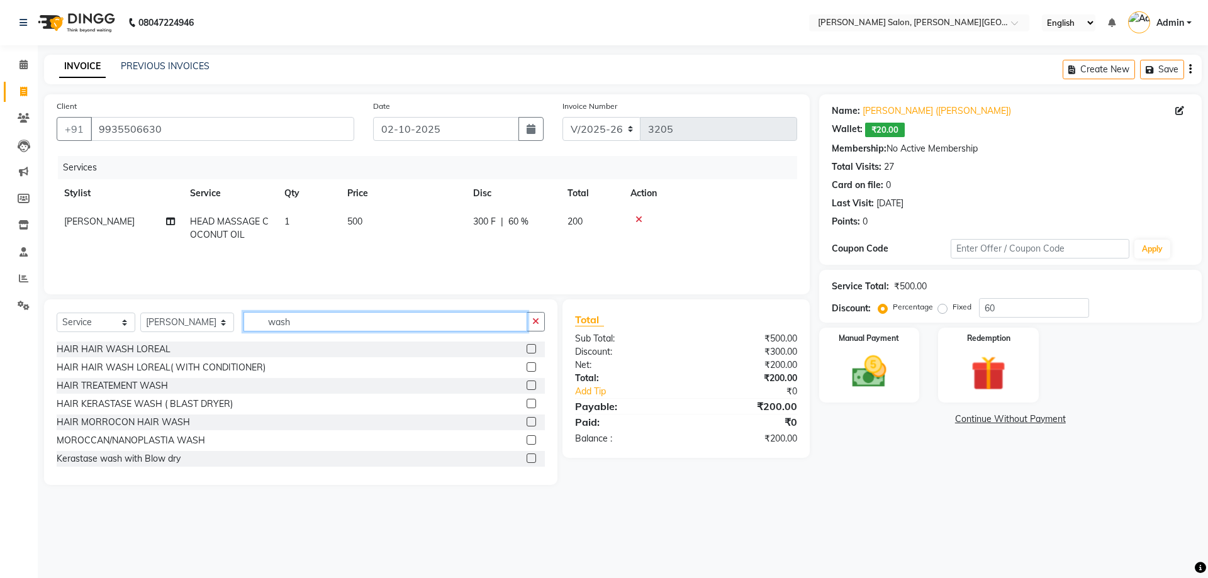
type input "wash"
click at [527, 366] on label at bounding box center [531, 366] width 9 height 9
click at [527, 366] on input "checkbox" at bounding box center [531, 368] width 8 height 8
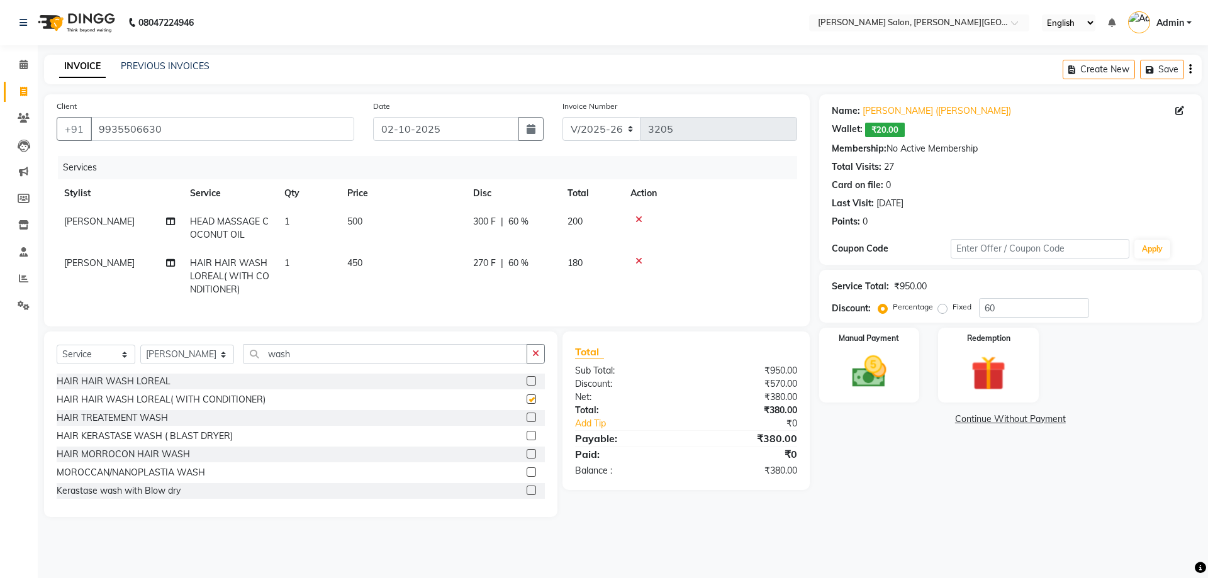
checkbox input "false"
click at [864, 379] on img at bounding box center [869, 372] width 59 height 42
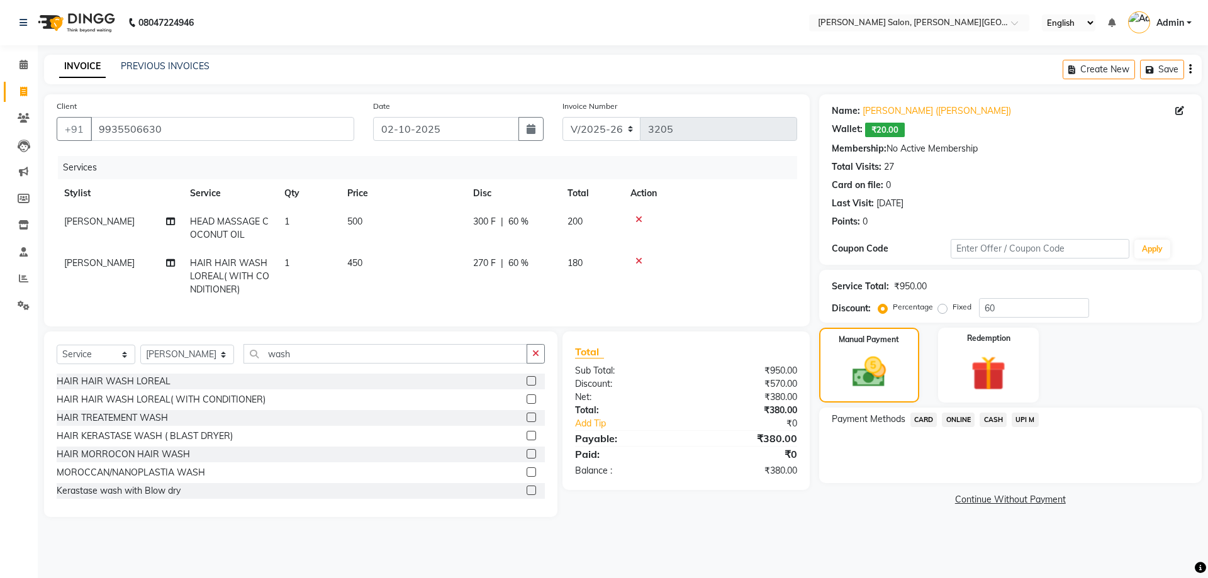
click at [985, 420] on span "CASH" at bounding box center [993, 420] width 27 height 14
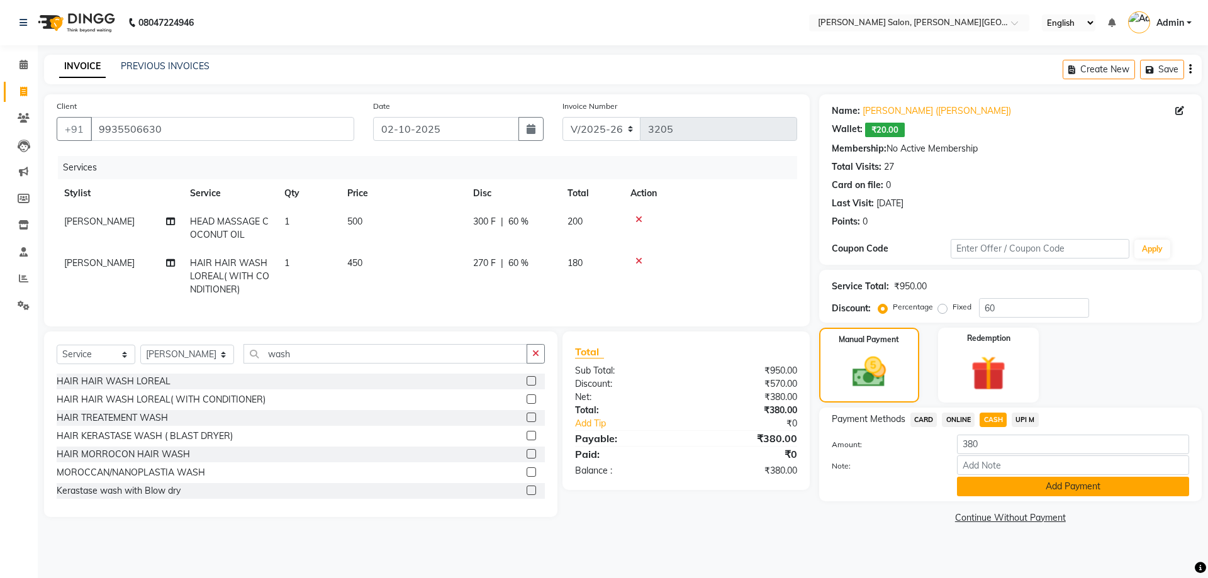
click at [1044, 490] on button "Add Payment" at bounding box center [1073, 487] width 232 height 20
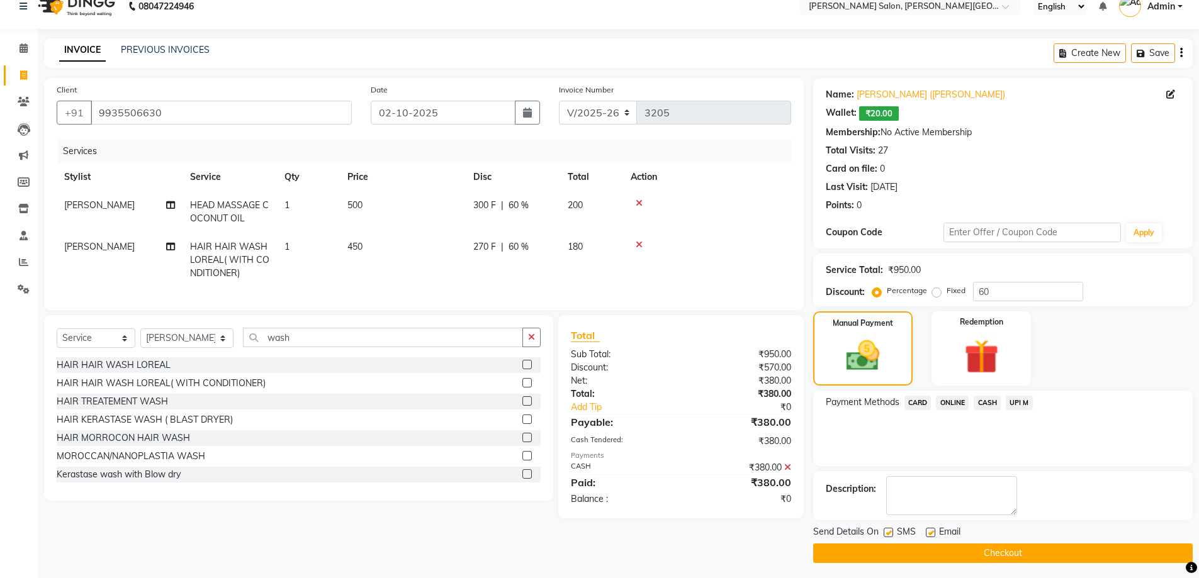
scroll to position [20, 0]
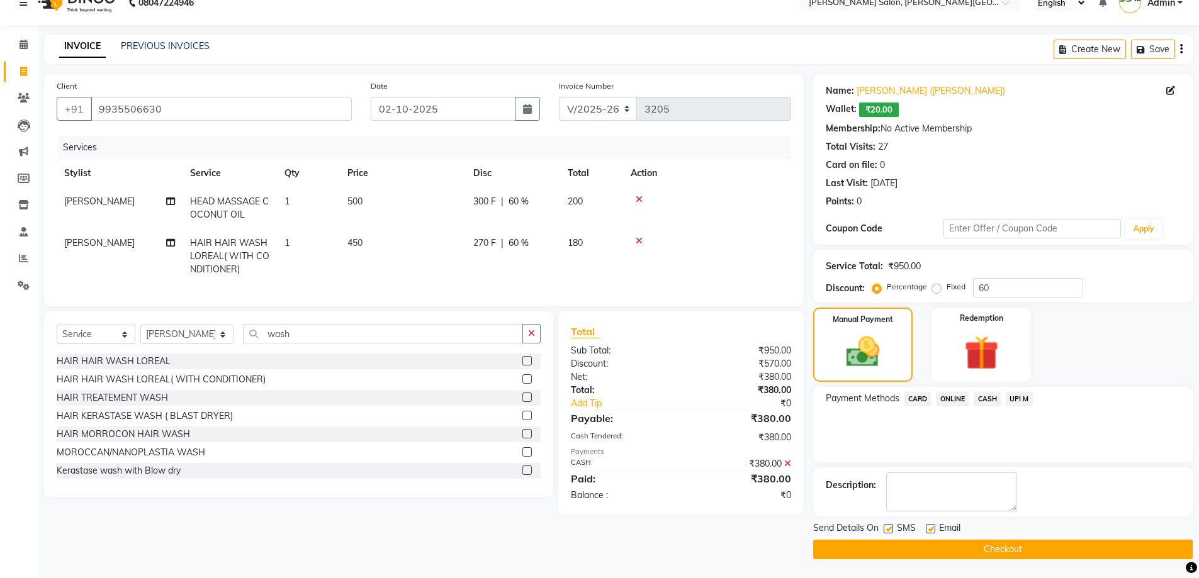
click at [1000, 547] on button "Checkout" at bounding box center [1002, 550] width 379 height 20
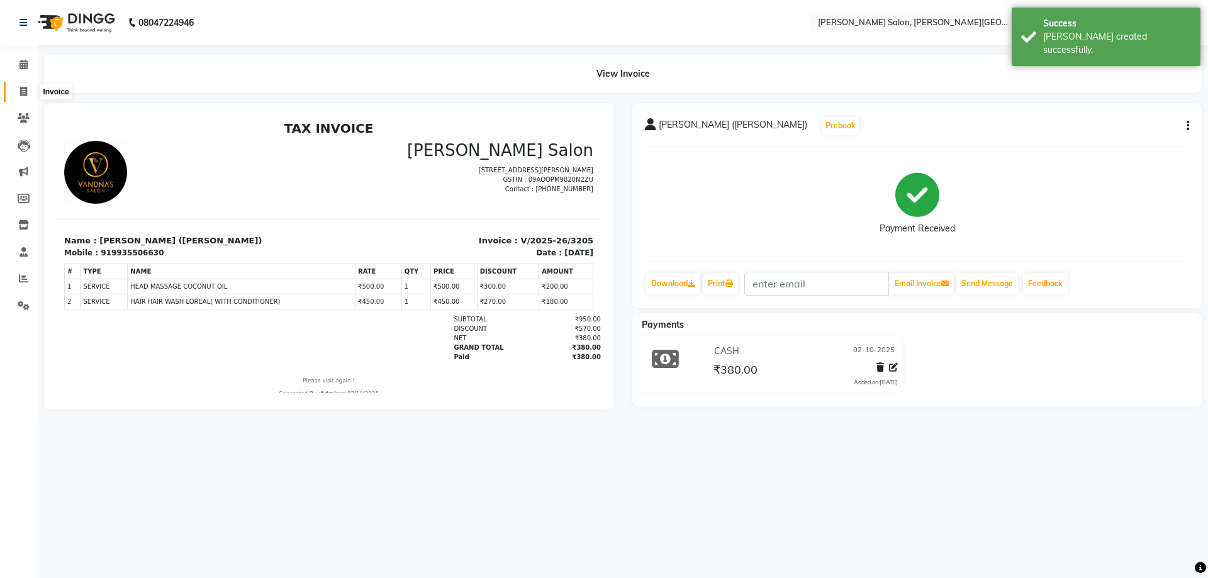
click at [25, 96] on icon at bounding box center [23, 91] width 7 height 9
select select "service"
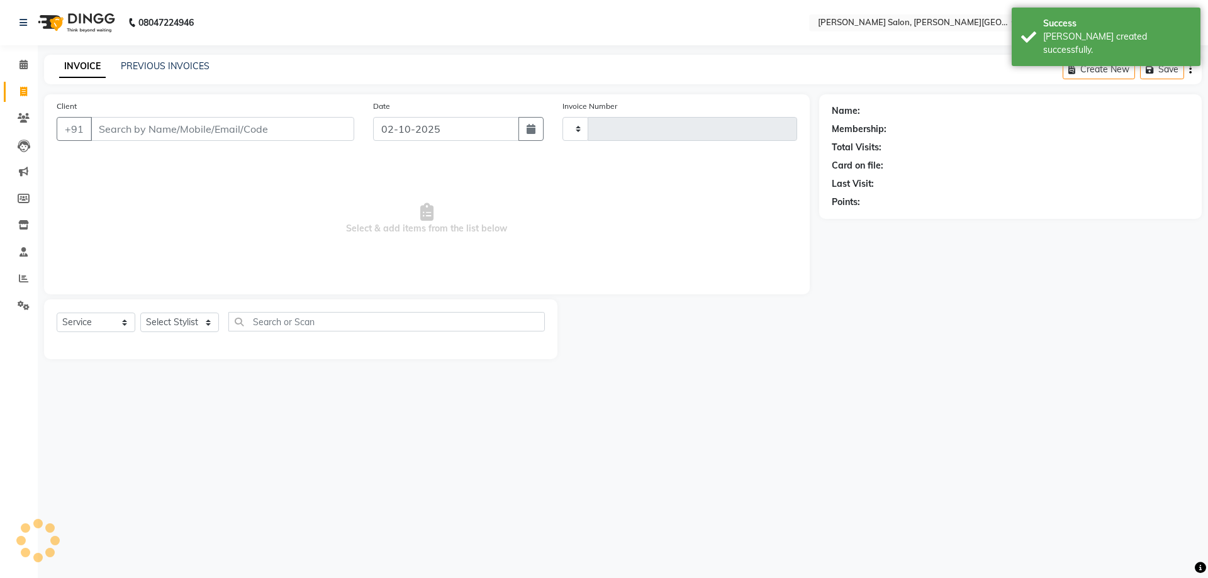
type input "3206"
select select "4122"
